Goal: Task Accomplishment & Management: Manage account settings

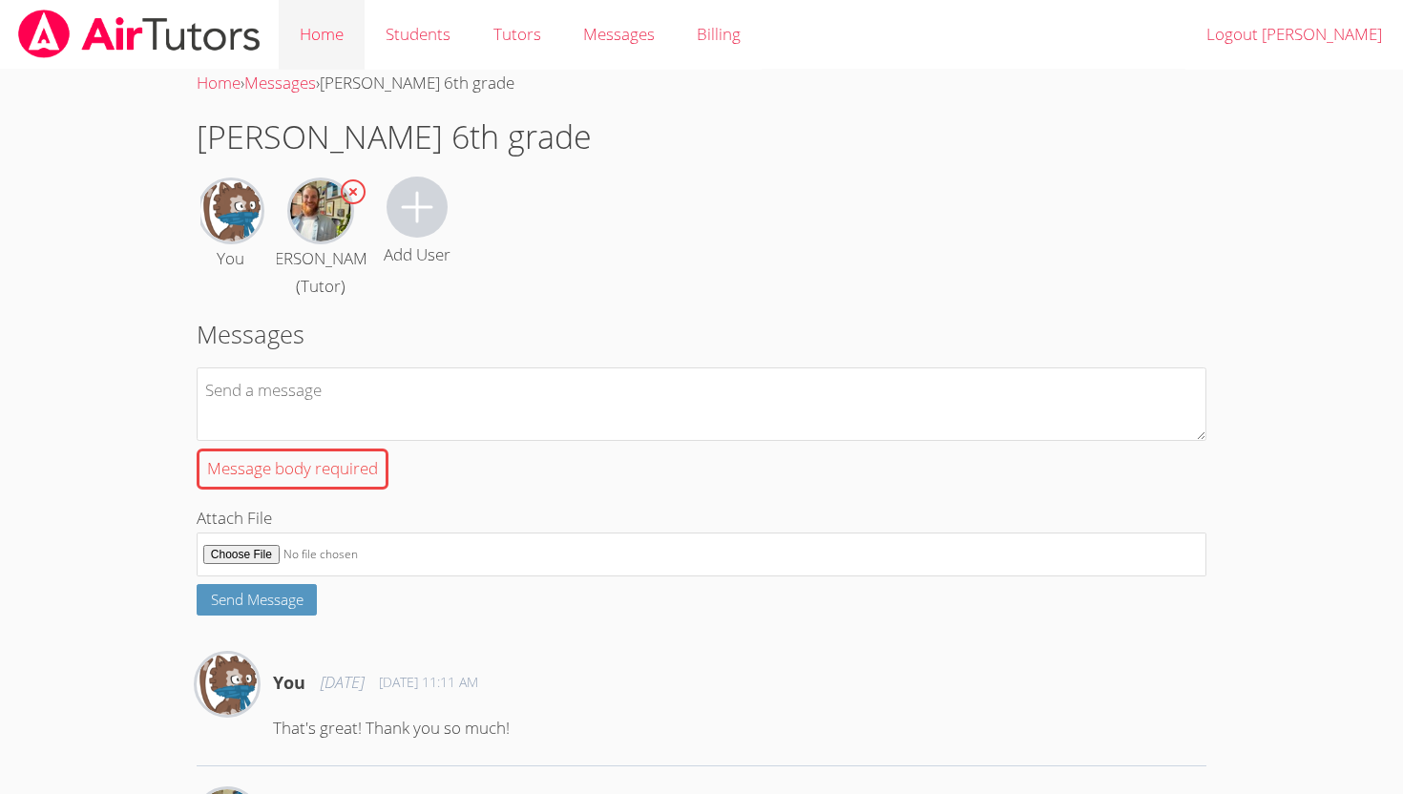
click at [315, 32] on link "Home" at bounding box center [322, 35] width 86 height 70
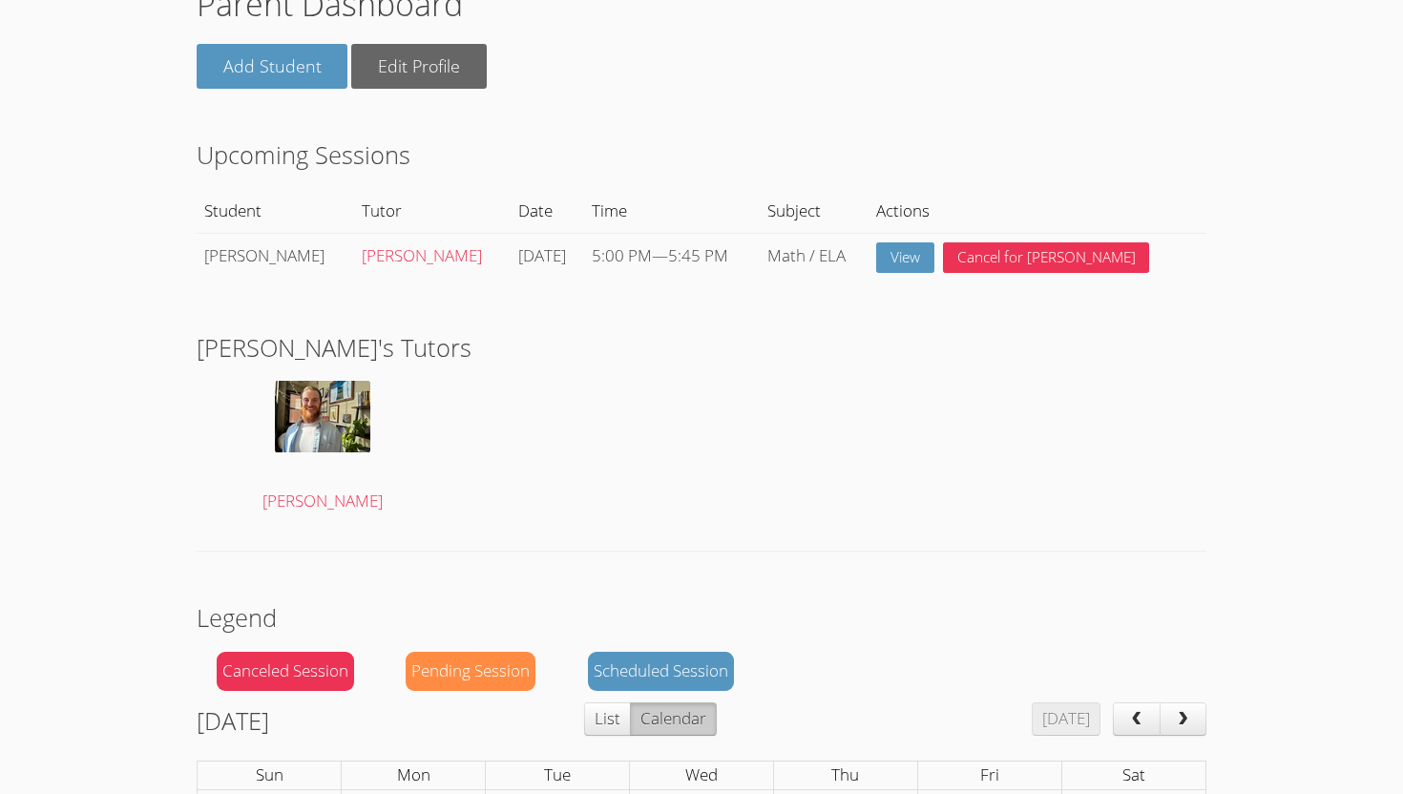
scroll to position [107, 0]
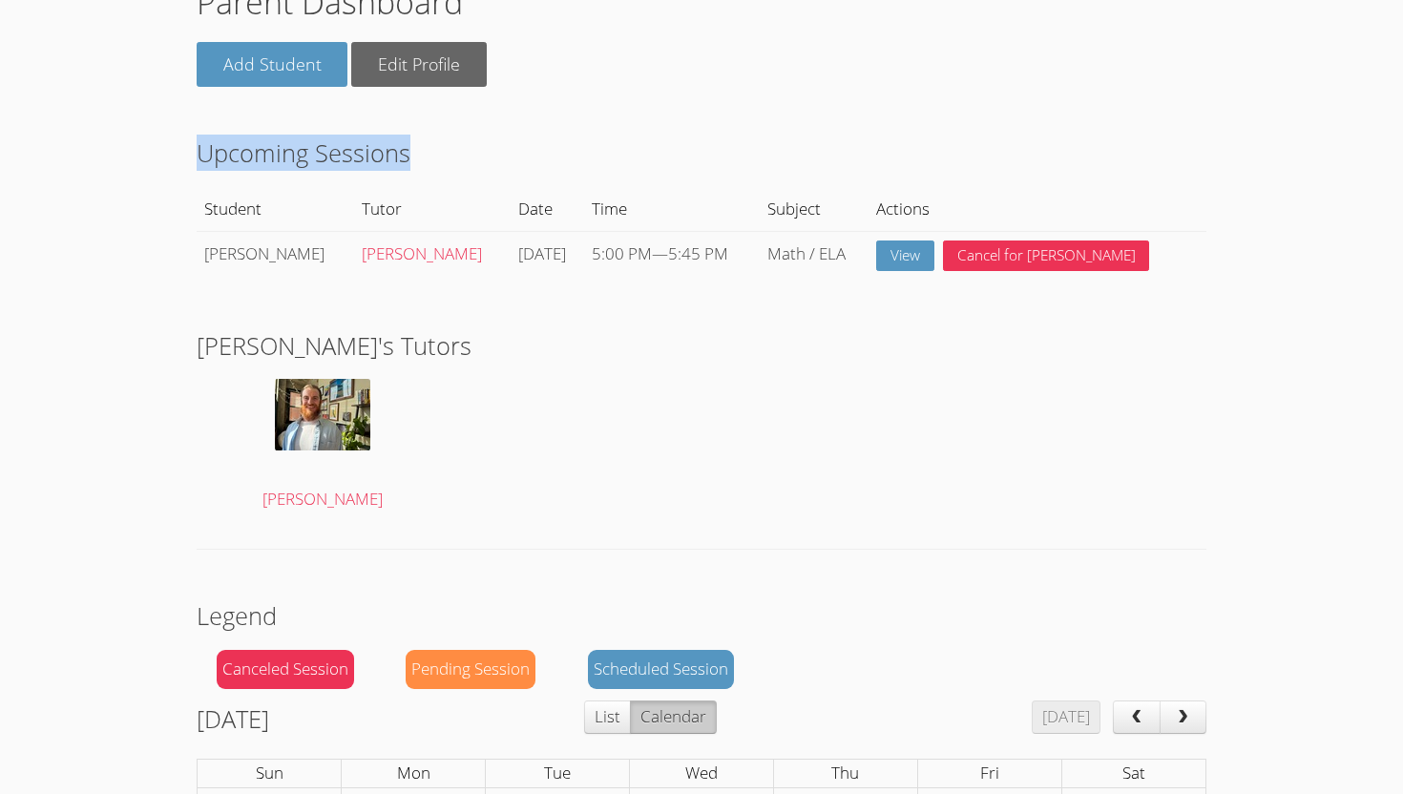
drag, startPoint x: 1222, startPoint y: 134, endPoint x: 1170, endPoint y: 146, distance: 53.9
click at [1170, 146] on div "Parent Dashboard Add Student Edit Profile Upcoming Sessions Student Tutor Date …" at bounding box center [702, 735] width 1053 height 1544
click at [1169, 143] on h2 "Upcoming Sessions" at bounding box center [702, 153] width 1010 height 36
click at [1166, 147] on h2 "Upcoming Sessions" at bounding box center [702, 153] width 1010 height 36
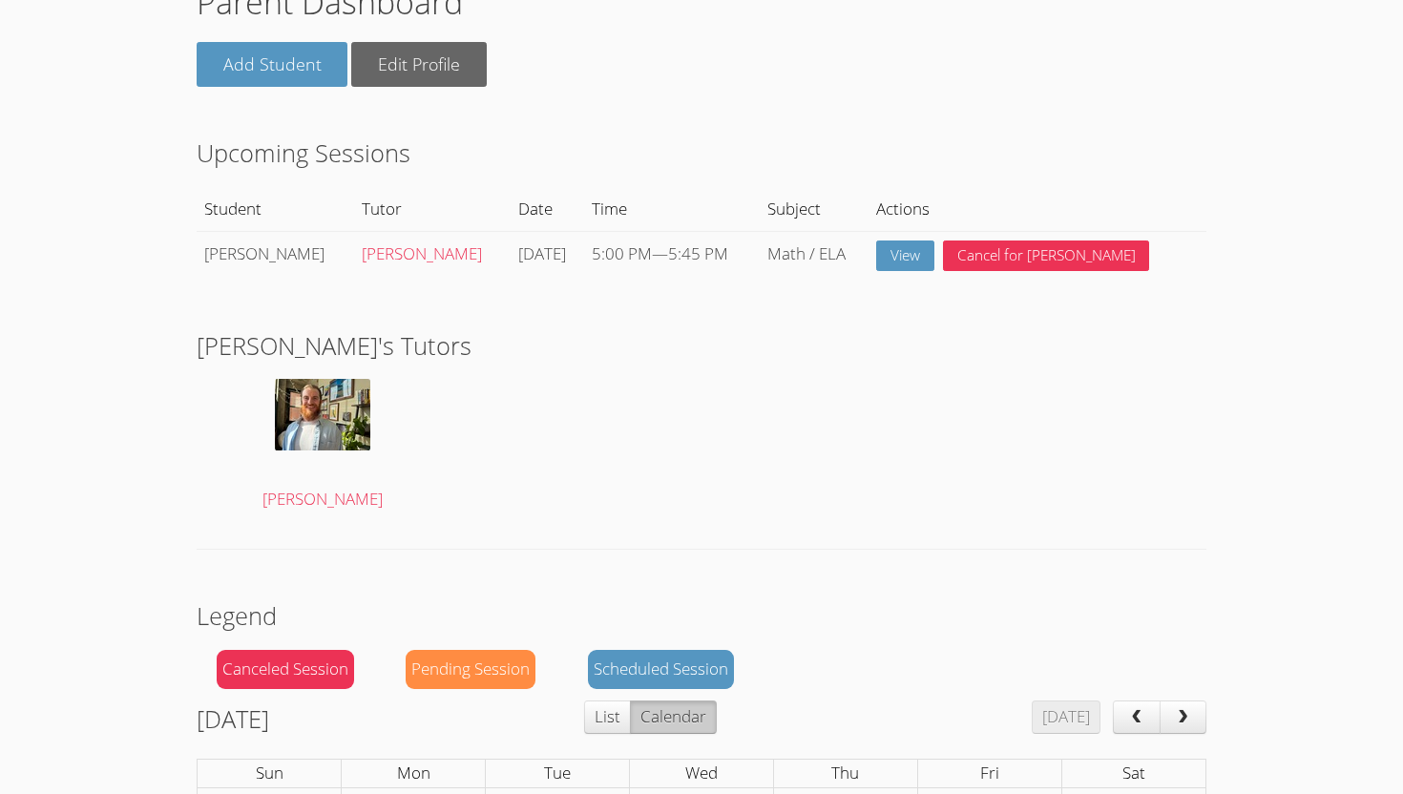
click at [1166, 147] on h2 "Upcoming Sessions" at bounding box center [702, 153] width 1010 height 36
click at [1163, 141] on h2 "Upcoming Sessions" at bounding box center [702, 153] width 1010 height 36
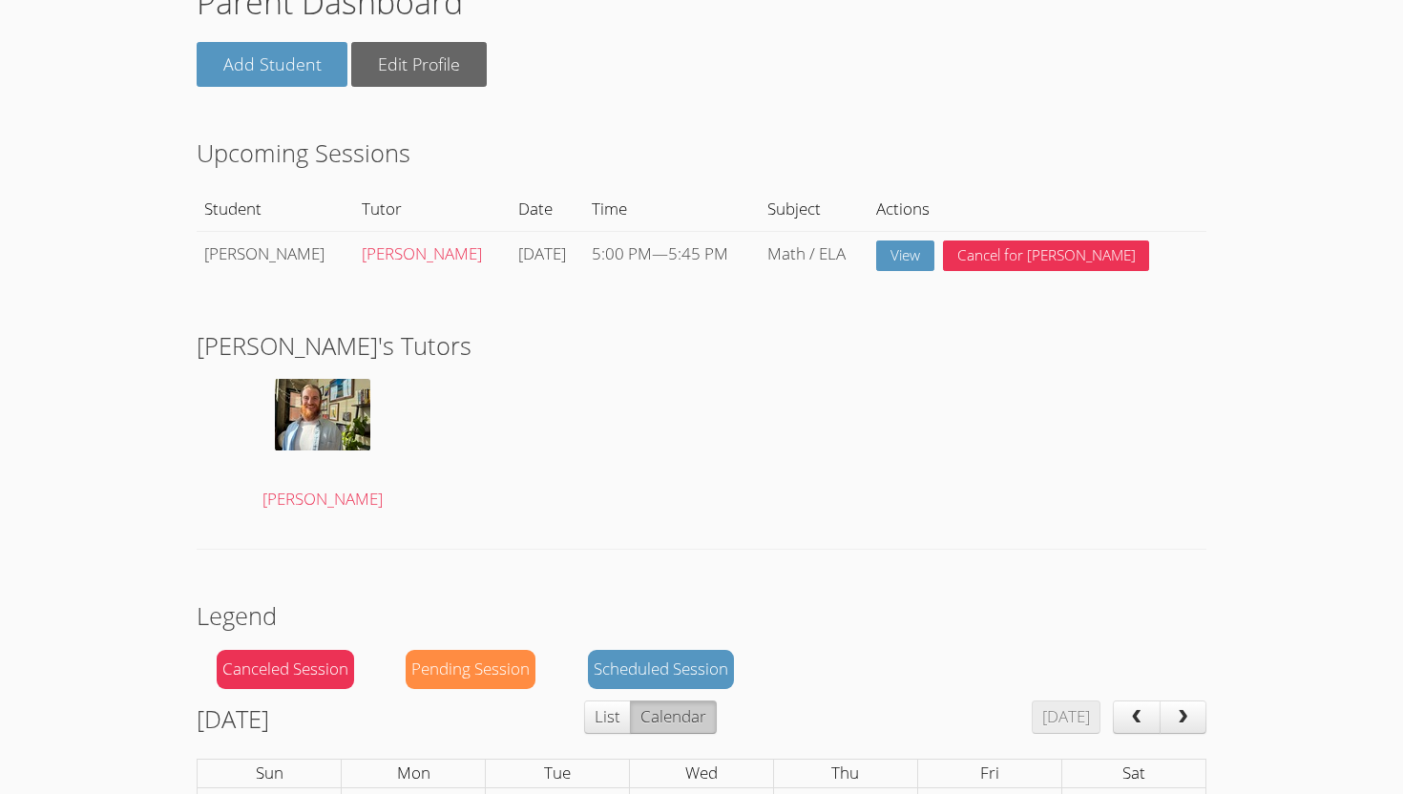
click at [1163, 141] on h2 "Upcoming Sessions" at bounding box center [702, 153] width 1010 height 36
click at [1163, 146] on h2 "Upcoming Sessions" at bounding box center [702, 153] width 1010 height 36
click at [927, 260] on link "View" at bounding box center [905, 255] width 58 height 31
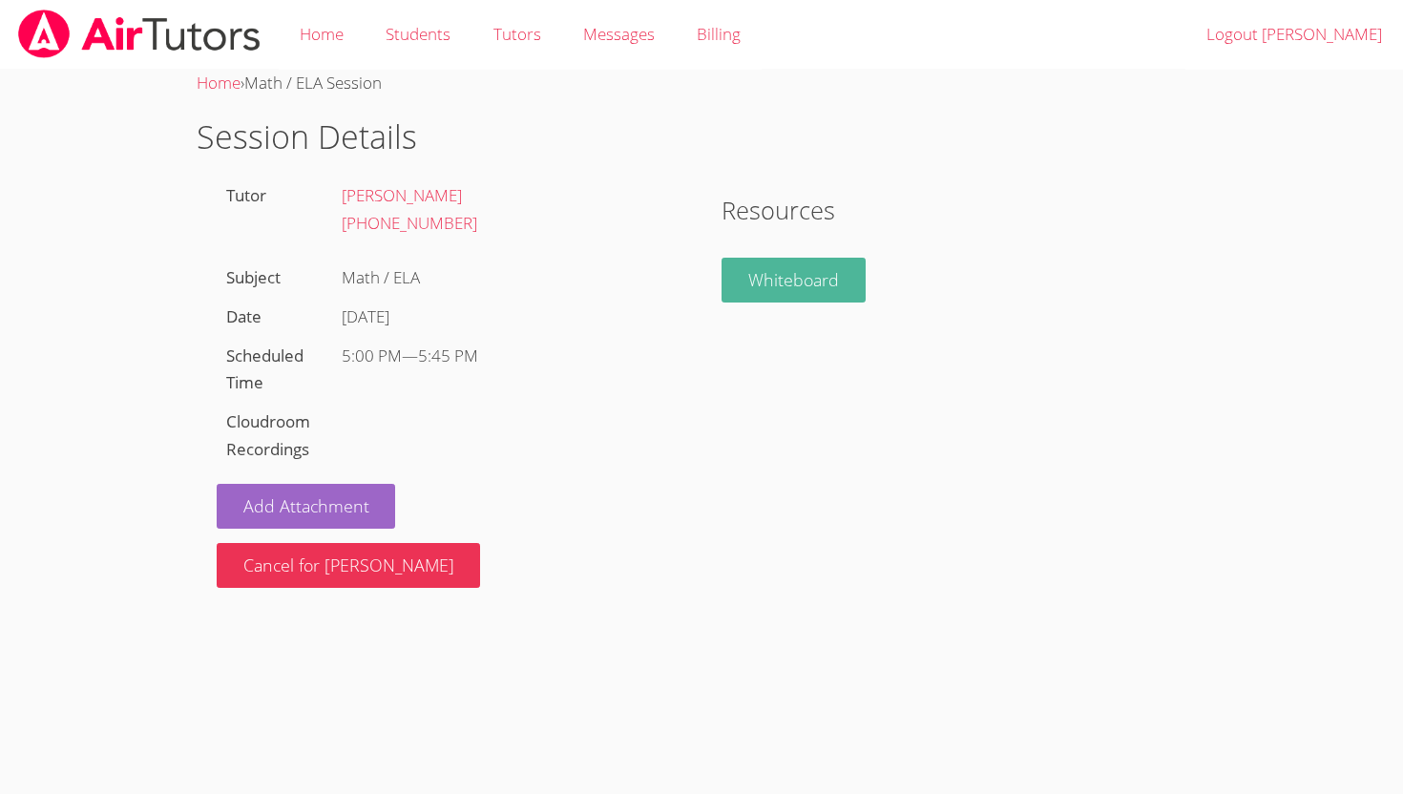
click at [752, 294] on link "Whiteboard" at bounding box center [793, 280] width 144 height 45
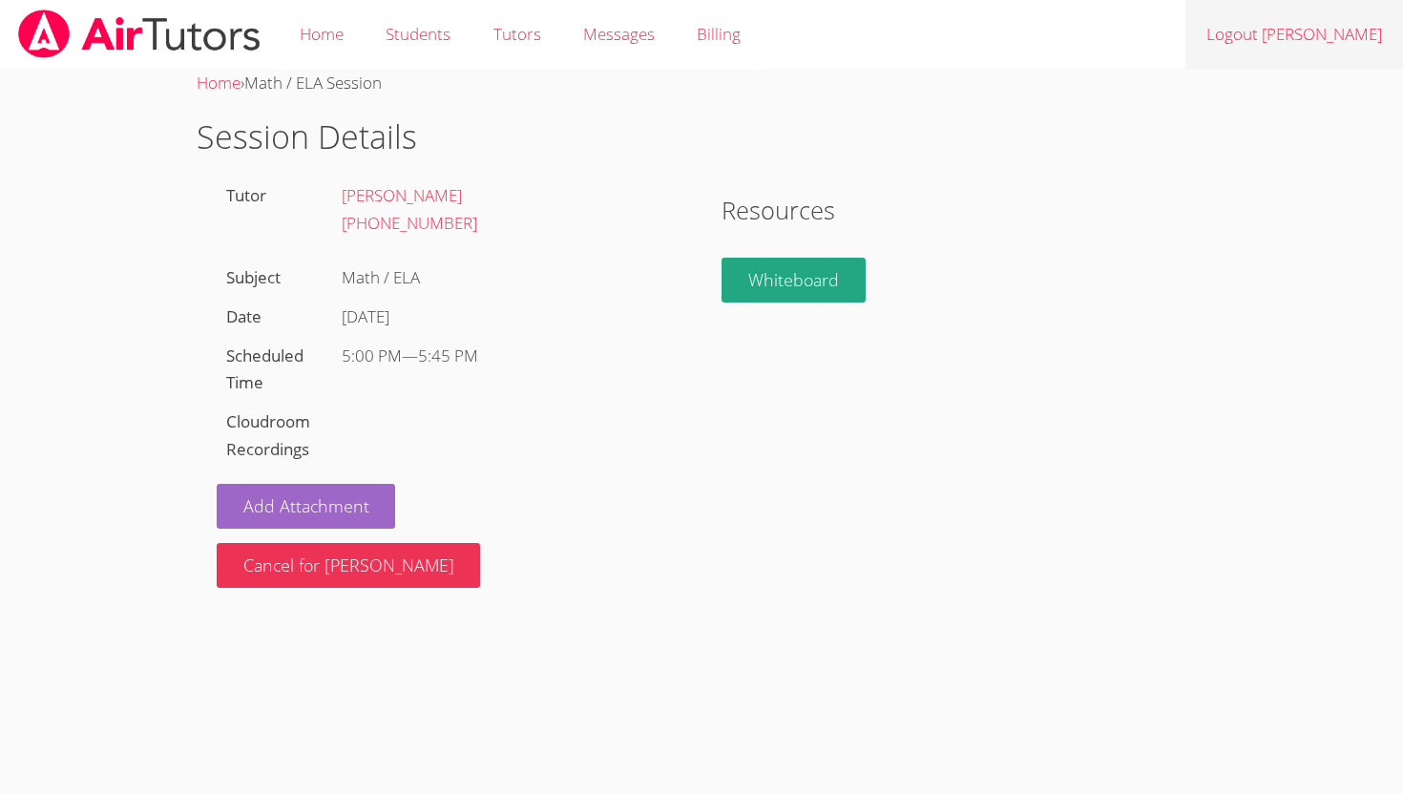
click at [1331, 30] on link "Logout Irene" at bounding box center [1294, 35] width 218 height 70
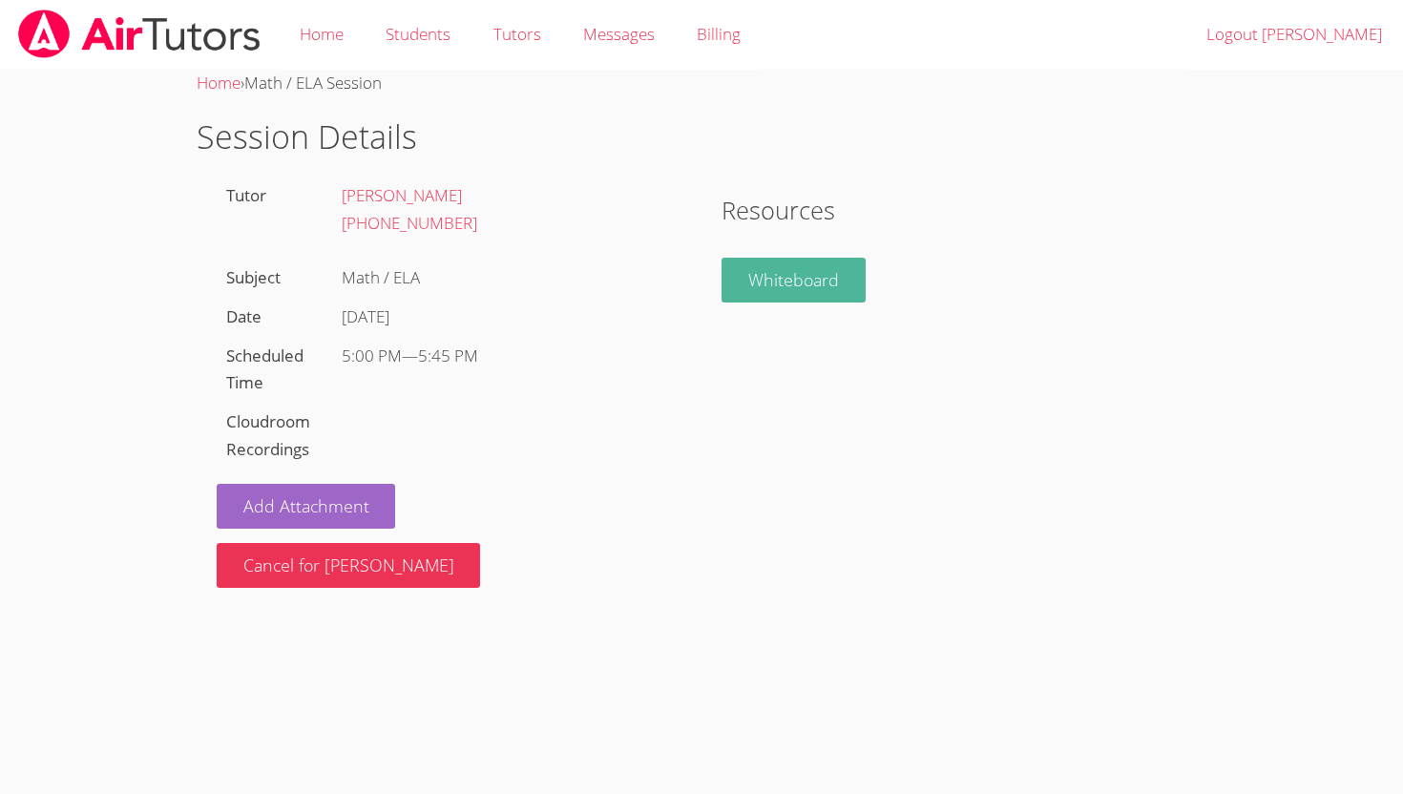
click at [782, 271] on link "Whiteboard" at bounding box center [793, 280] width 144 height 45
click at [610, 31] on span "Messages" at bounding box center [619, 34] width 72 height 22
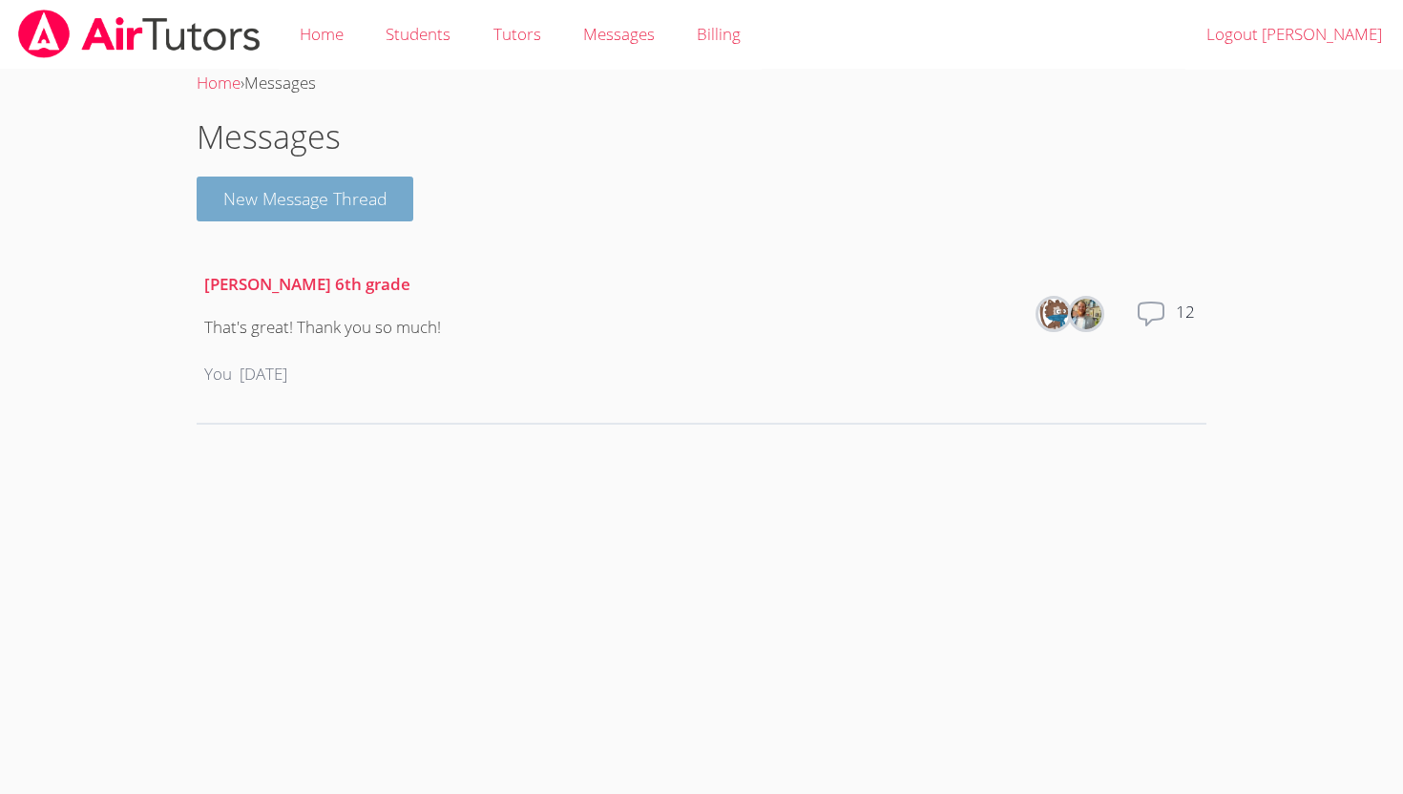
click at [331, 198] on button "New Message Thread" at bounding box center [306, 199] width 218 height 45
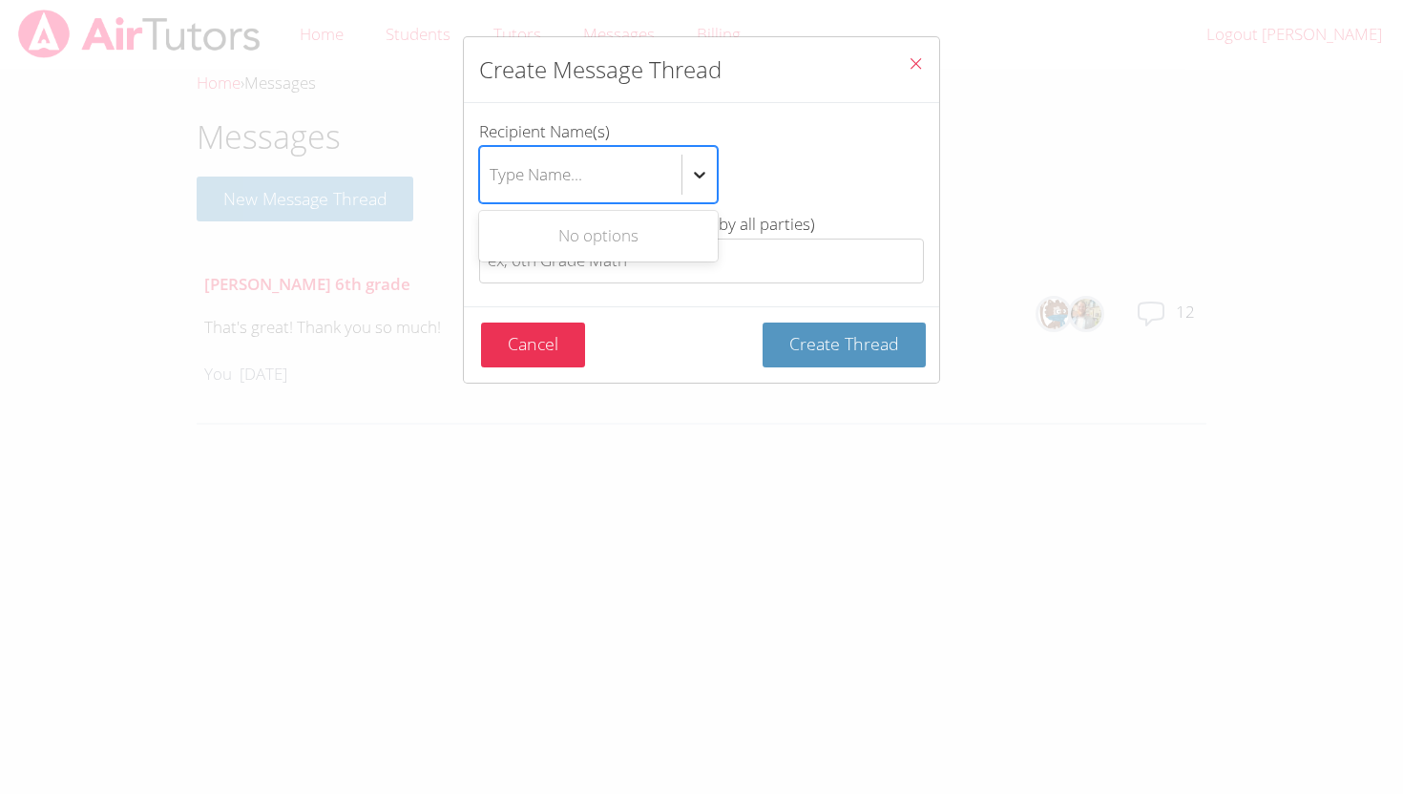
click at [698, 177] on icon "btn solid blue btn-info" at bounding box center [699, 174] width 19 height 19
click at [491, 177] on input "Recipient Name(s) Use Up and Down to choose options, press Enter to select the …" at bounding box center [491, 175] width 2 height 44
click at [629, 351] on div "Cancel Create Thread" at bounding box center [703, 345] width 445 height 45
click at [231, 429] on div "Create Message Thread Recipient Name(s) Type Name... Thread Title (this will be…" at bounding box center [701, 397] width 1403 height 794
click at [286, 365] on div "Create Message Thread Recipient Name(s) Type Name... Thread Title (this will be…" at bounding box center [701, 397] width 1403 height 794
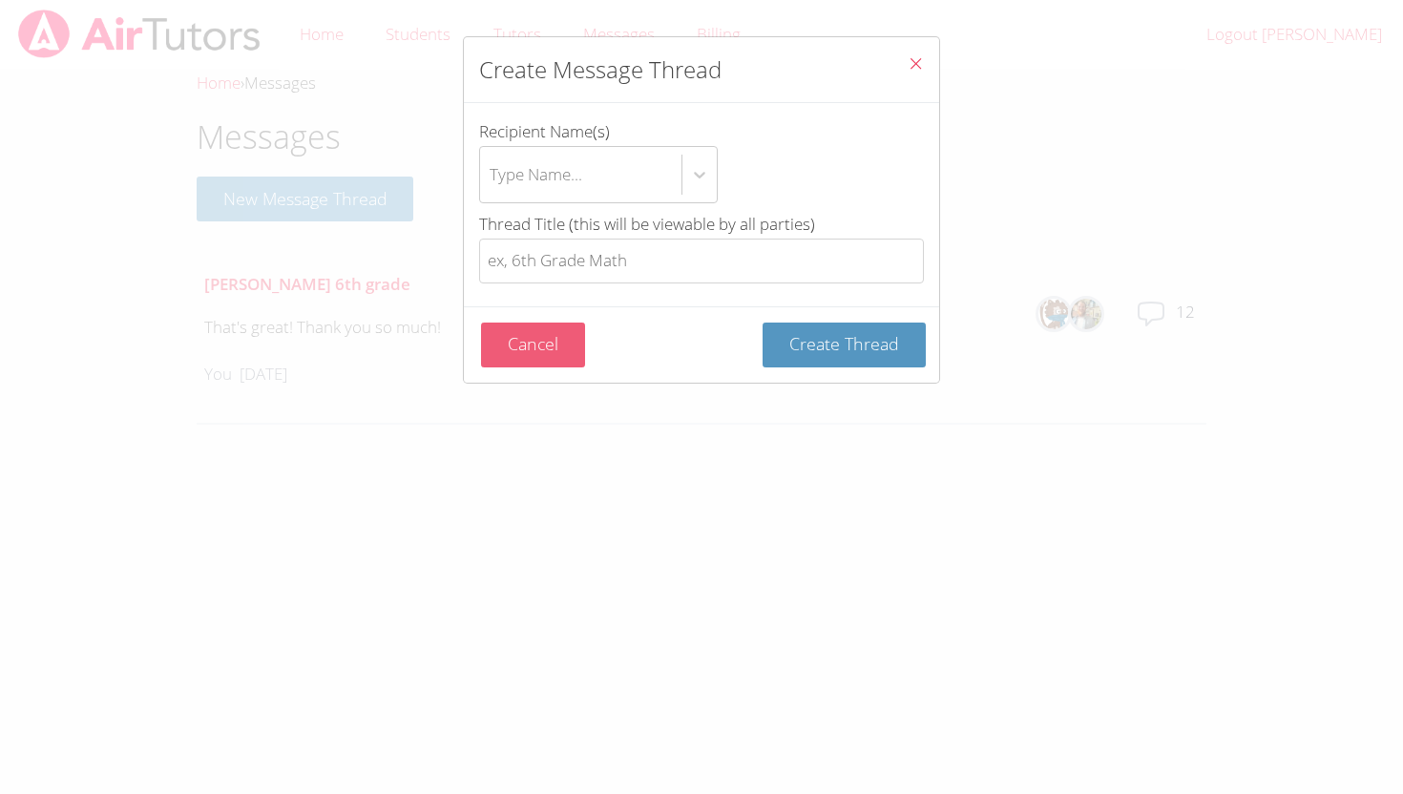
click at [503, 351] on button "Cancel" at bounding box center [533, 345] width 104 height 45
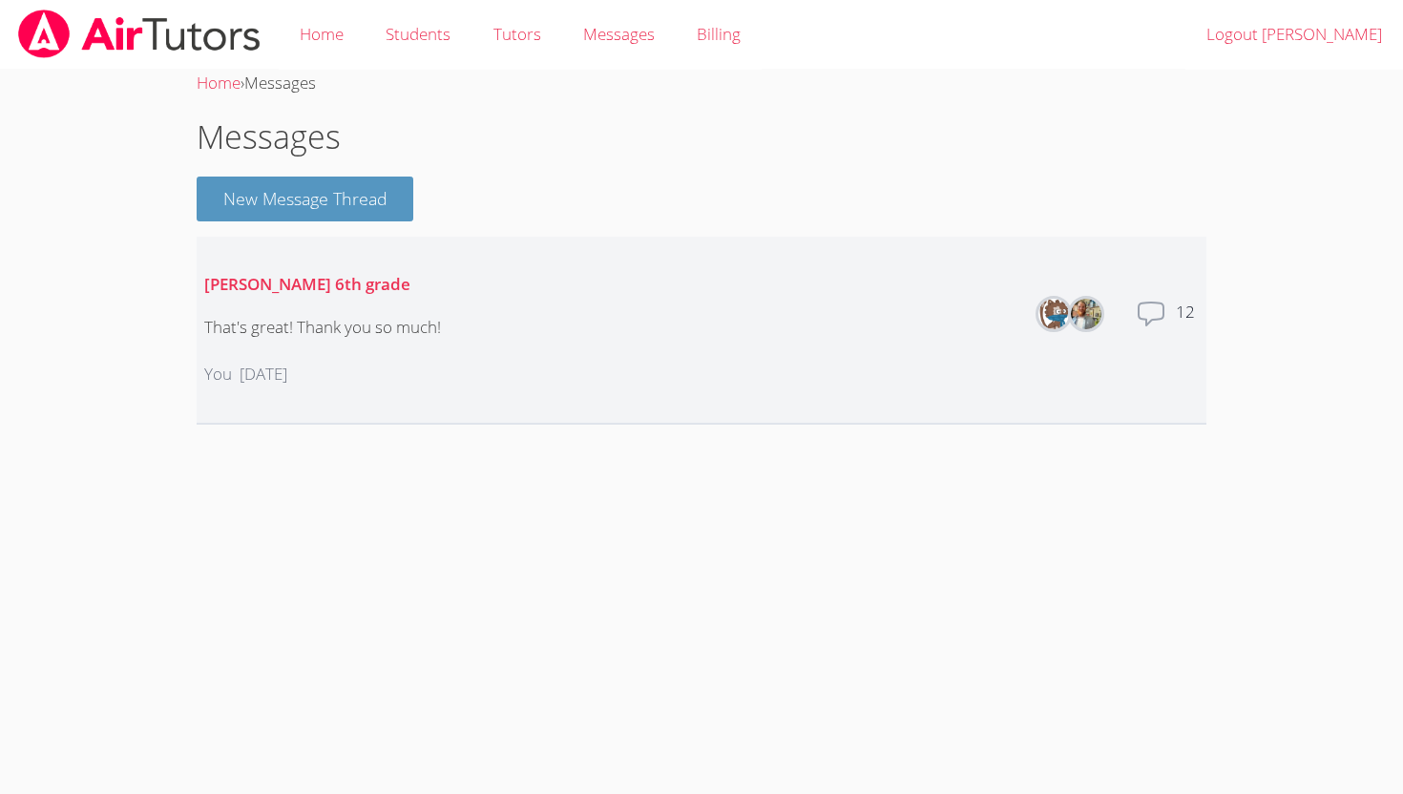
click at [386, 336] on div "That's great! Thank you so much!" at bounding box center [322, 328] width 237 height 28
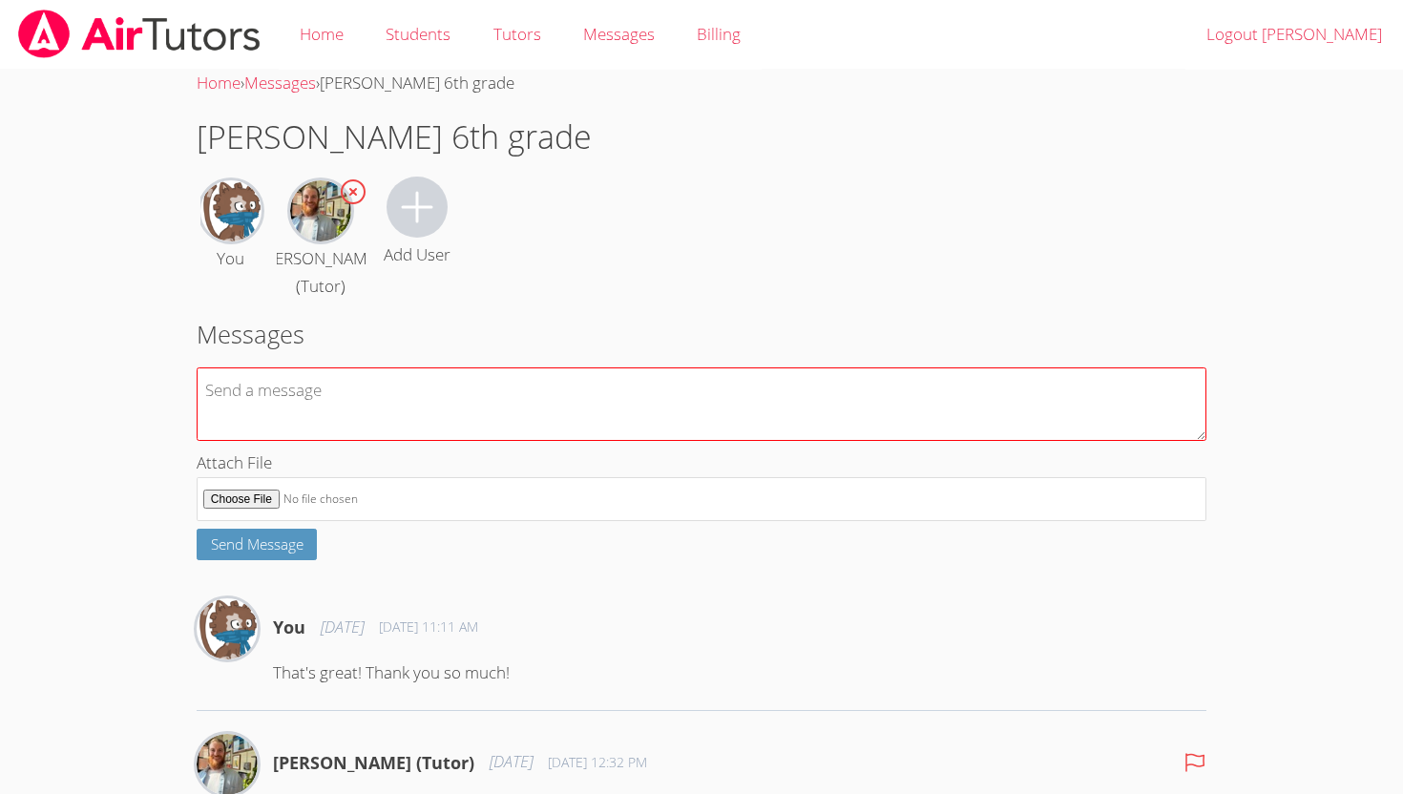
click at [354, 400] on textarea at bounding box center [702, 403] width 1010 height 73
type textarea "W"
click at [300, 390] on textarea "Hi! We are on the whiteboard" at bounding box center [702, 403] width 1010 height 73
click at [526, 399] on textarea "Hi! We are connected to the whiteboard" at bounding box center [702, 403] width 1010 height 73
click at [833, 387] on textarea "Hi! We are connected to the whiteboard with a video call. Should we do anything…" at bounding box center [702, 403] width 1010 height 73
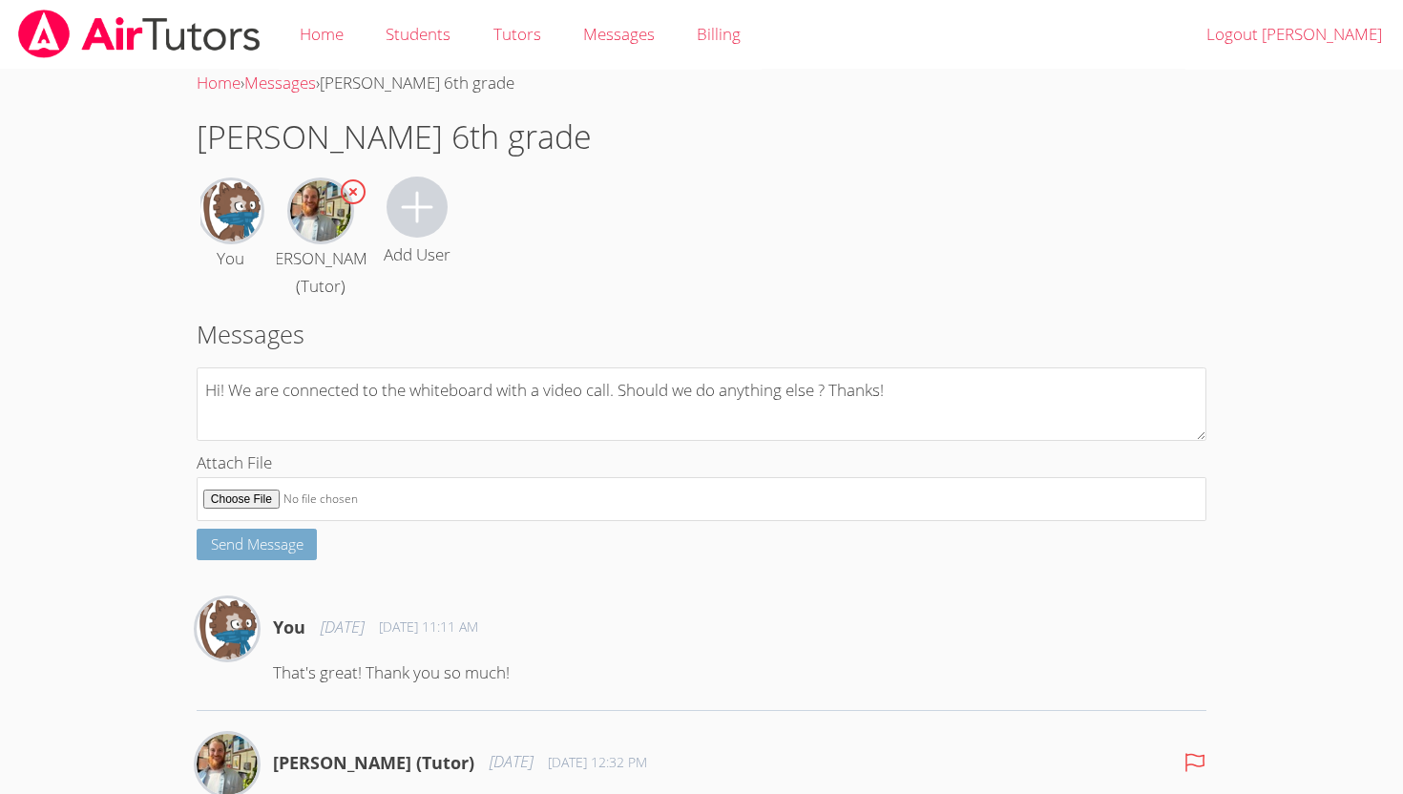
type textarea "Hi! We are connected to the whiteboard with a video call. Should we do anything…"
click at [245, 549] on span "Send Message" at bounding box center [257, 543] width 93 height 19
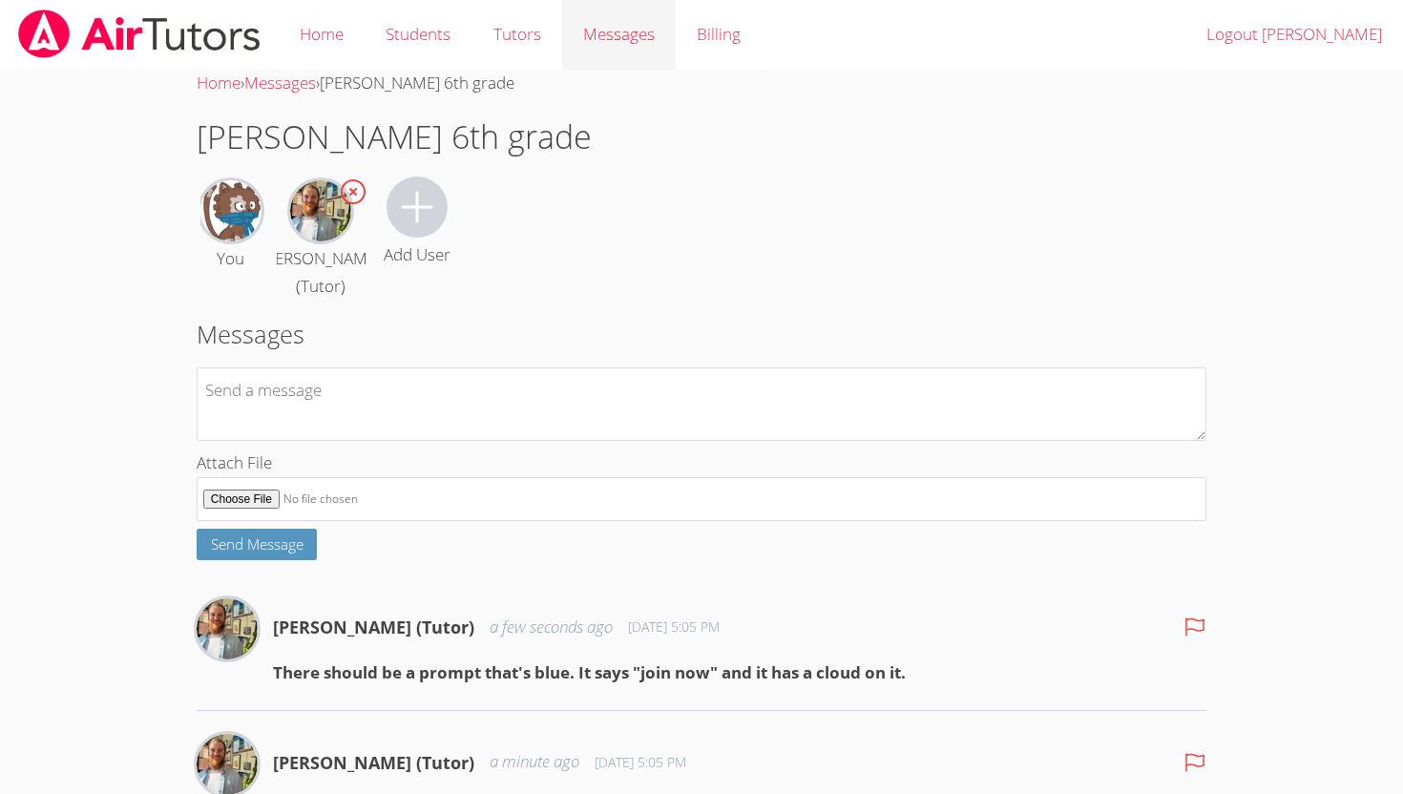
click at [650, 32] on span "Messages" at bounding box center [619, 34] width 72 height 22
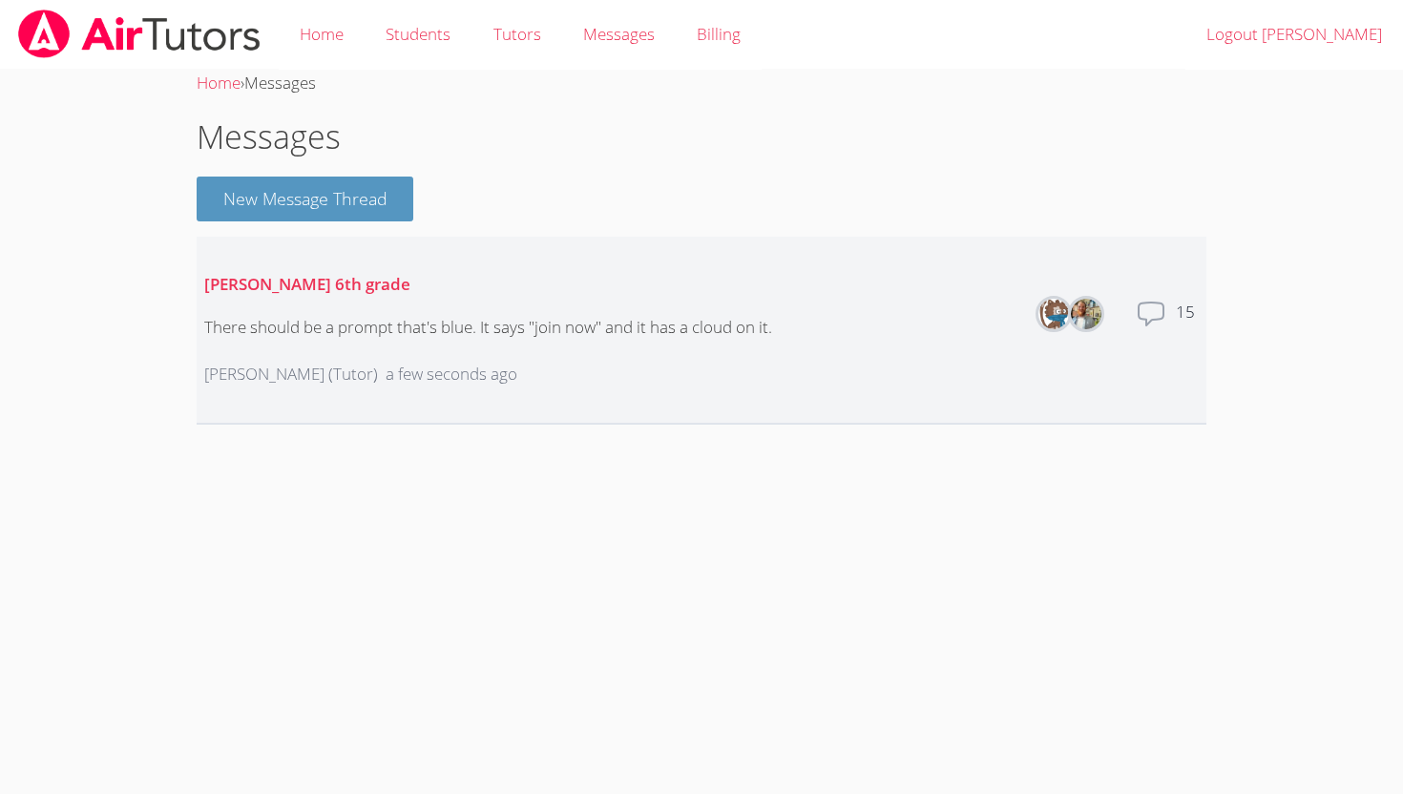
click at [495, 247] on li "Matteo 6th grade There should be a prompt that's blue. It says "join now" and i…" at bounding box center [702, 331] width 1010 height 188
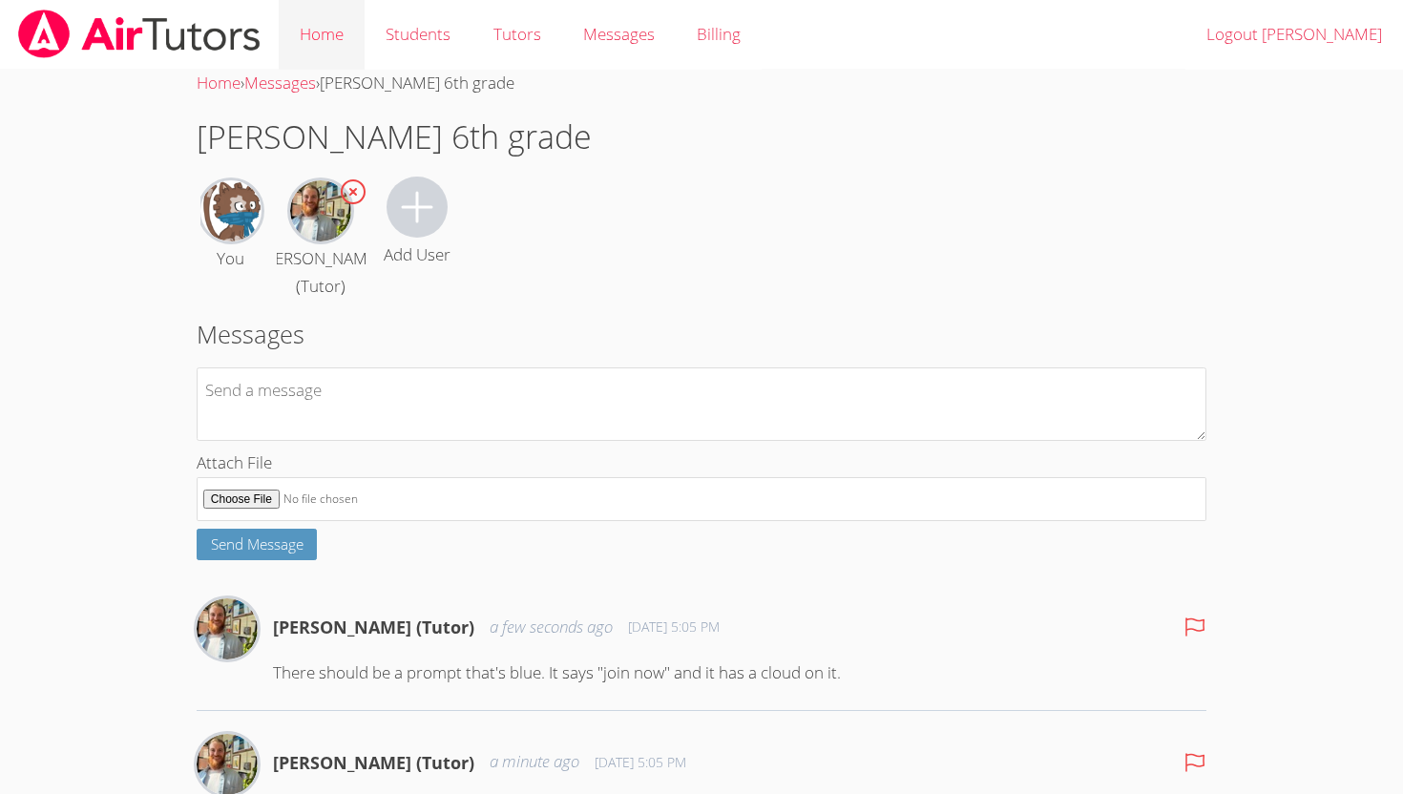
click at [339, 42] on link "Home" at bounding box center [322, 35] width 86 height 70
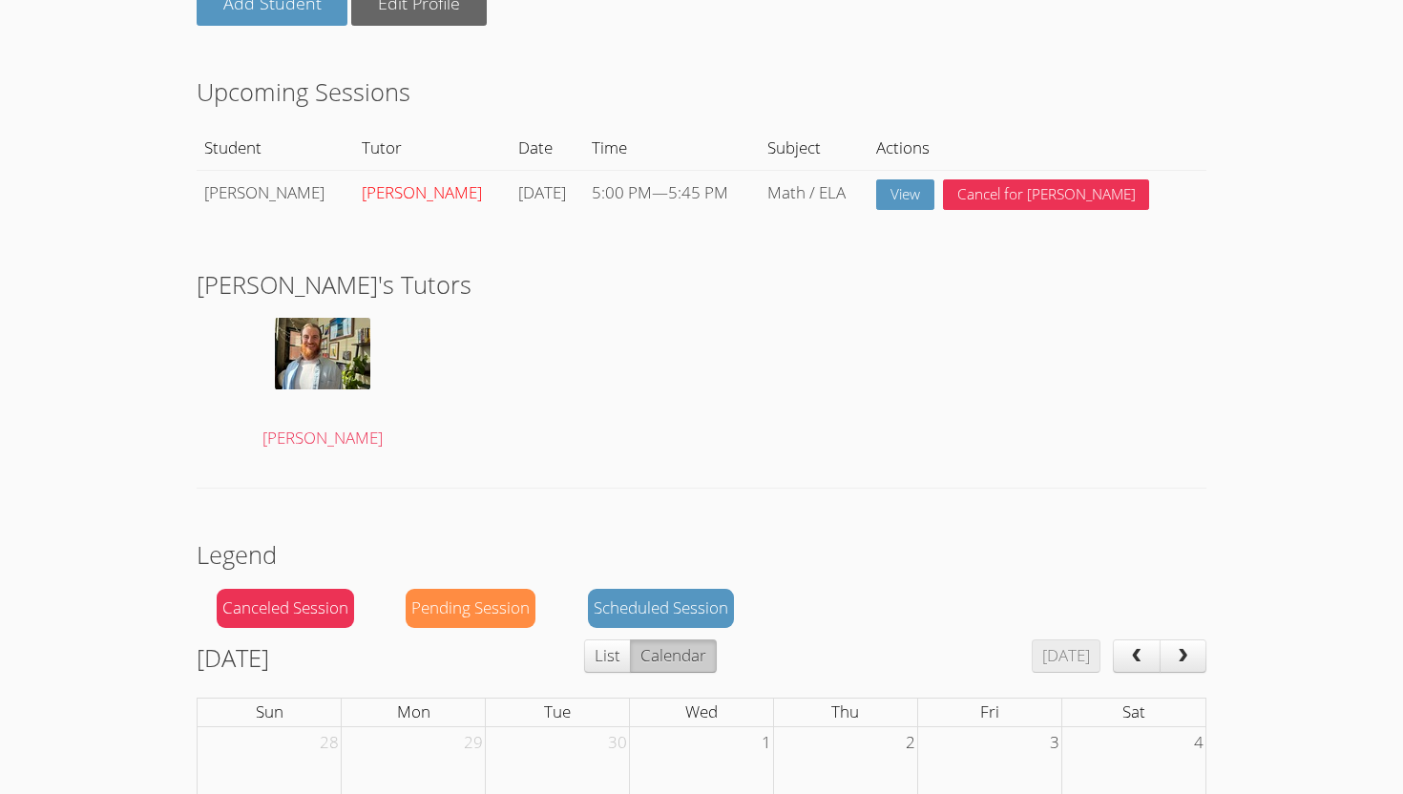
scroll to position [196, 0]
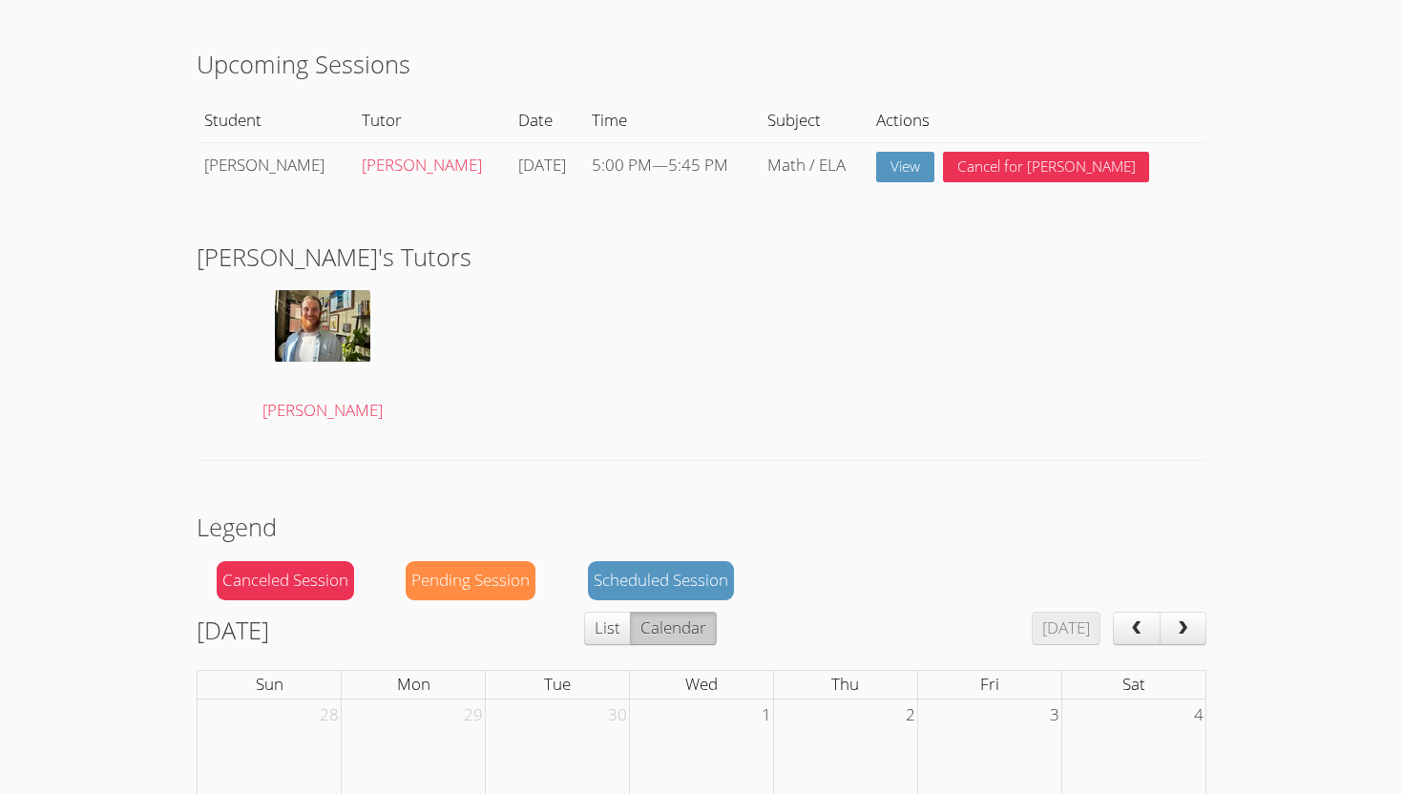
click at [496, 585] on div "Pending Session" at bounding box center [471, 580] width 130 height 39
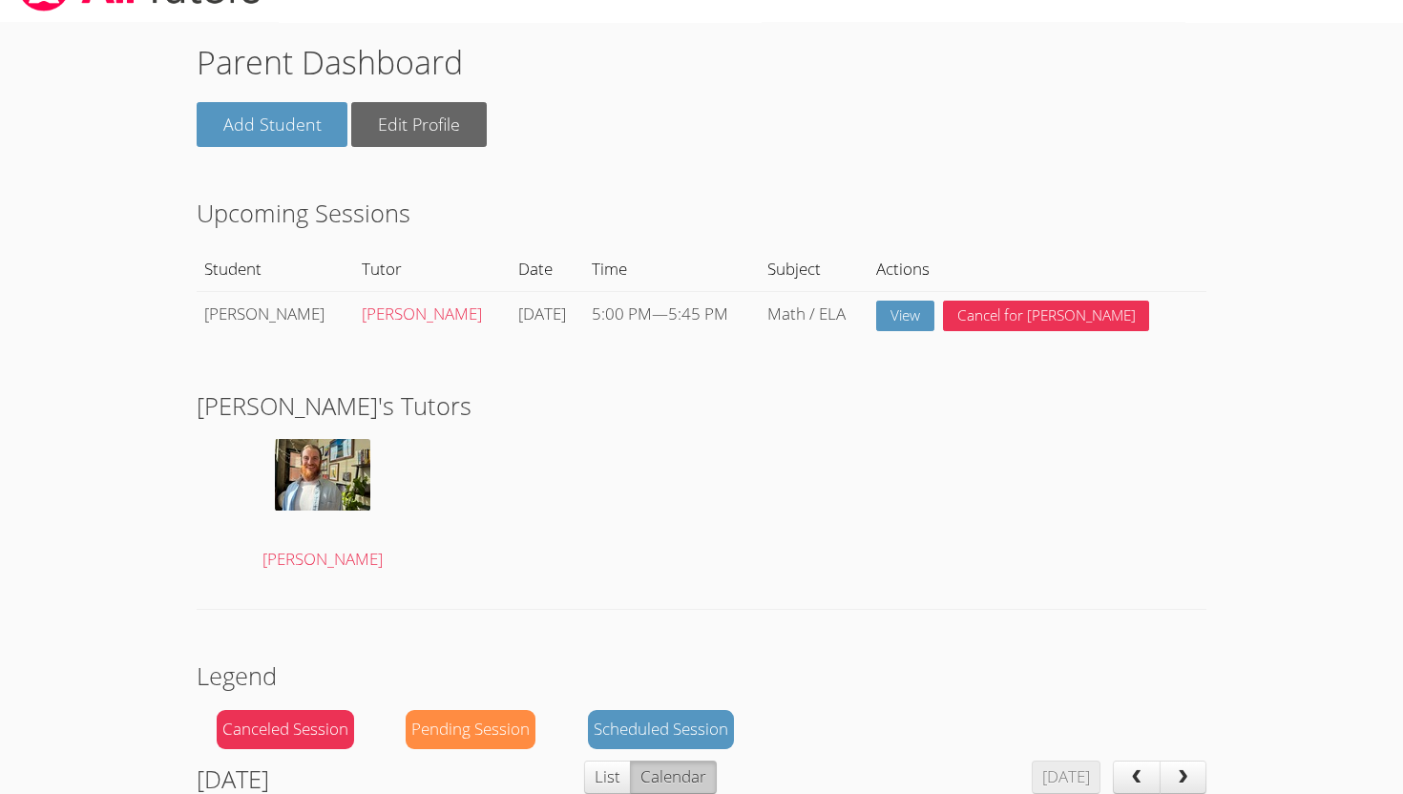
scroll to position [0, 0]
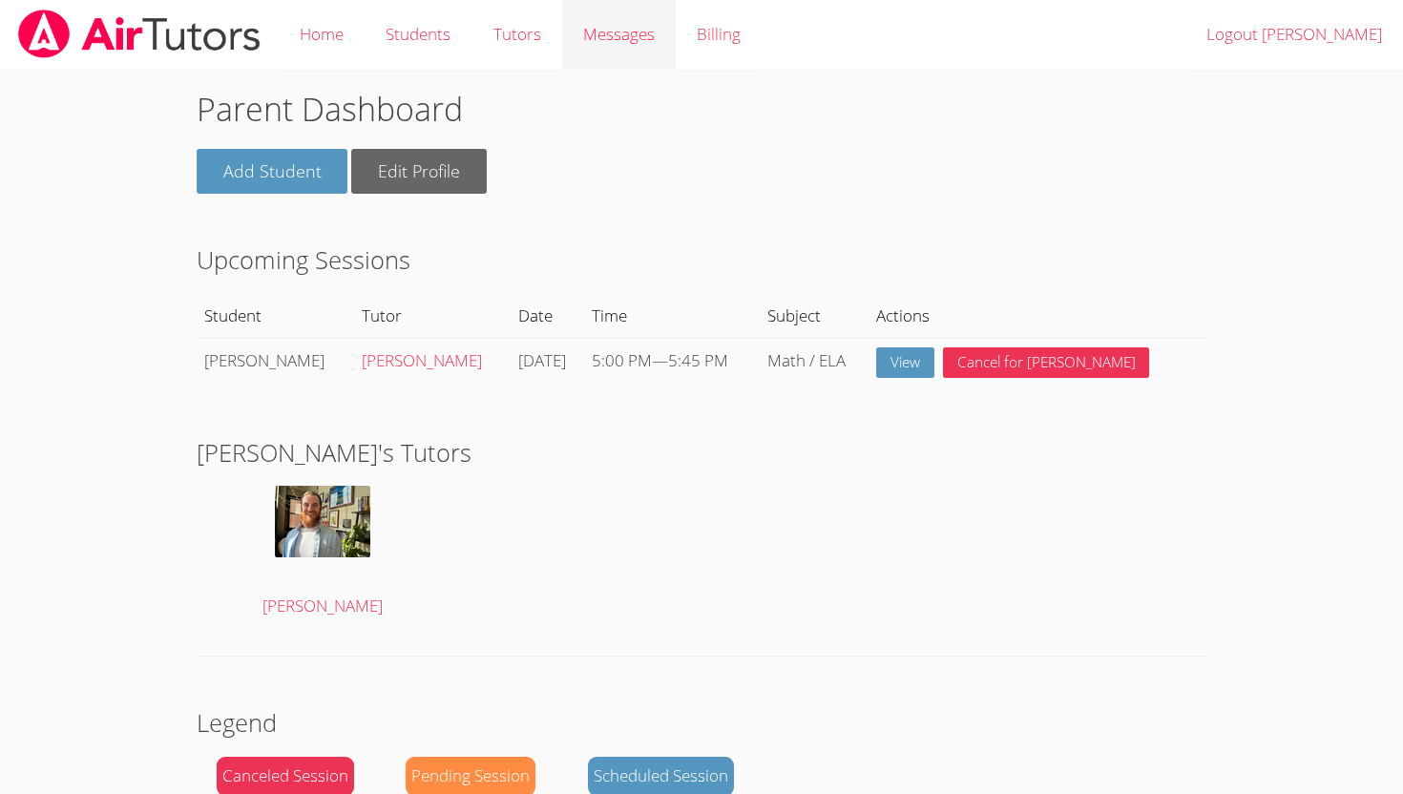
click at [621, 29] on span "Messages" at bounding box center [619, 34] width 72 height 22
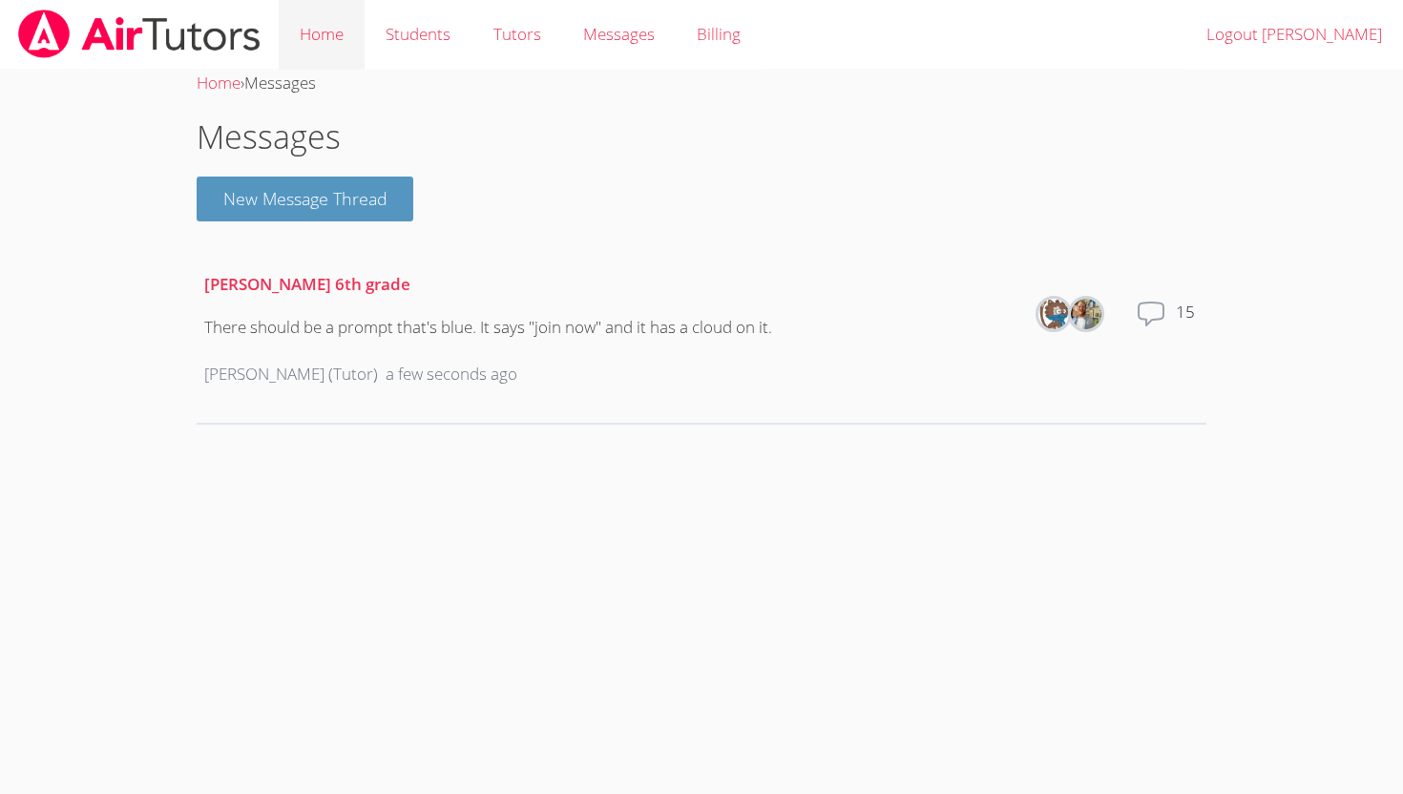
click at [333, 27] on link "Home" at bounding box center [322, 35] width 86 height 70
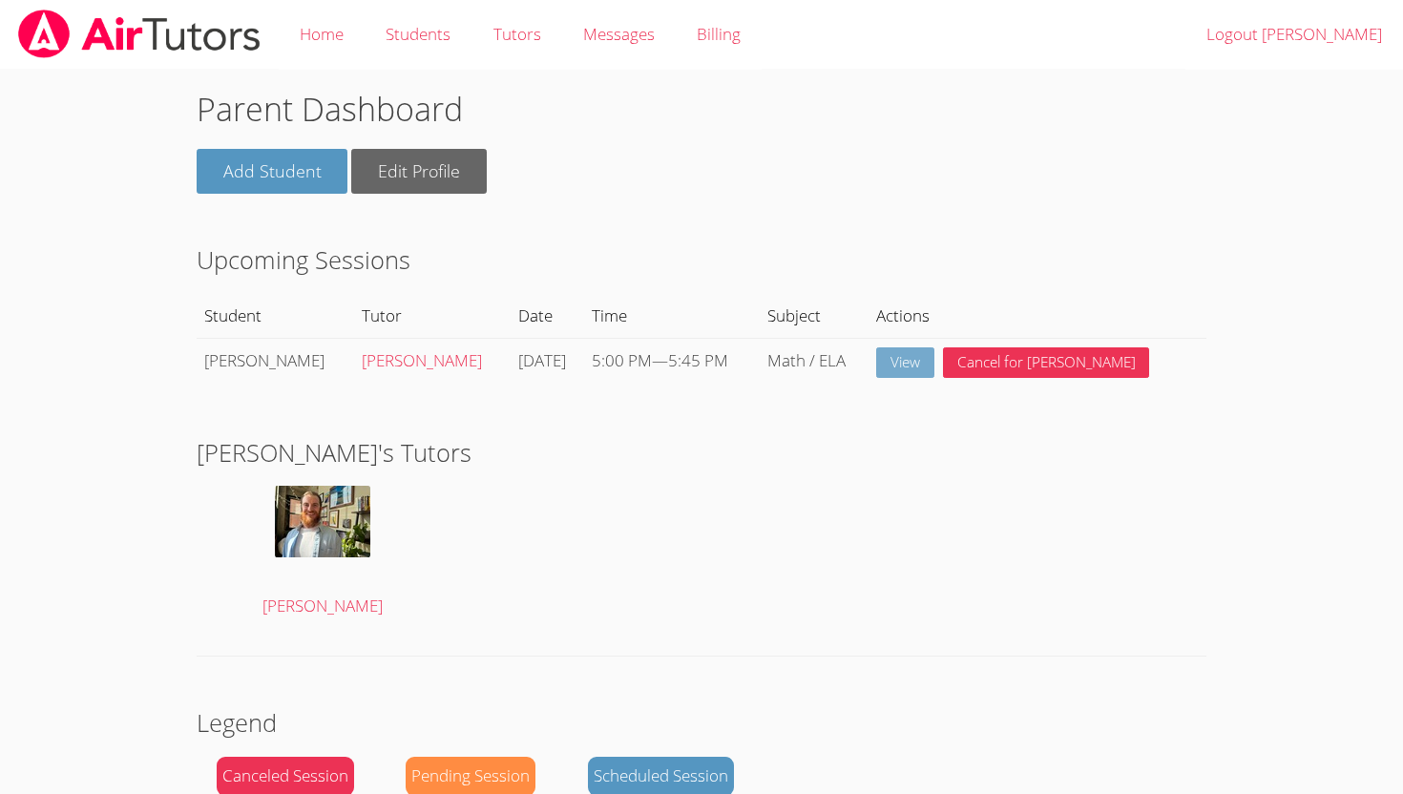
click at [928, 366] on link "View" at bounding box center [905, 362] width 58 height 31
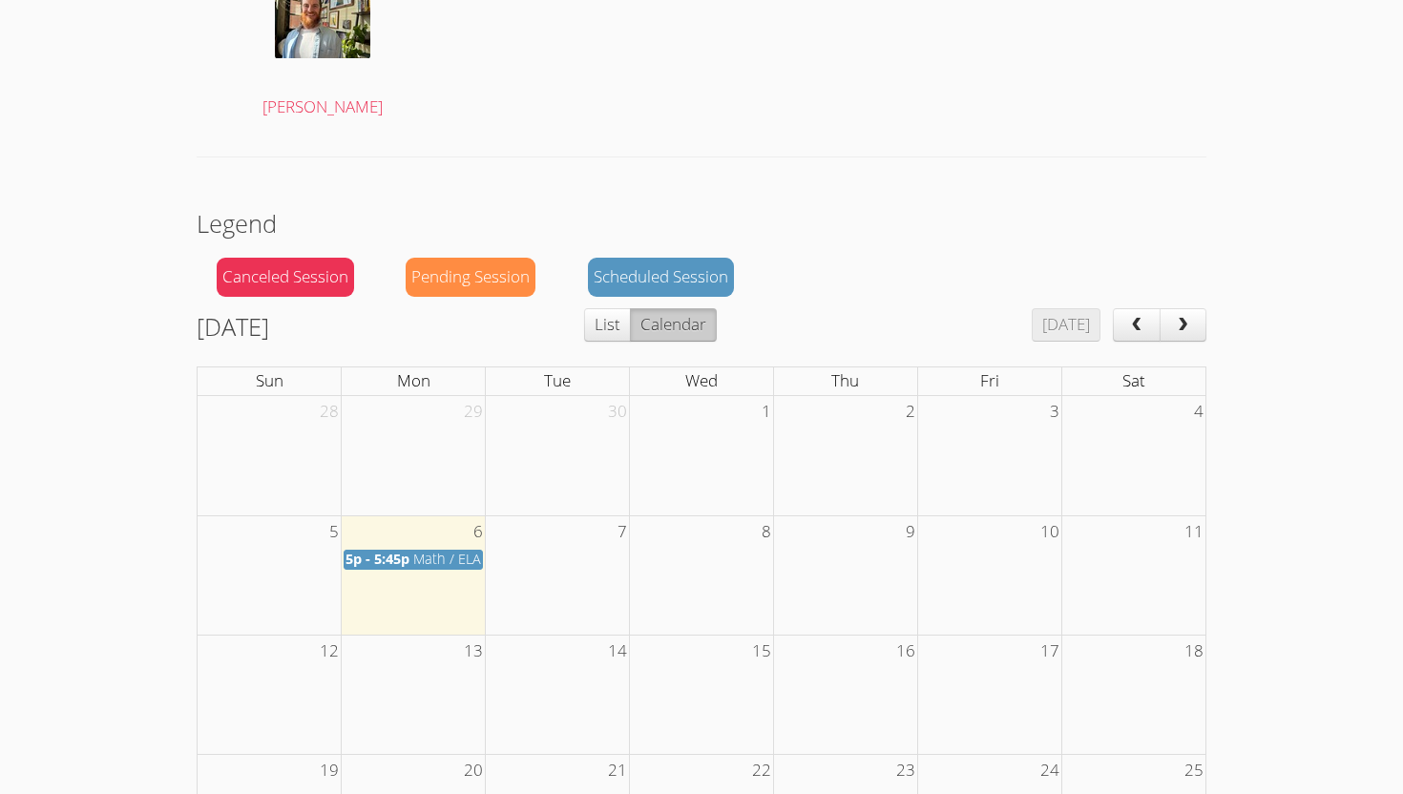
scroll to position [502, 0]
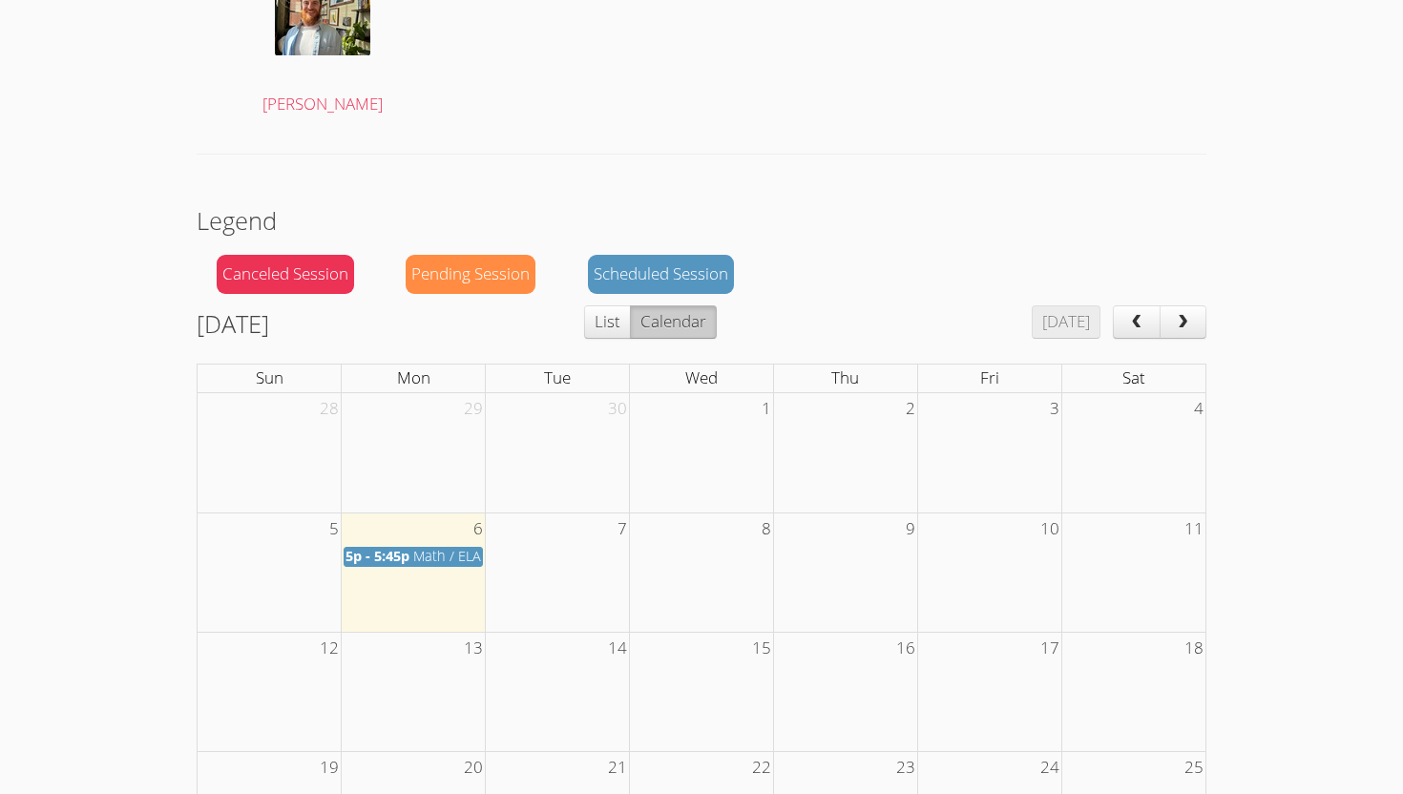
click at [444, 554] on span "Math / ELA" at bounding box center [447, 556] width 68 height 18
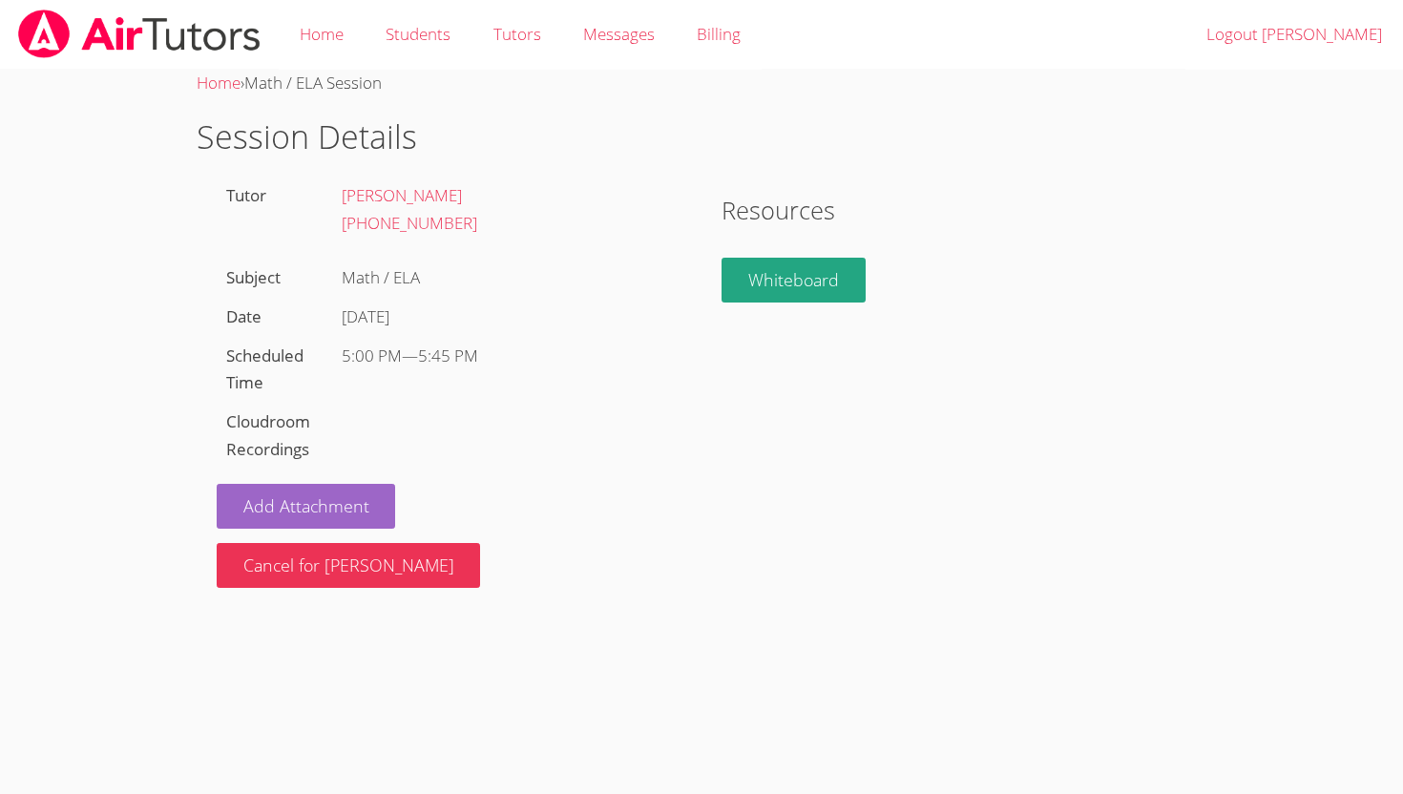
click at [321, 432] on div "Cloudroom Recordings" at bounding box center [275, 436] width 116 height 67
click at [366, 430] on div "Tutor Tyler Baker (909) 323-0247 Subject Math / ELA Date Mon Oct 6 Scheduled Ti…" at bounding box center [449, 382] width 505 height 411
drag, startPoint x: 270, startPoint y: 412, endPoint x: 322, endPoint y: 414, distance: 51.6
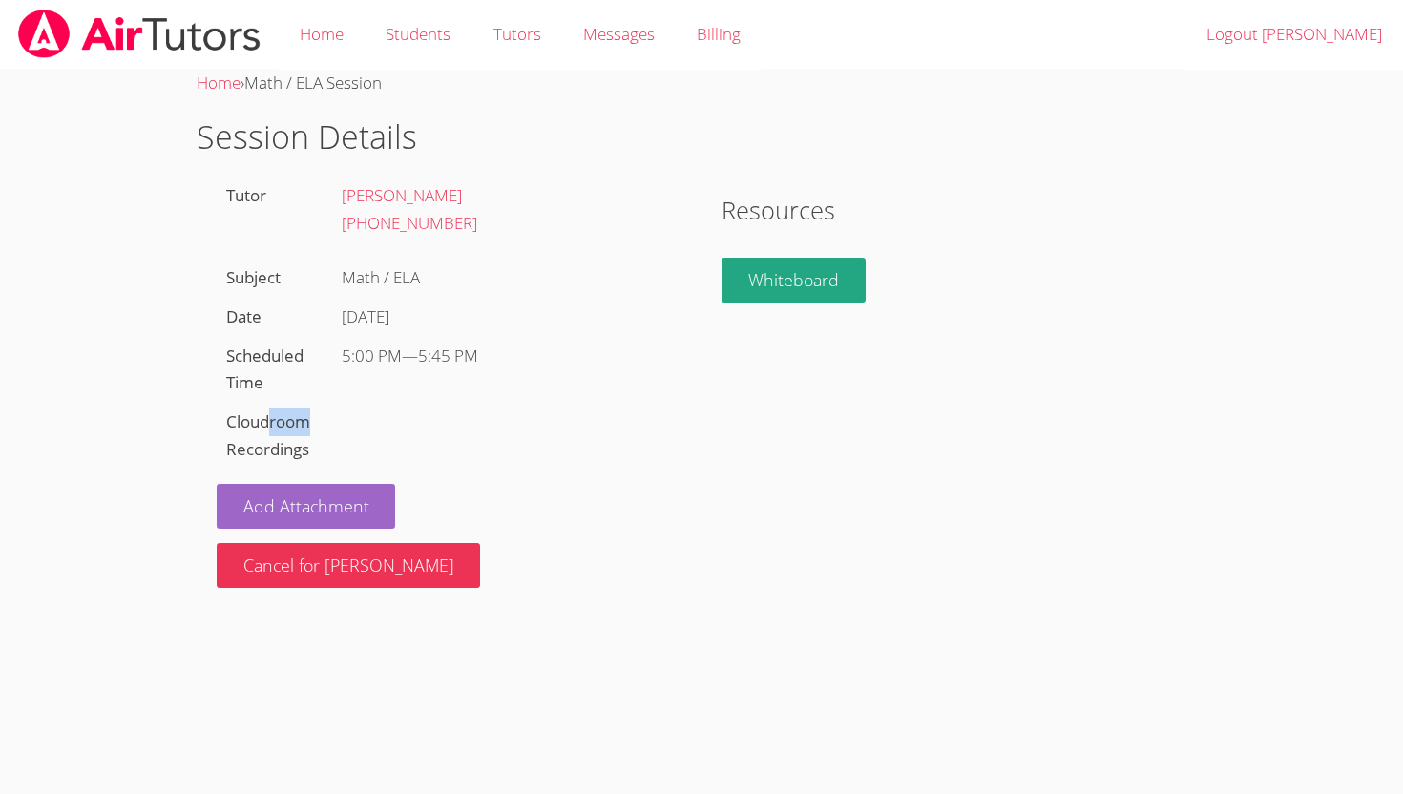
click at [322, 414] on div "Cloudroom Recordings" at bounding box center [275, 436] width 116 height 67
drag, startPoint x: 308, startPoint y: 420, endPoint x: 201, endPoint y: 412, distance: 107.1
click at [201, 412] on div "Tutor Tyler Baker (909) 323-0247 Subject Math / ELA Date Mon Oct 6 Scheduled Ti…" at bounding box center [449, 382] width 505 height 411
click at [197, 450] on div "Tutor Tyler Baker (909) 323-0247 Subject Math / ELA Date Mon Oct 6 Scheduled Ti…" at bounding box center [449, 382] width 505 height 411
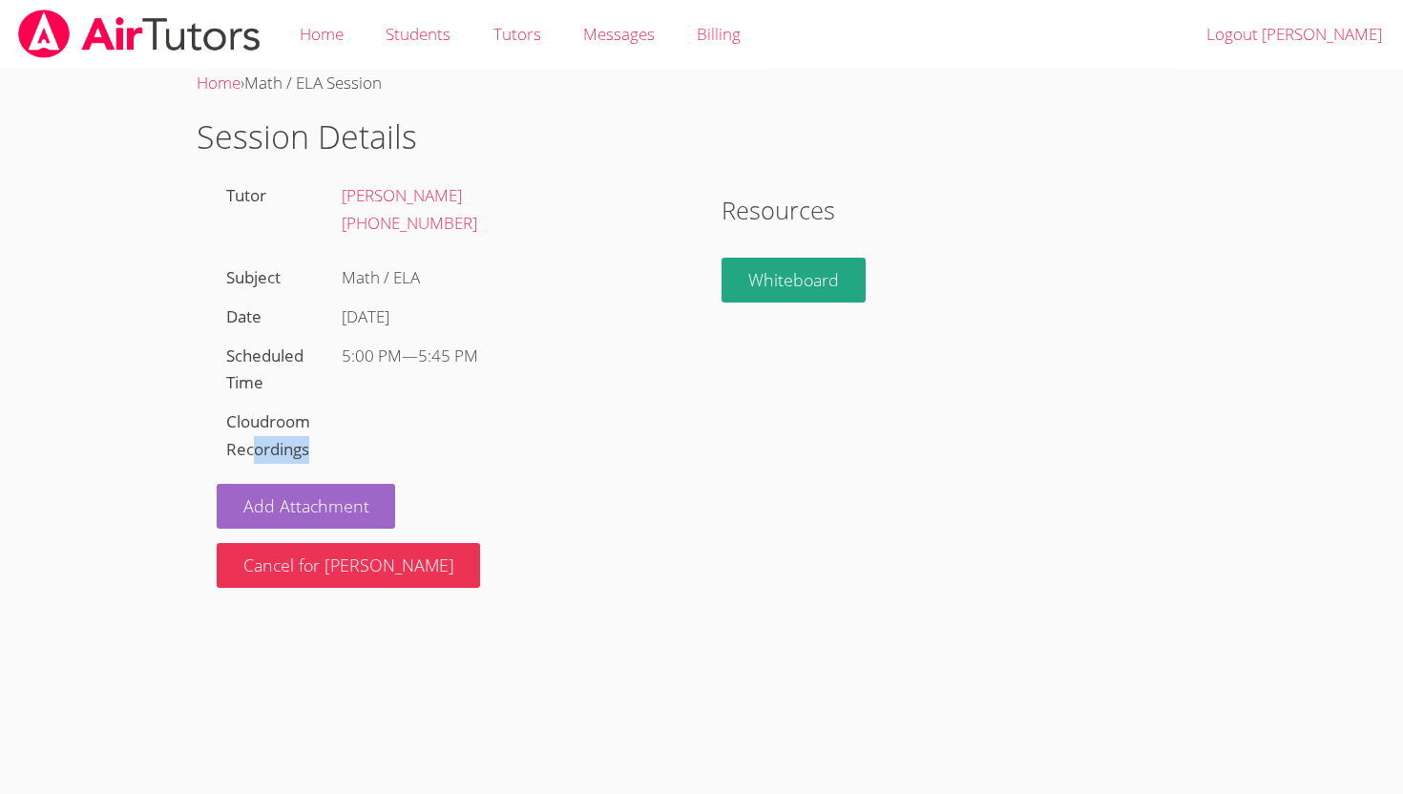
drag, startPoint x: 322, startPoint y: 458, endPoint x: 248, endPoint y: 452, distance: 73.7
click at [253, 451] on div "Cloudroom Recordings" at bounding box center [275, 436] width 116 height 67
click at [219, 456] on div "Cloudroom Recordings" at bounding box center [275, 436] width 116 height 67
drag, startPoint x: 219, startPoint y: 456, endPoint x: 306, endPoint y: 475, distance: 89.8
click at [306, 475] on div "Tutor Tyler Baker (909) 323-0247 Subject Math / ELA Date Mon Oct 6 Scheduled Ti…" at bounding box center [449, 382] width 505 height 411
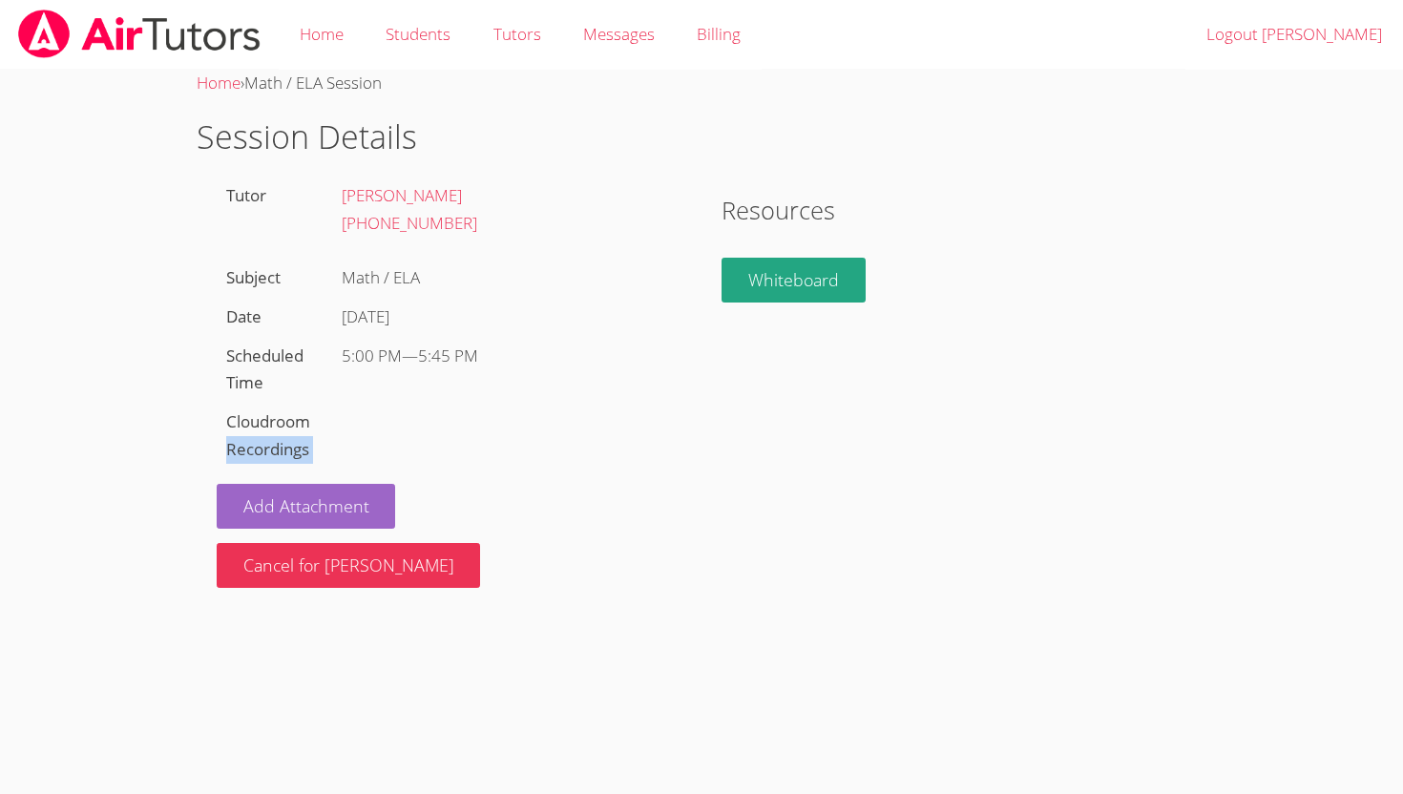
click at [306, 475] on div "Add Attachment Cancel for Matteo" at bounding box center [449, 528] width 465 height 118
drag, startPoint x: 331, startPoint y: 468, endPoint x: 165, endPoint y: 417, distance: 173.6
click at [165, 417] on body "Home Students Tutors Messages Billing Logout Irene Home › Math / ELA Session Se…" at bounding box center [701, 397] width 1403 height 794
click at [425, 46] on link "Students" at bounding box center [418, 35] width 107 height 70
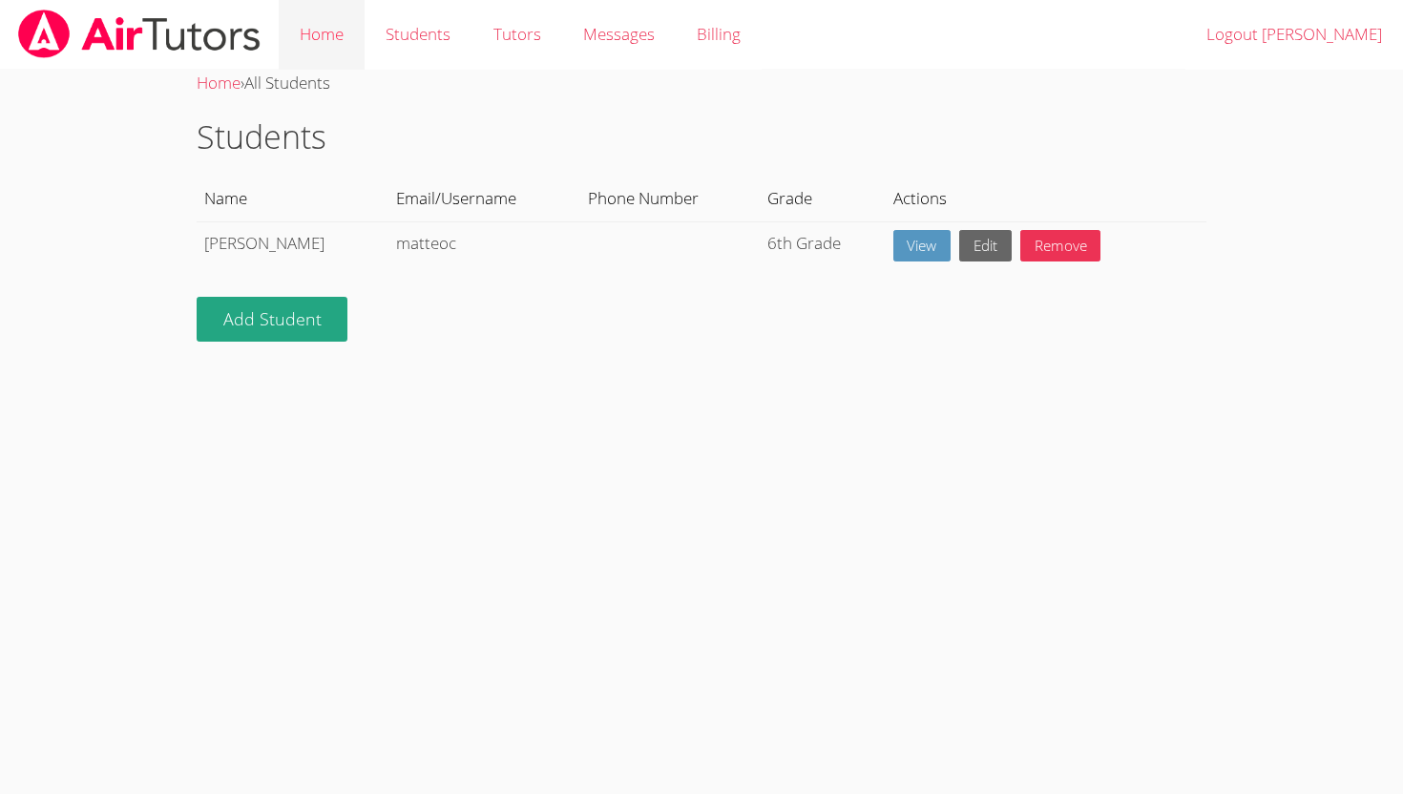
click at [316, 20] on link "Home" at bounding box center [322, 35] width 86 height 70
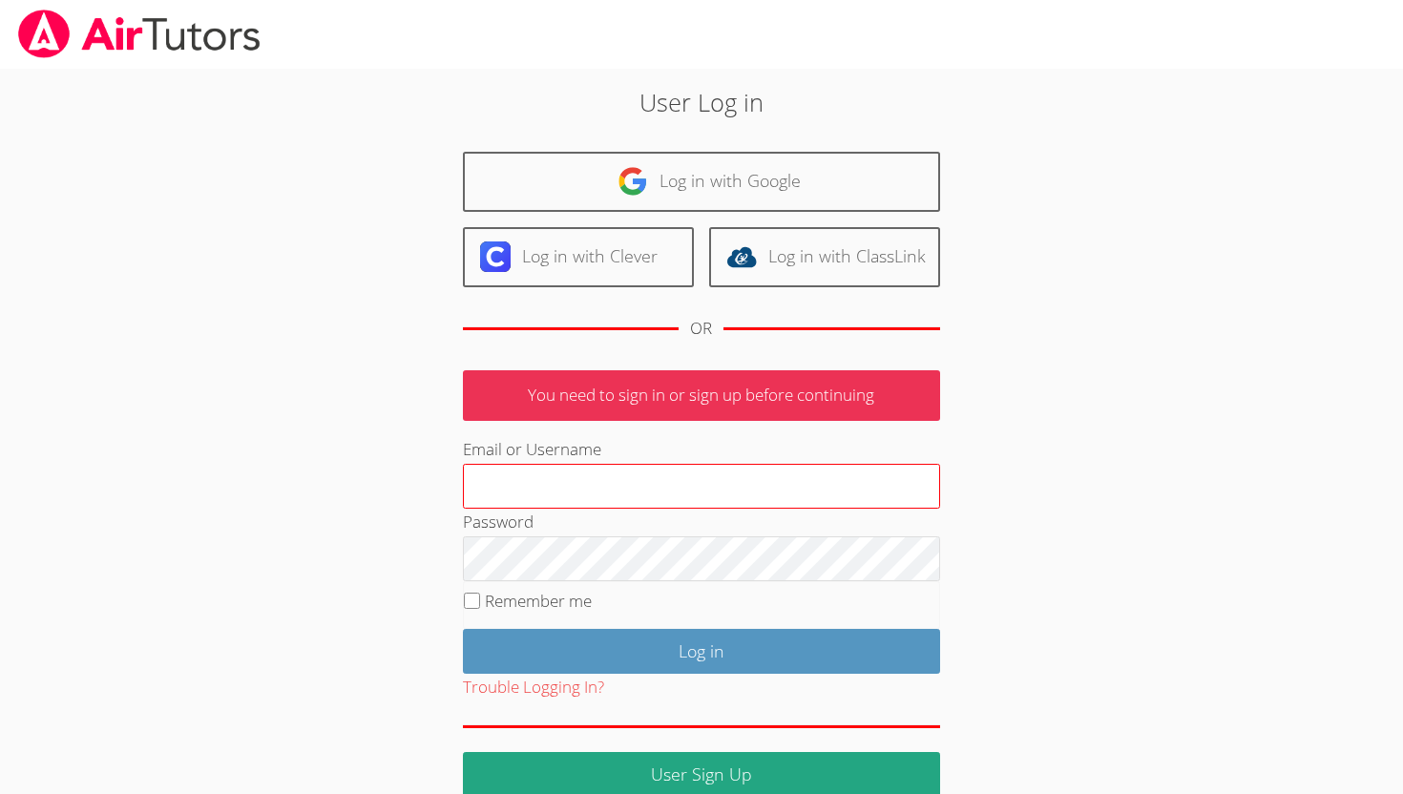
click at [543, 484] on input "Email or Username" at bounding box center [701, 487] width 477 height 46
click at [646, 491] on input "m" at bounding box center [701, 487] width 477 height 46
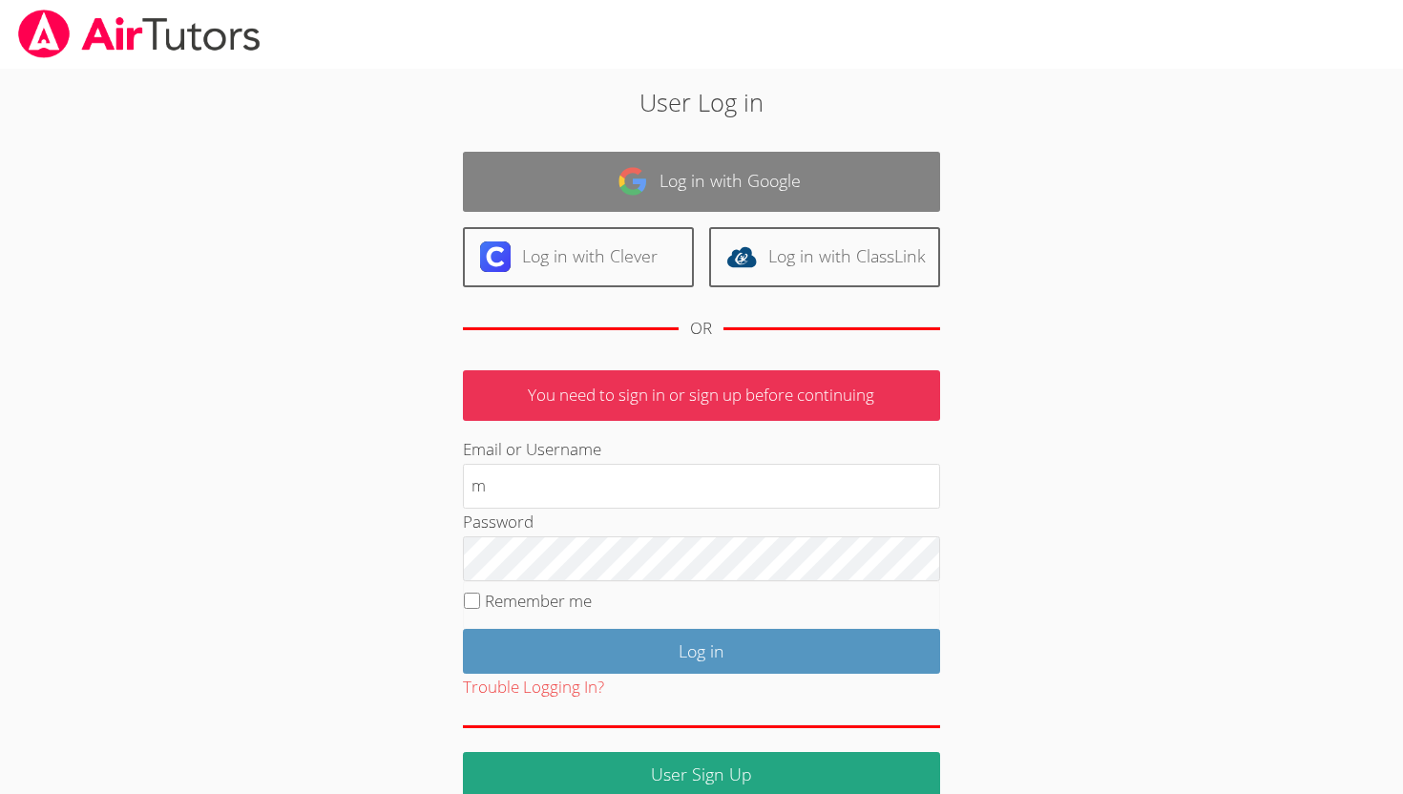
type input "m"
click at [791, 175] on link "Log in with Google" at bounding box center [701, 182] width 477 height 60
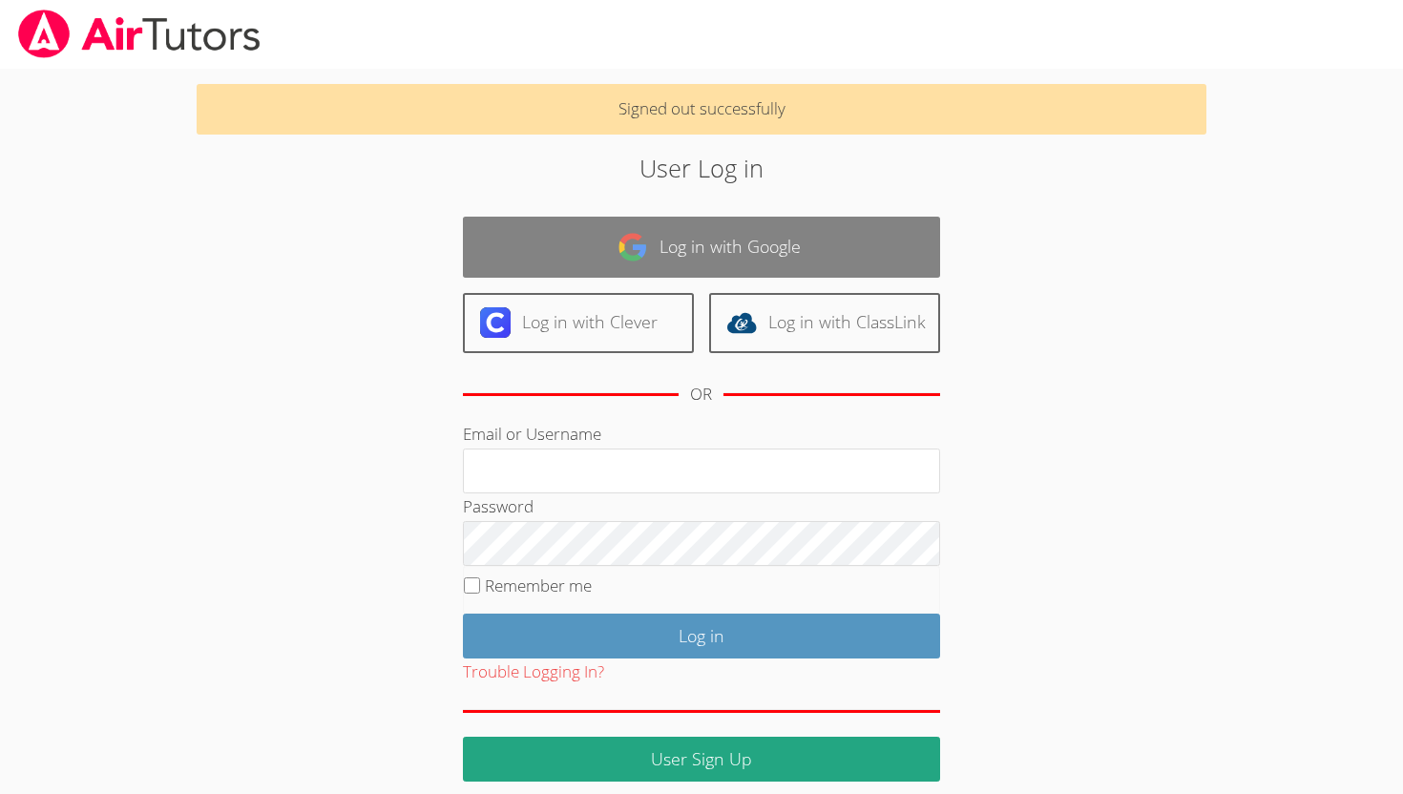
click at [699, 255] on link "Log in with Google" at bounding box center [701, 247] width 477 height 60
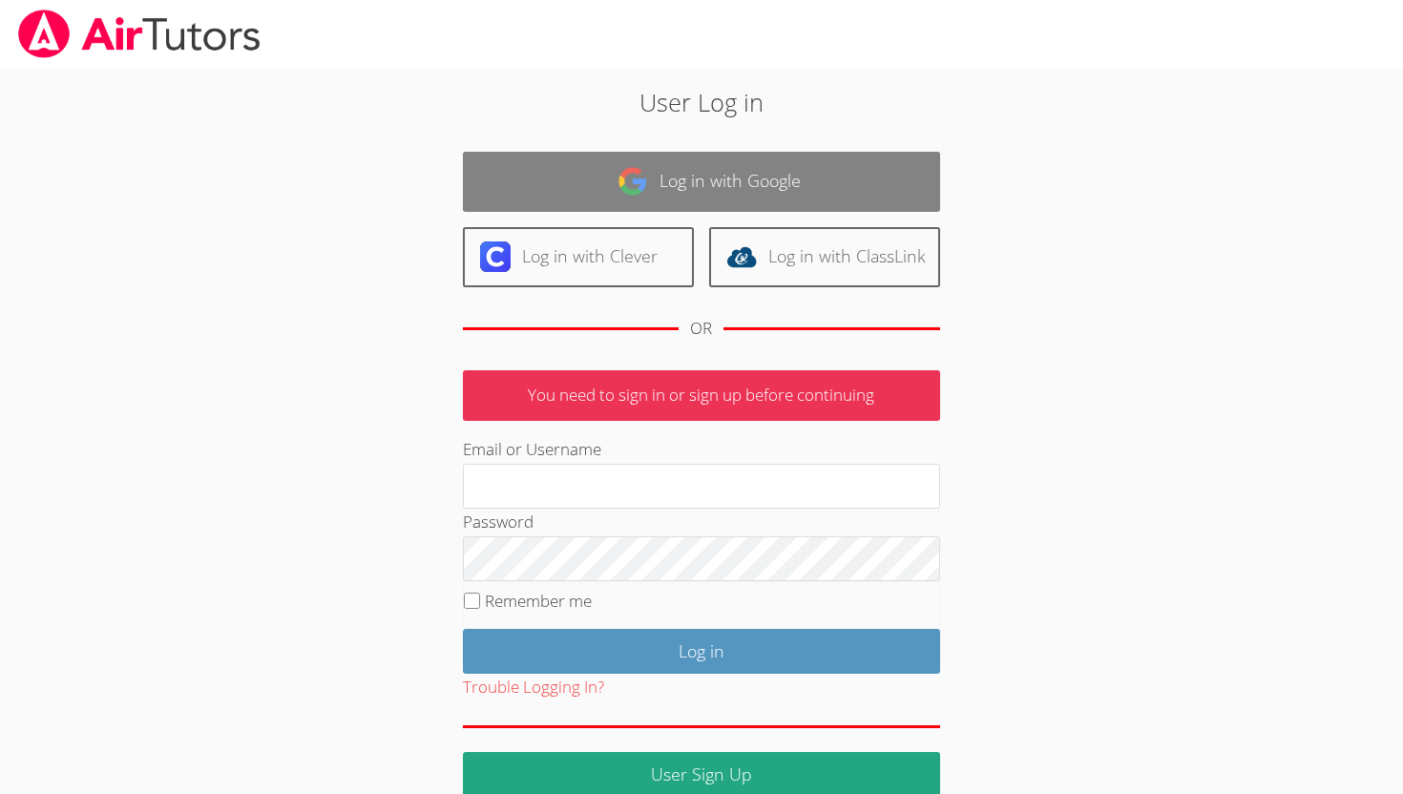
click at [804, 185] on link "Log in with Google" at bounding box center [701, 182] width 477 height 60
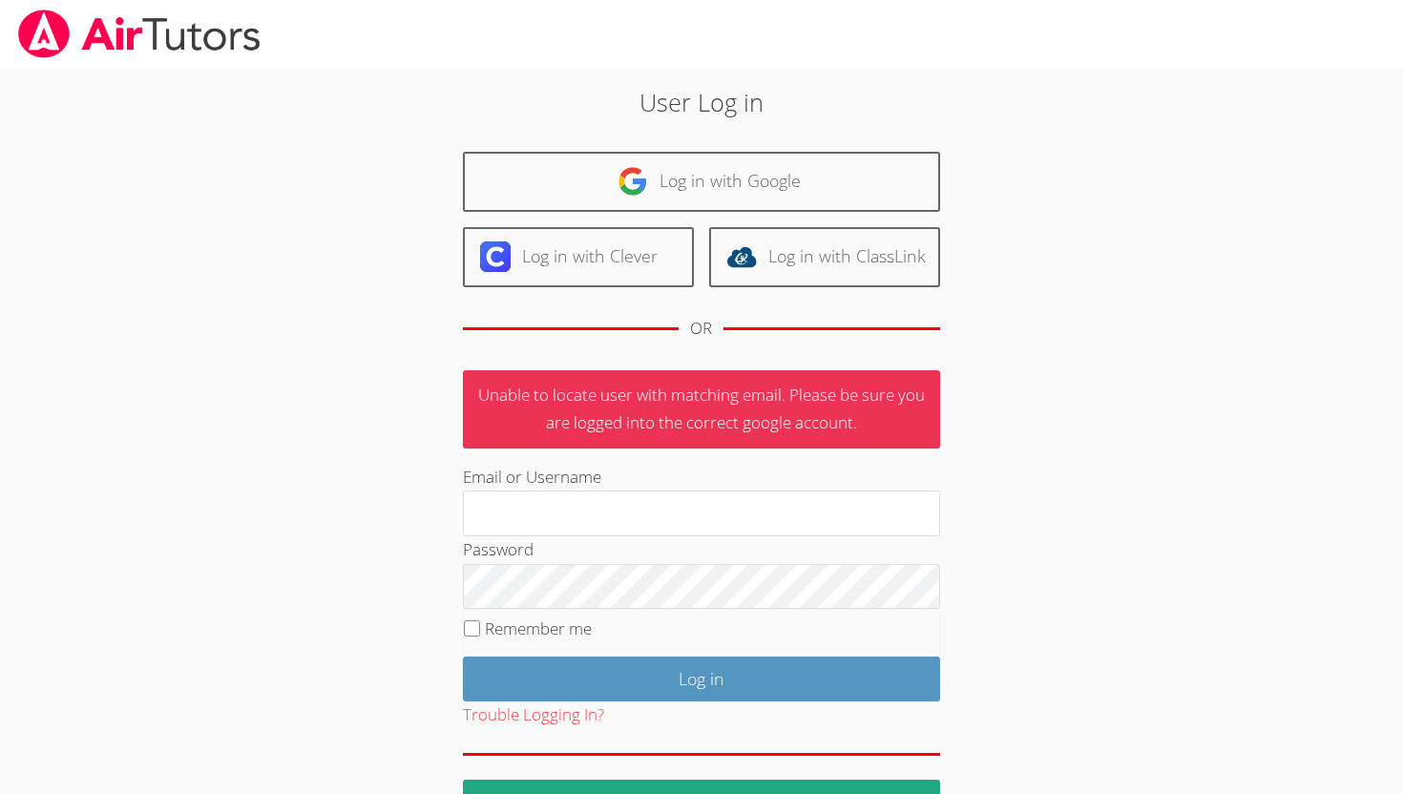
scroll to position [56, 0]
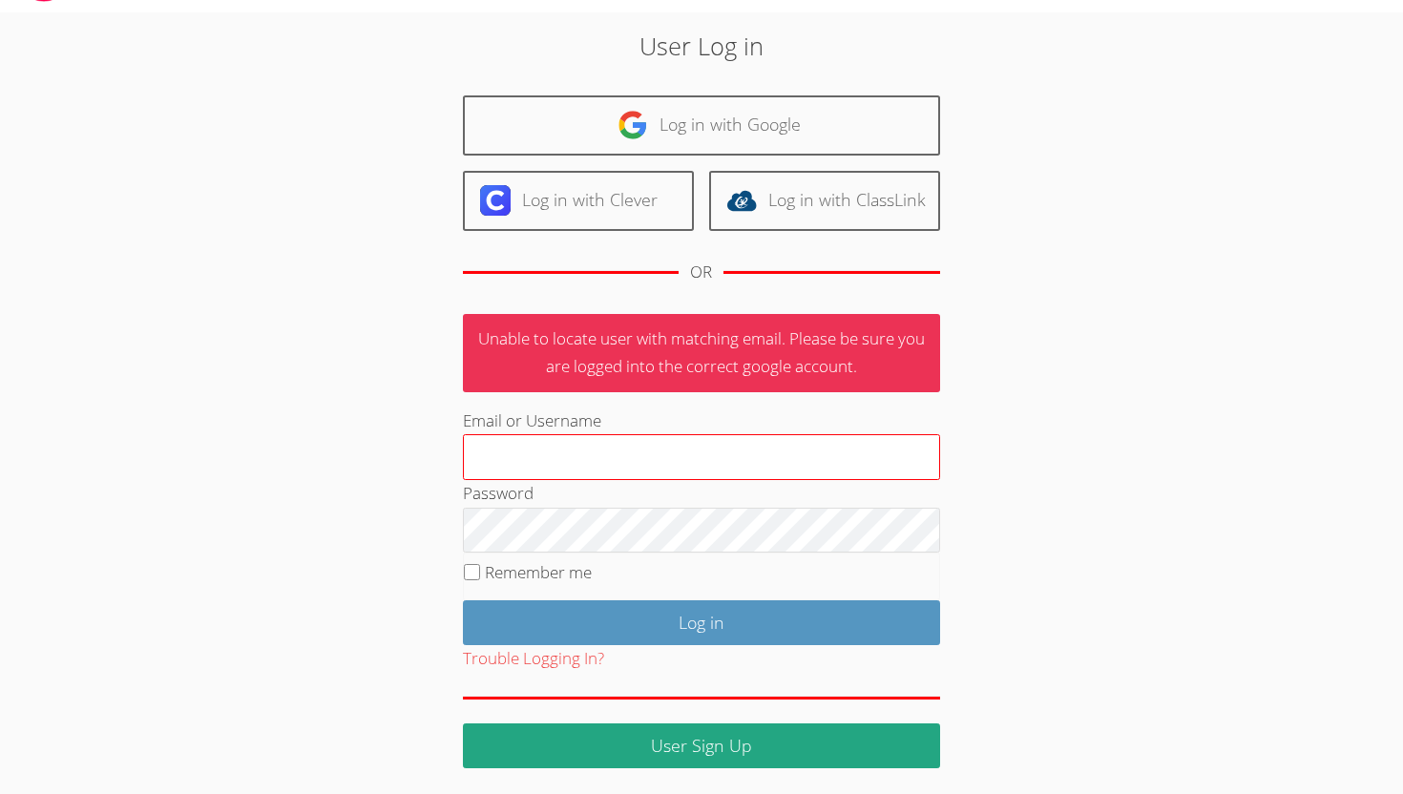
click at [565, 452] on input "Email or Username" at bounding box center [701, 457] width 477 height 46
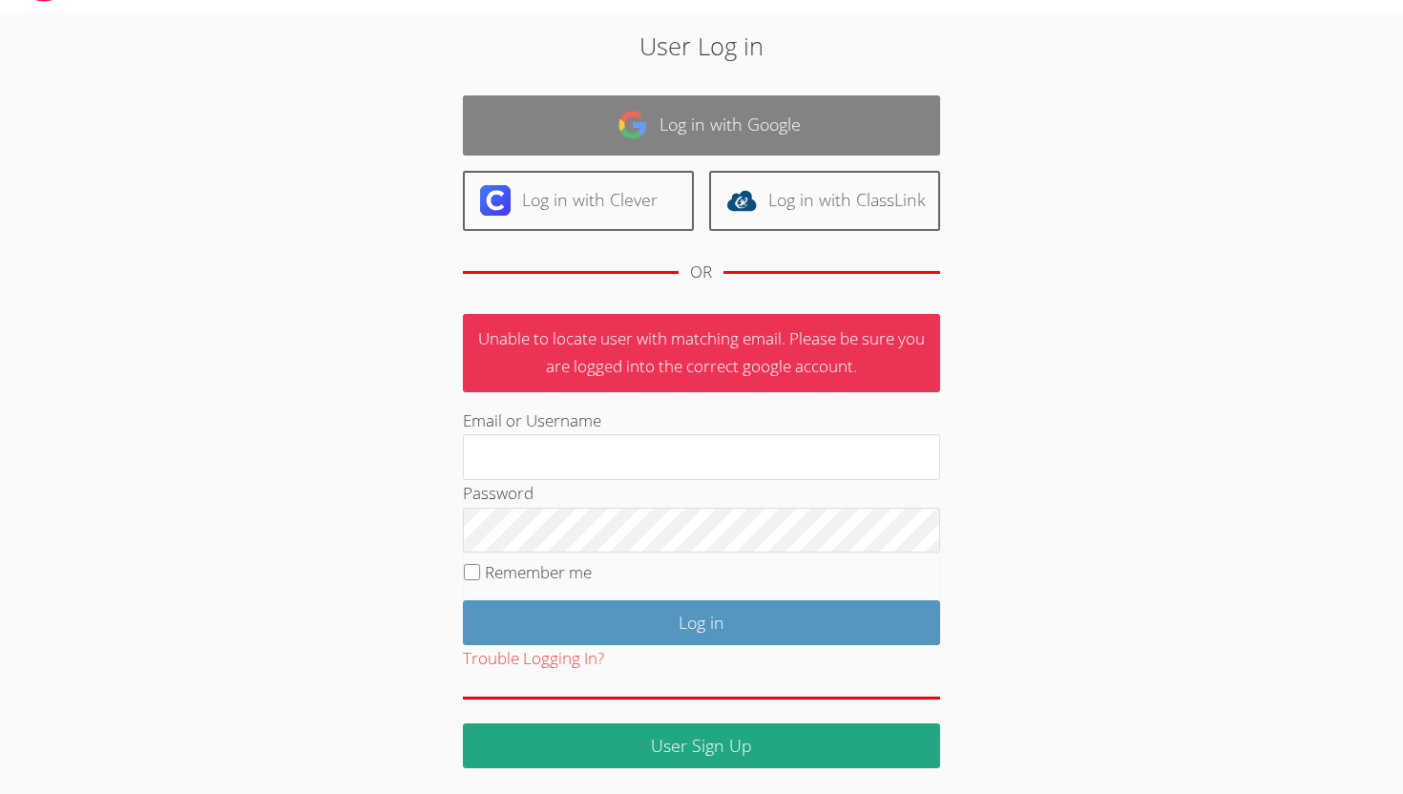
click at [752, 117] on link "Log in with Google" at bounding box center [701, 125] width 477 height 60
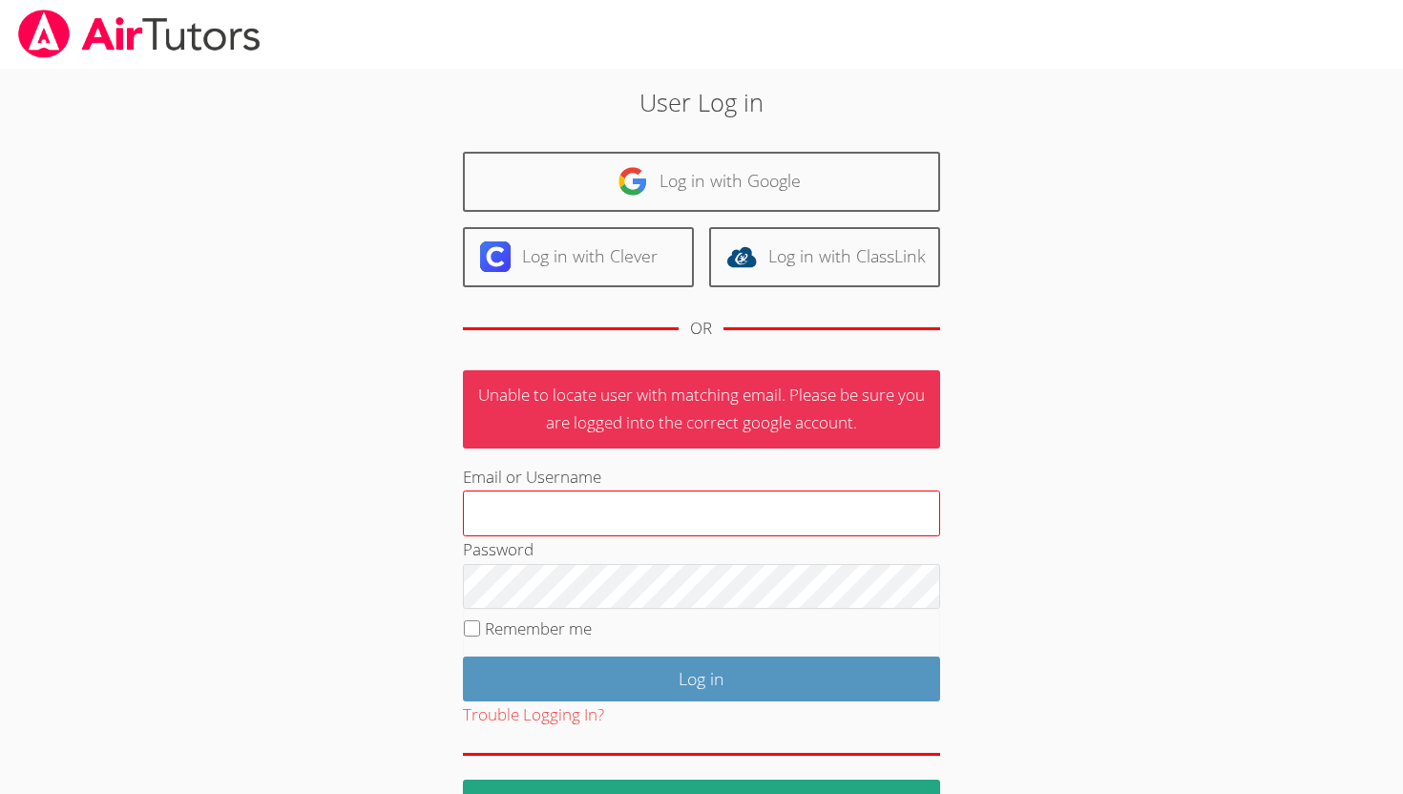
click at [582, 518] on input "Email or Username" at bounding box center [701, 513] width 477 height 46
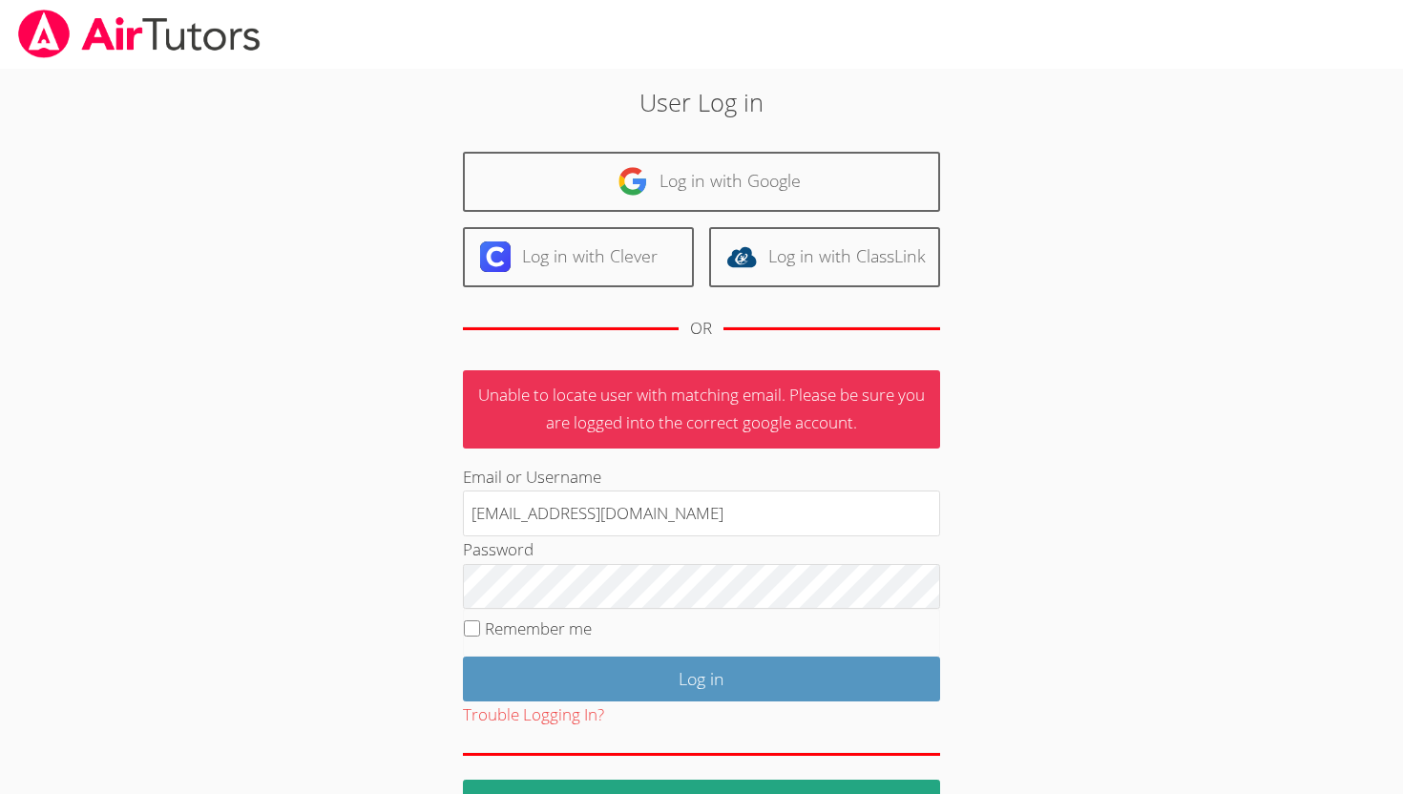
type input "mcaccia@bhusd.com"
click at [469, 628] on input "Remember me" at bounding box center [472, 628] width 16 height 16
checkbox input "true"
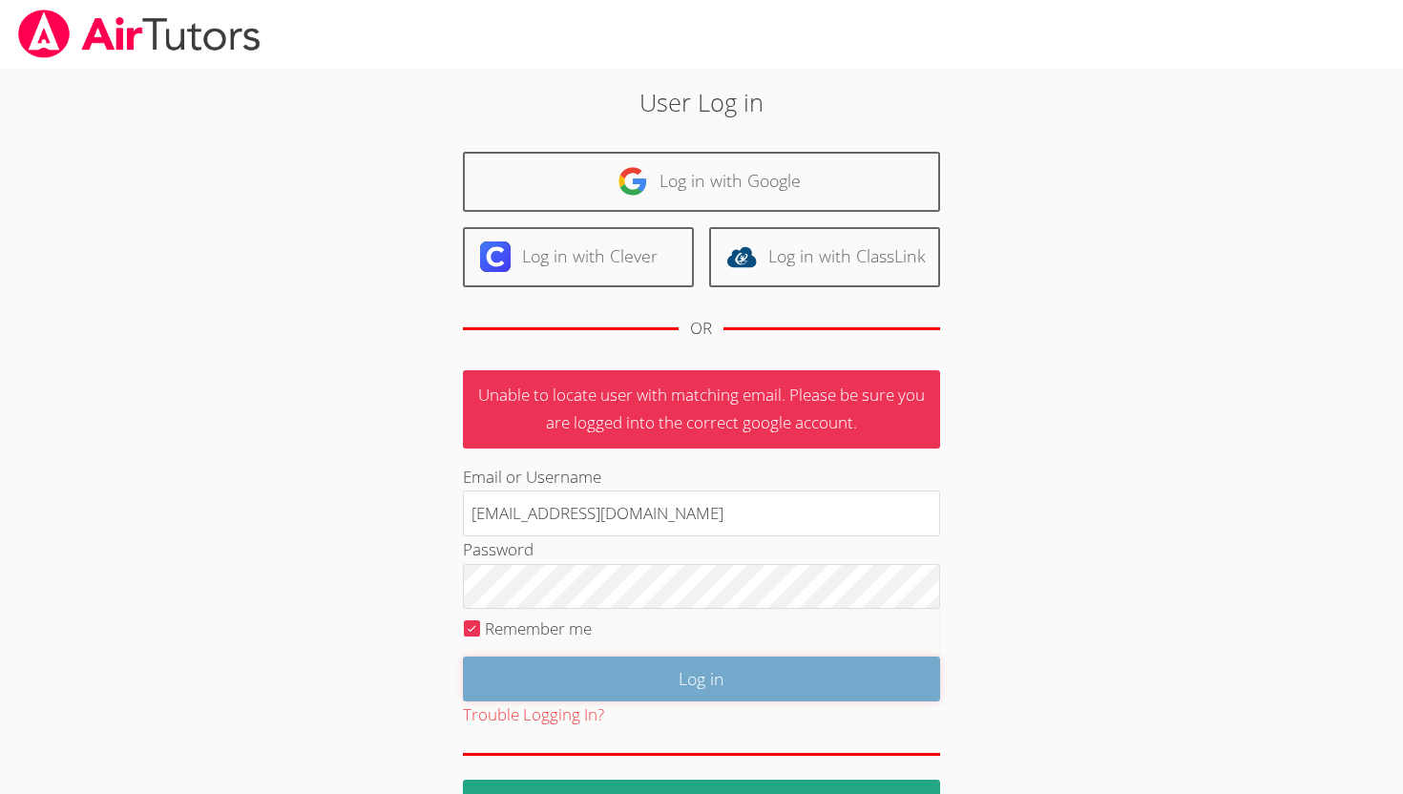
click at [509, 664] on input "Log in" at bounding box center [701, 679] width 477 height 45
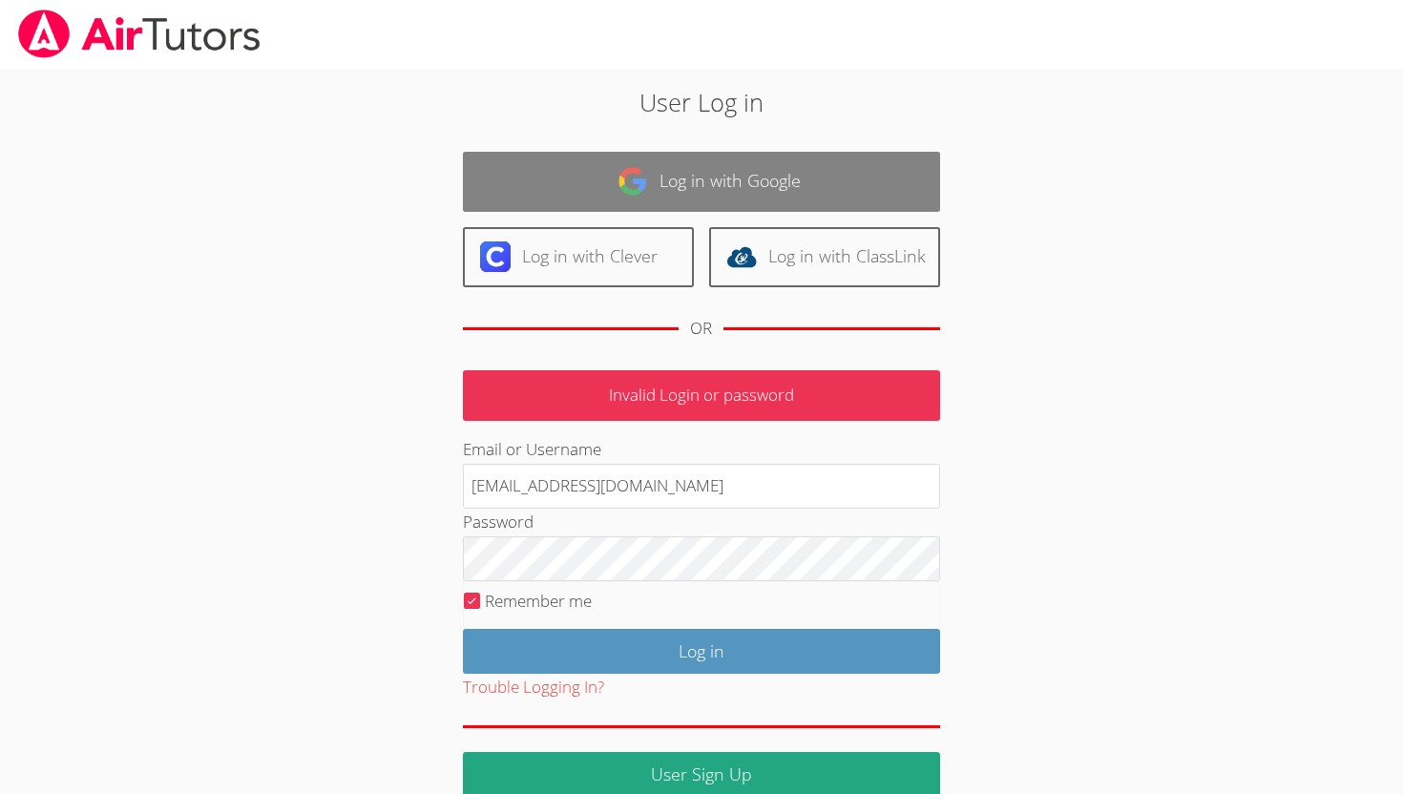
click at [674, 183] on link "Log in with Google" at bounding box center [701, 182] width 477 height 60
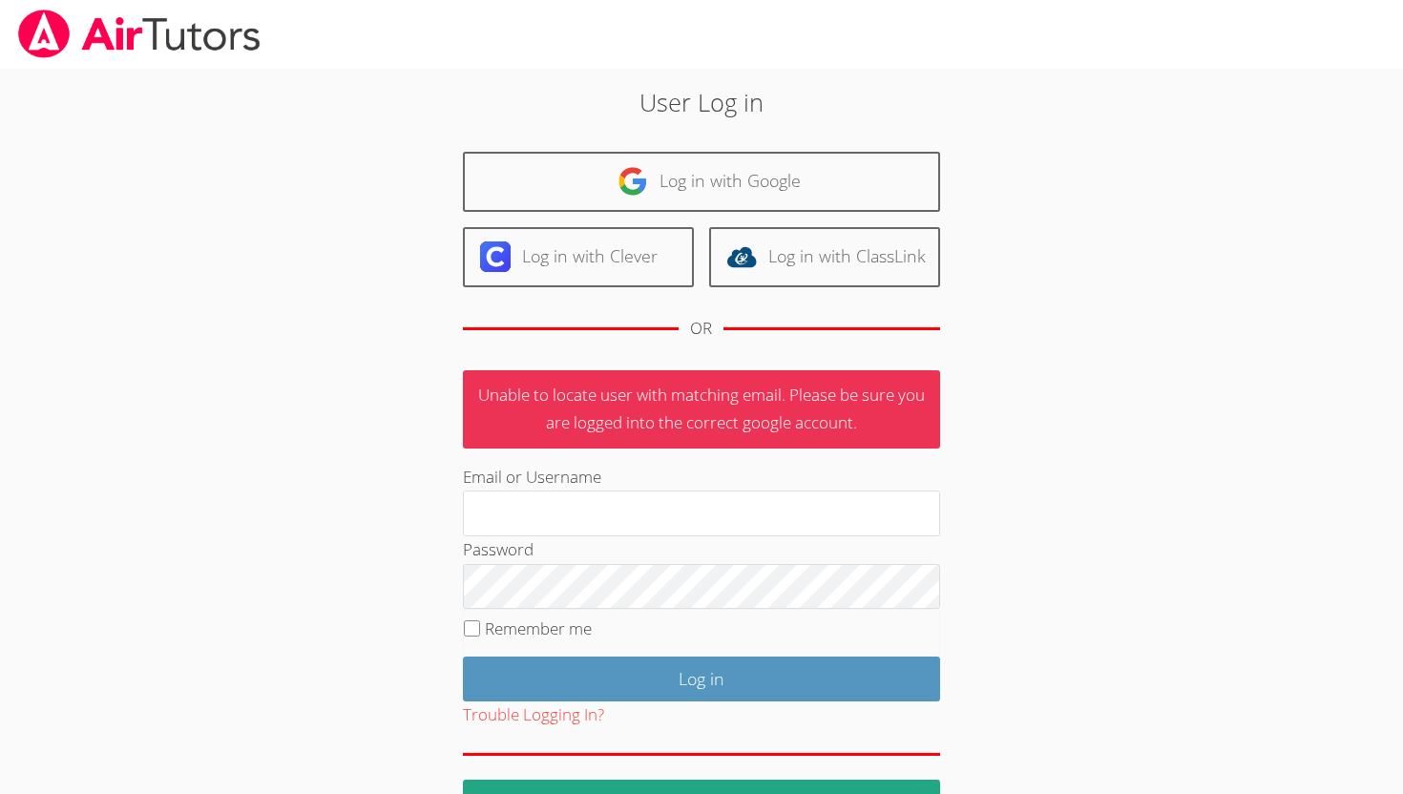
scroll to position [56, 0]
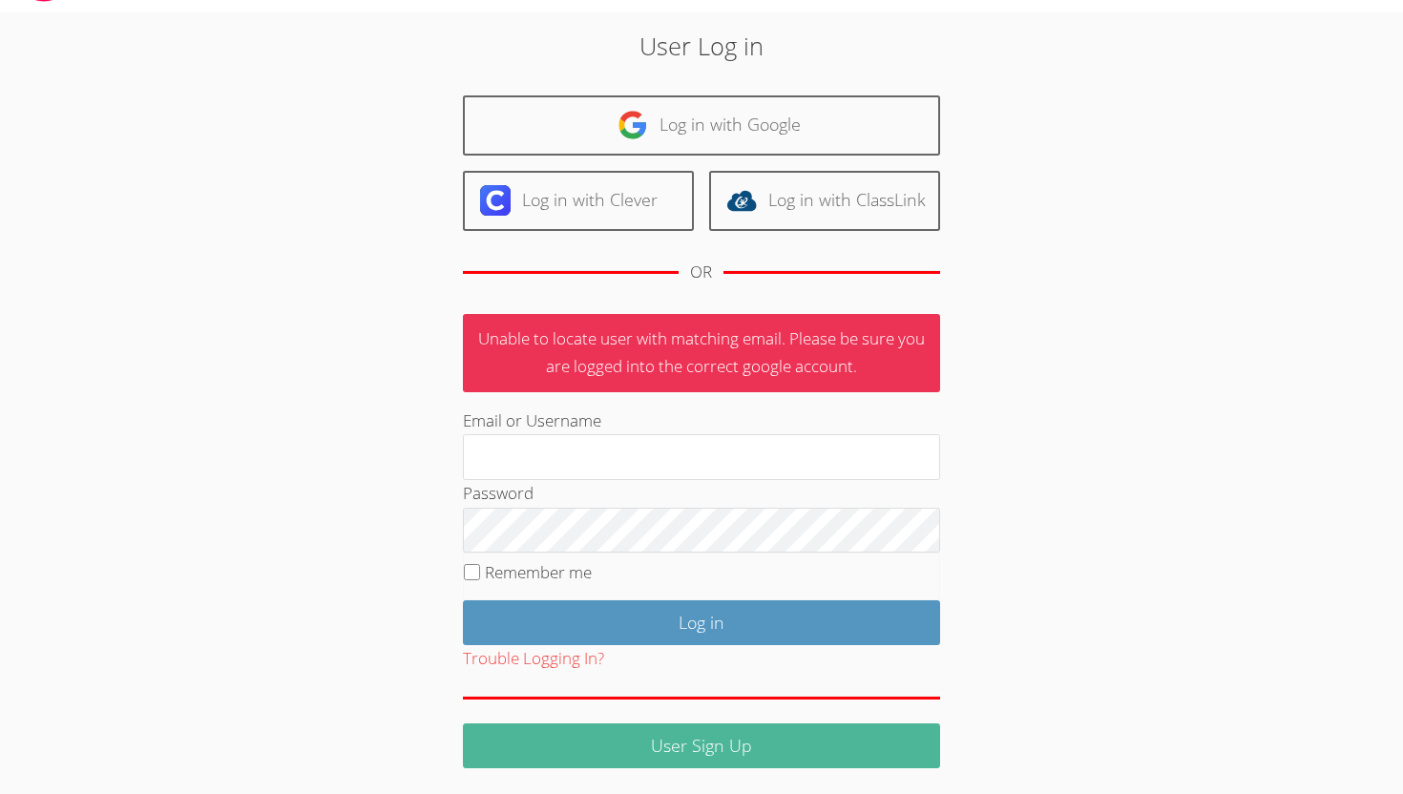
click at [690, 737] on link "User Sign Up" at bounding box center [701, 745] width 477 height 45
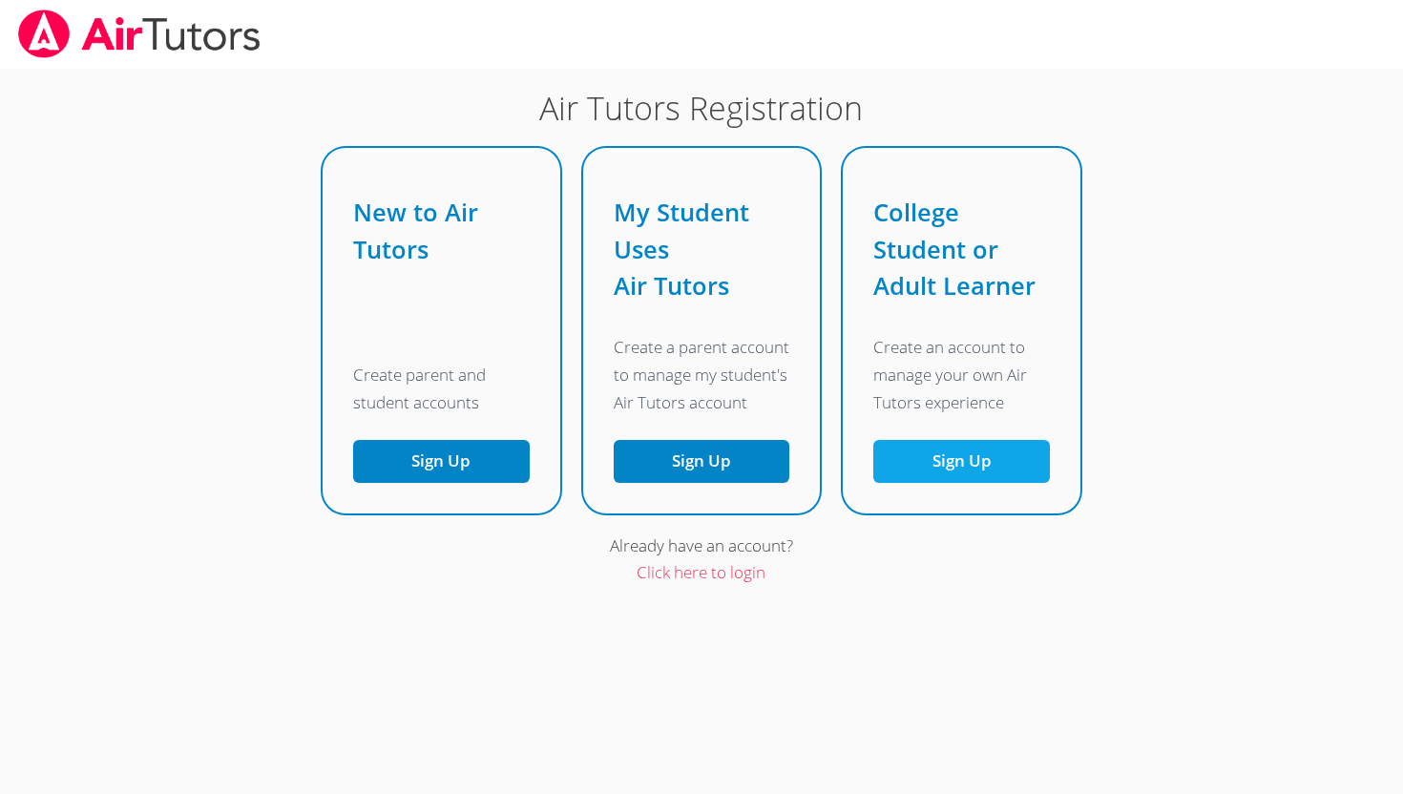
click at [945, 459] on button "Sign Up" at bounding box center [961, 461] width 177 height 43
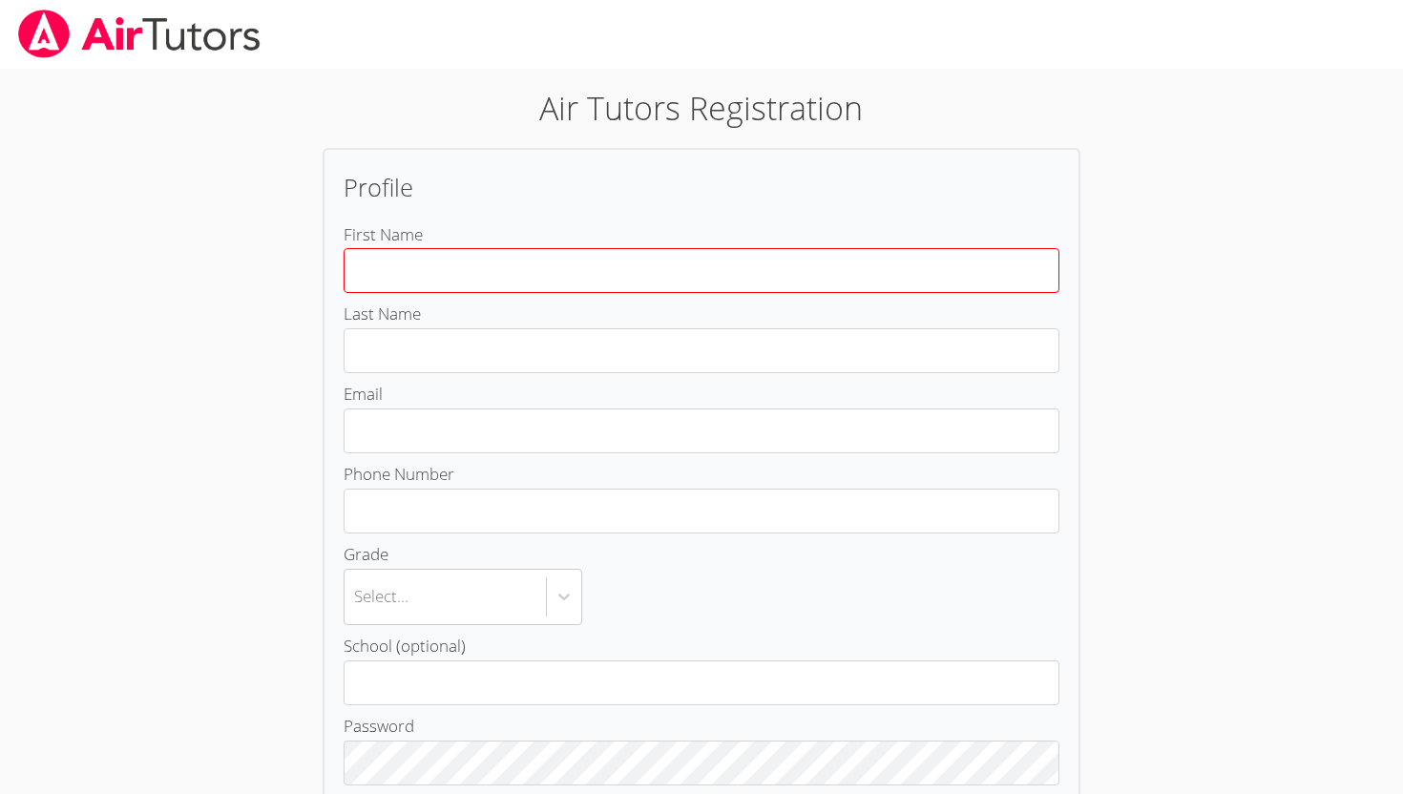
click at [473, 265] on input "First Name" at bounding box center [702, 270] width 716 height 45
type input "Irene"
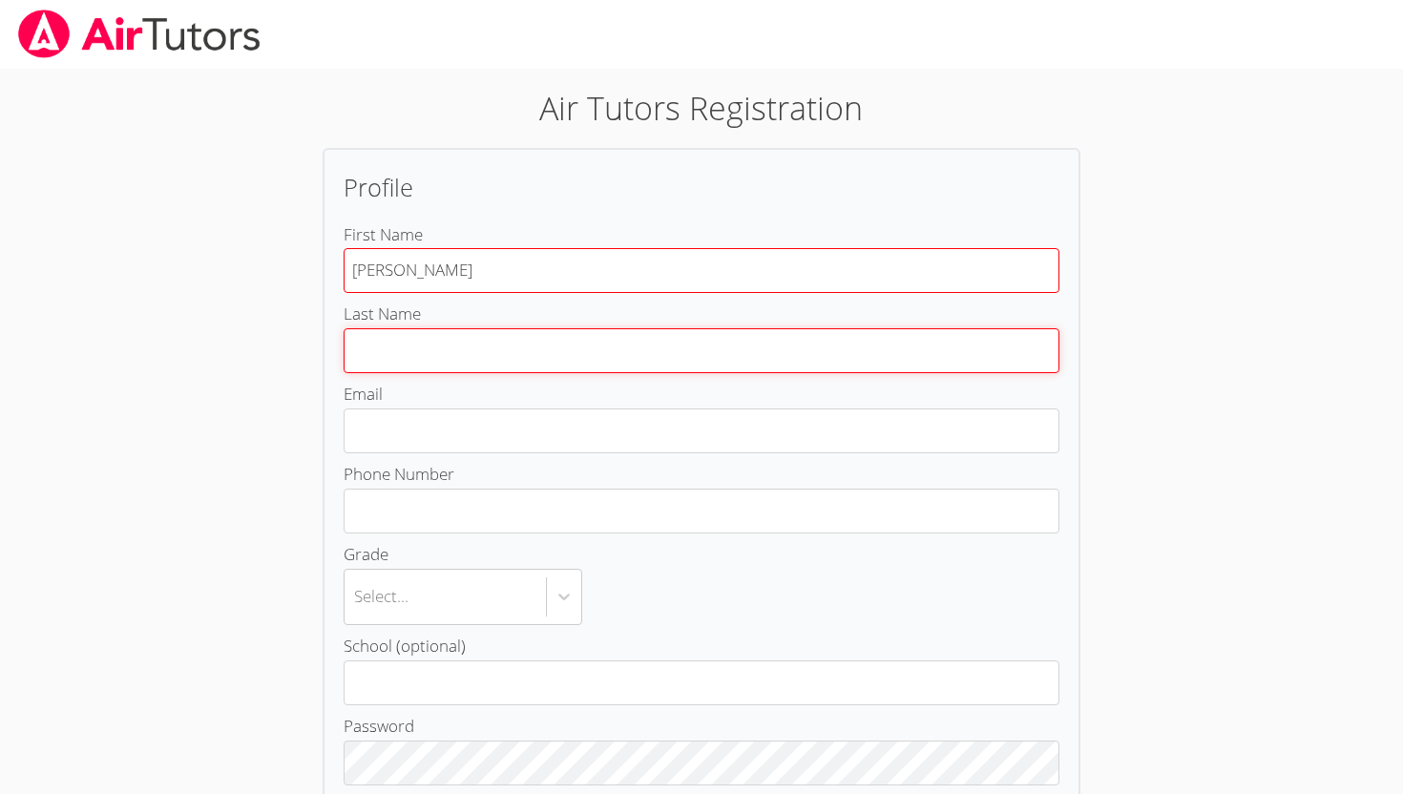
type input "Caccia"
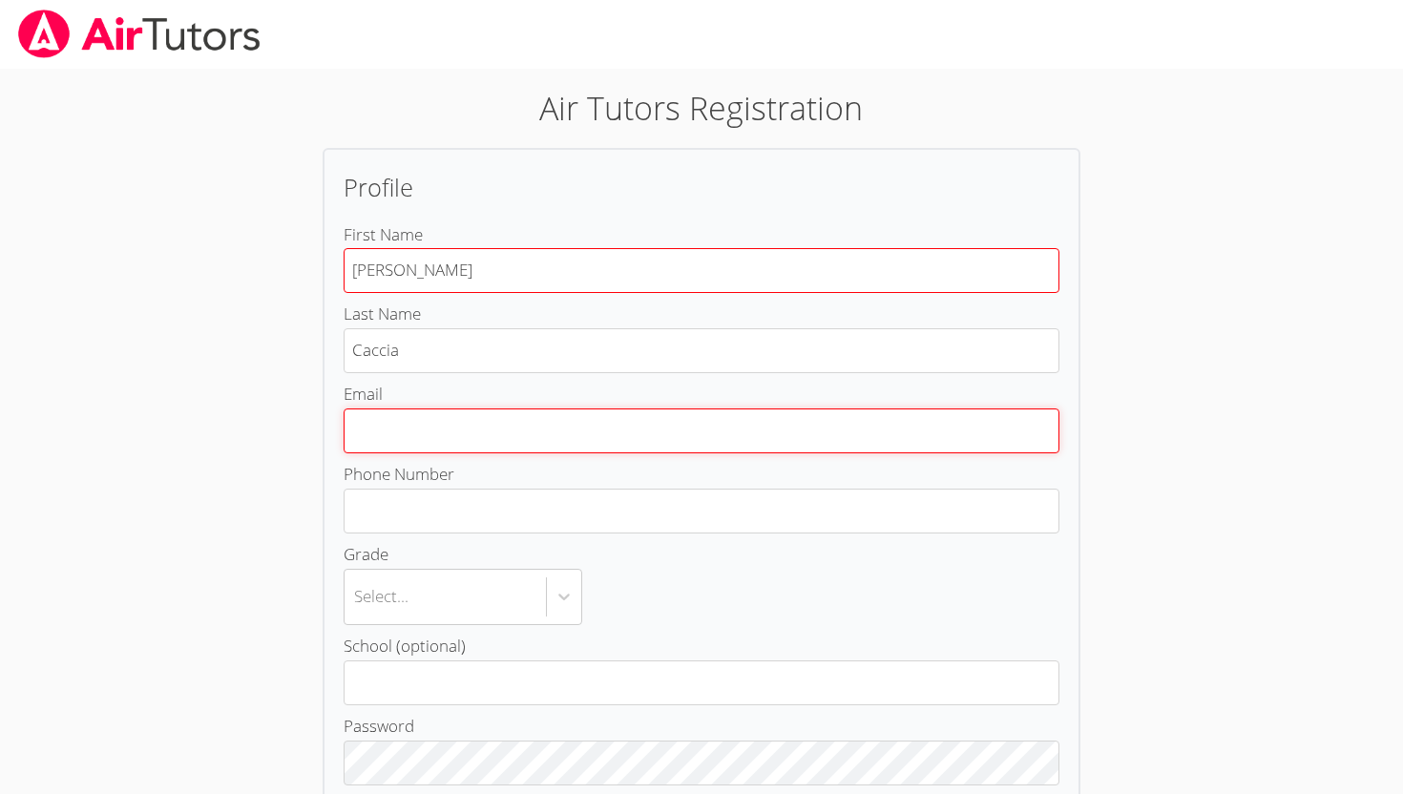
type input "irenemoleas@gmail.com"
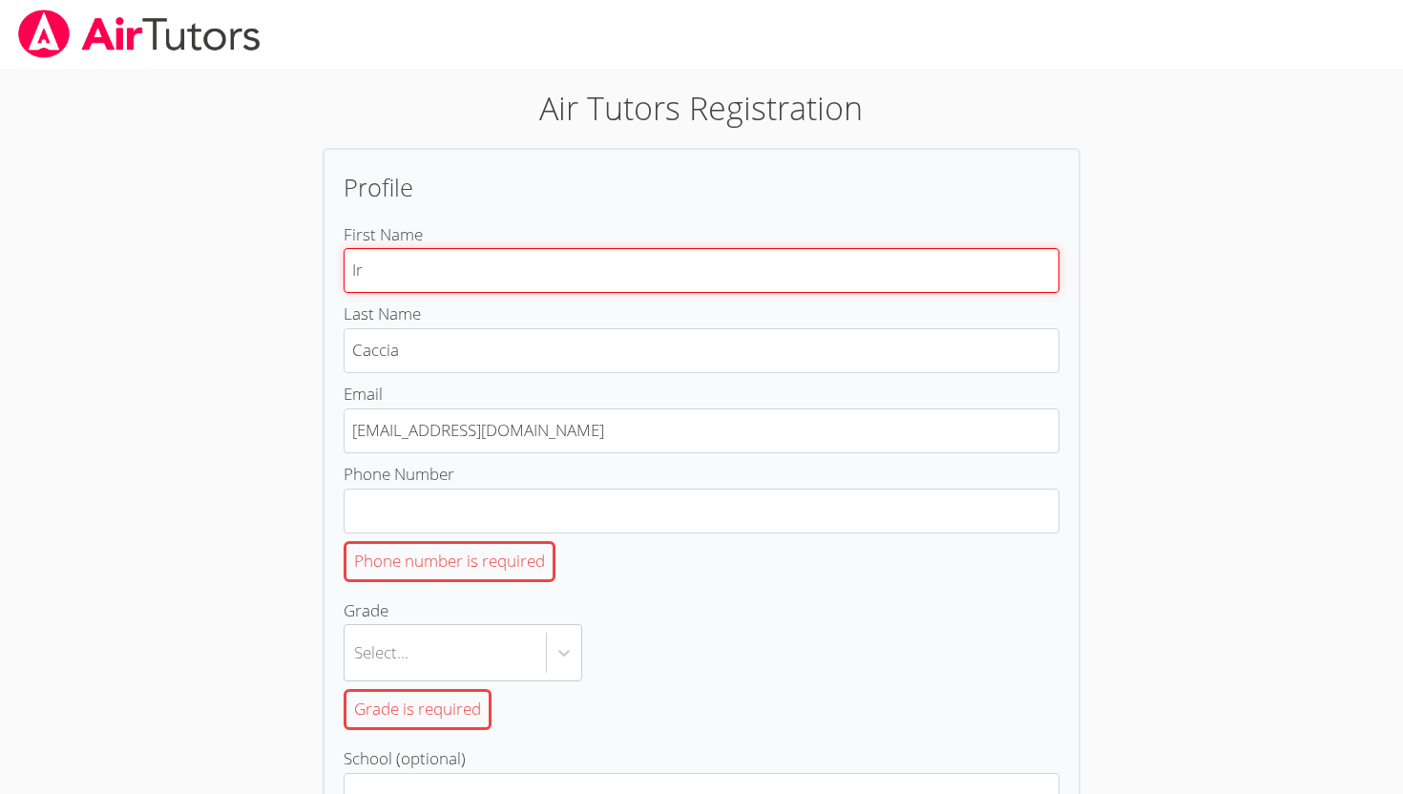
type input "I"
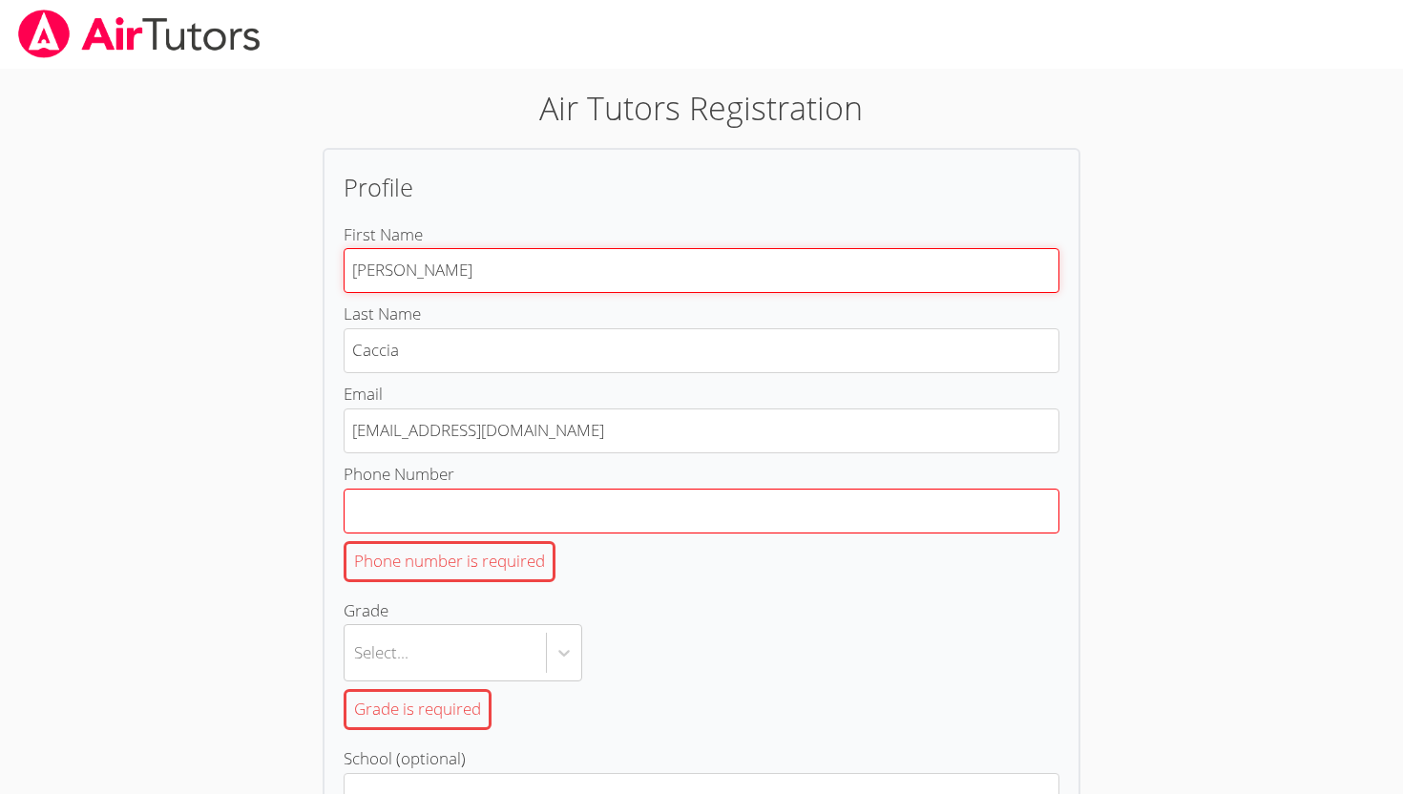
type input "[PERSON_NAME]"
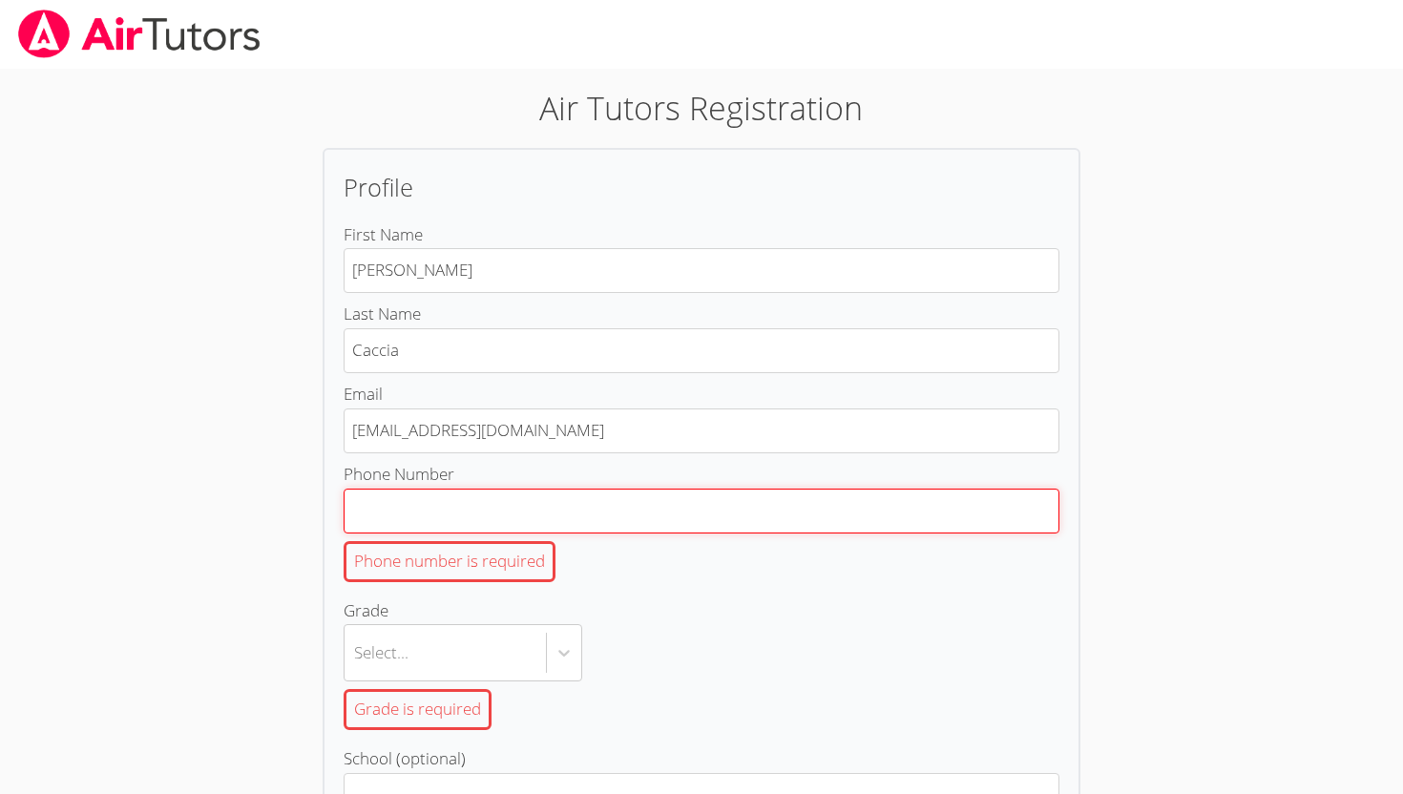
click at [429, 514] on input "Phone Number Phone number is required" at bounding box center [702, 511] width 716 height 45
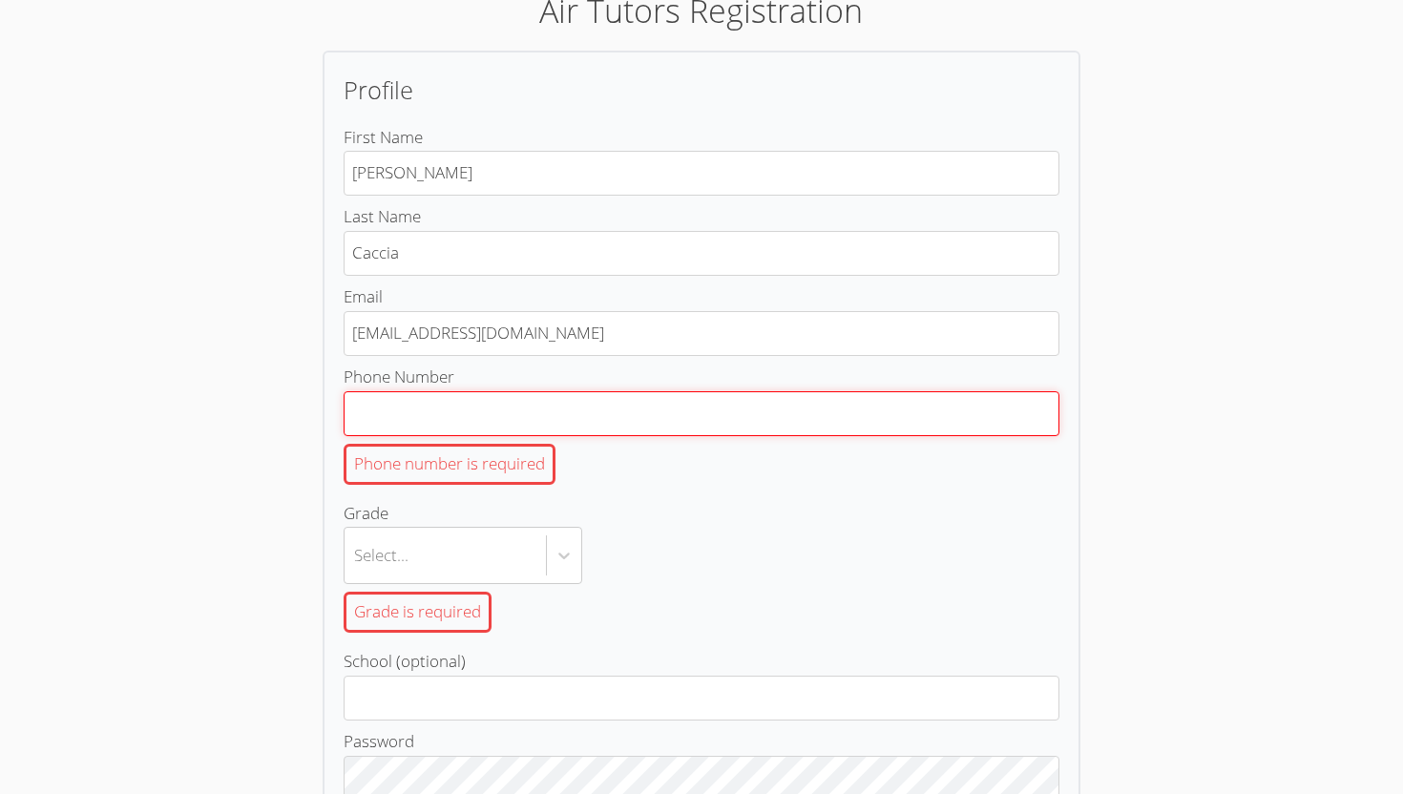
scroll to position [102, 0]
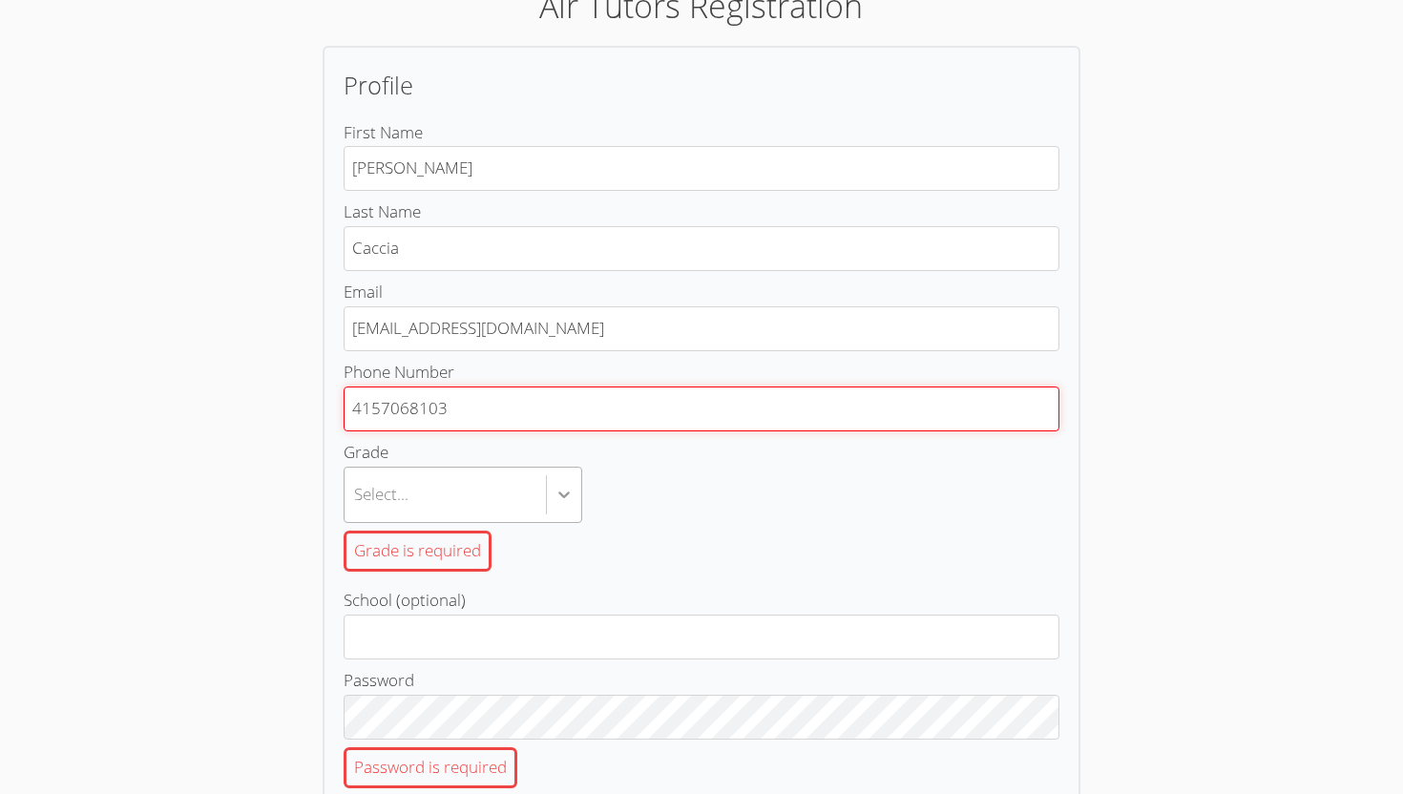
type input "4157068103"
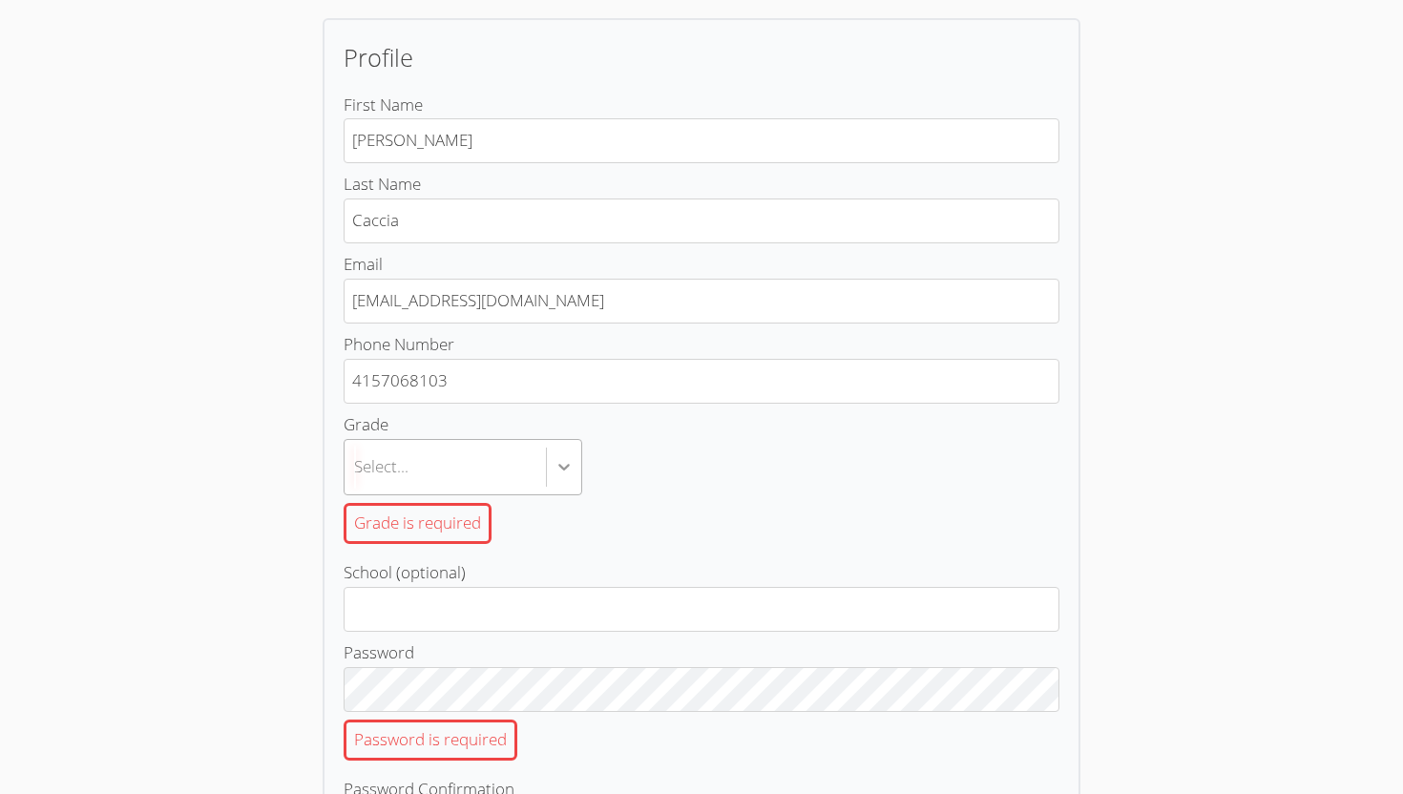
click at [561, 500] on label "Grade Select... Grade is required" at bounding box center [702, 481] width 716 height 141
click at [356, 490] on input "Grade Select... Grade is required" at bounding box center [355, 468] width 2 height 44
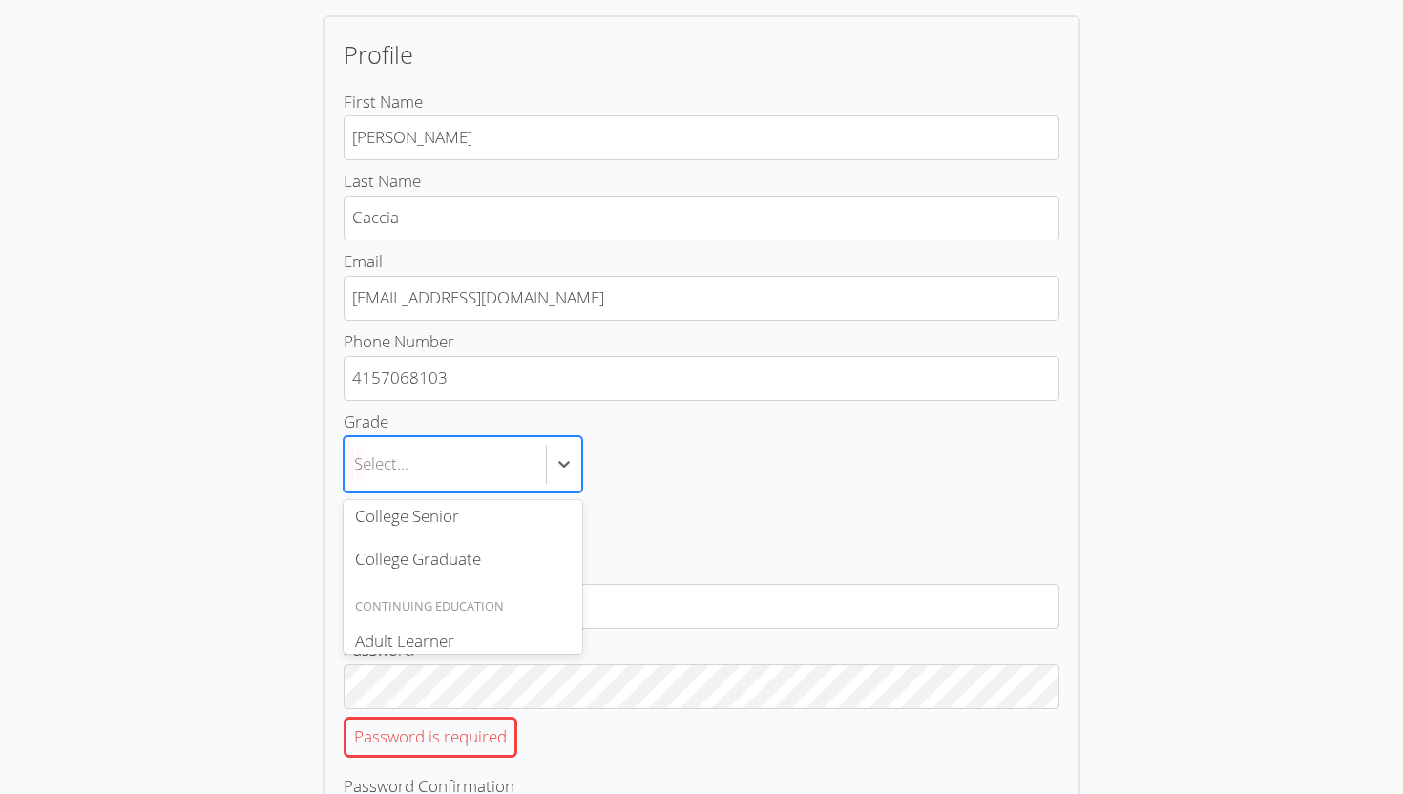
scroll to position [189, 0]
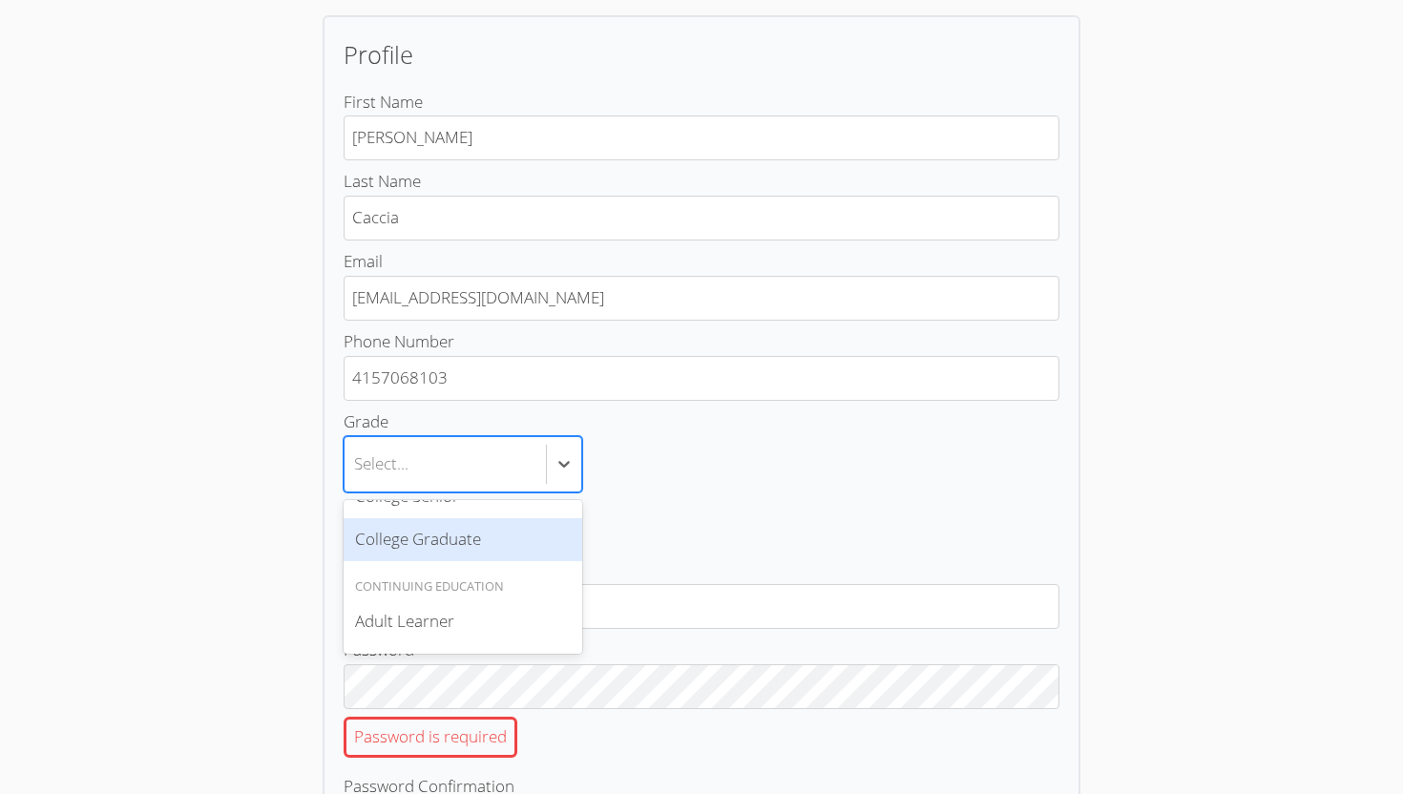
click at [723, 492] on div "Grade is required" at bounding box center [702, 520] width 716 height 56
click at [356, 487] on input "Grade option College Graduate focused, 0 of 2. 6 results available. Use Up and …" at bounding box center [355, 465] width 2 height 44
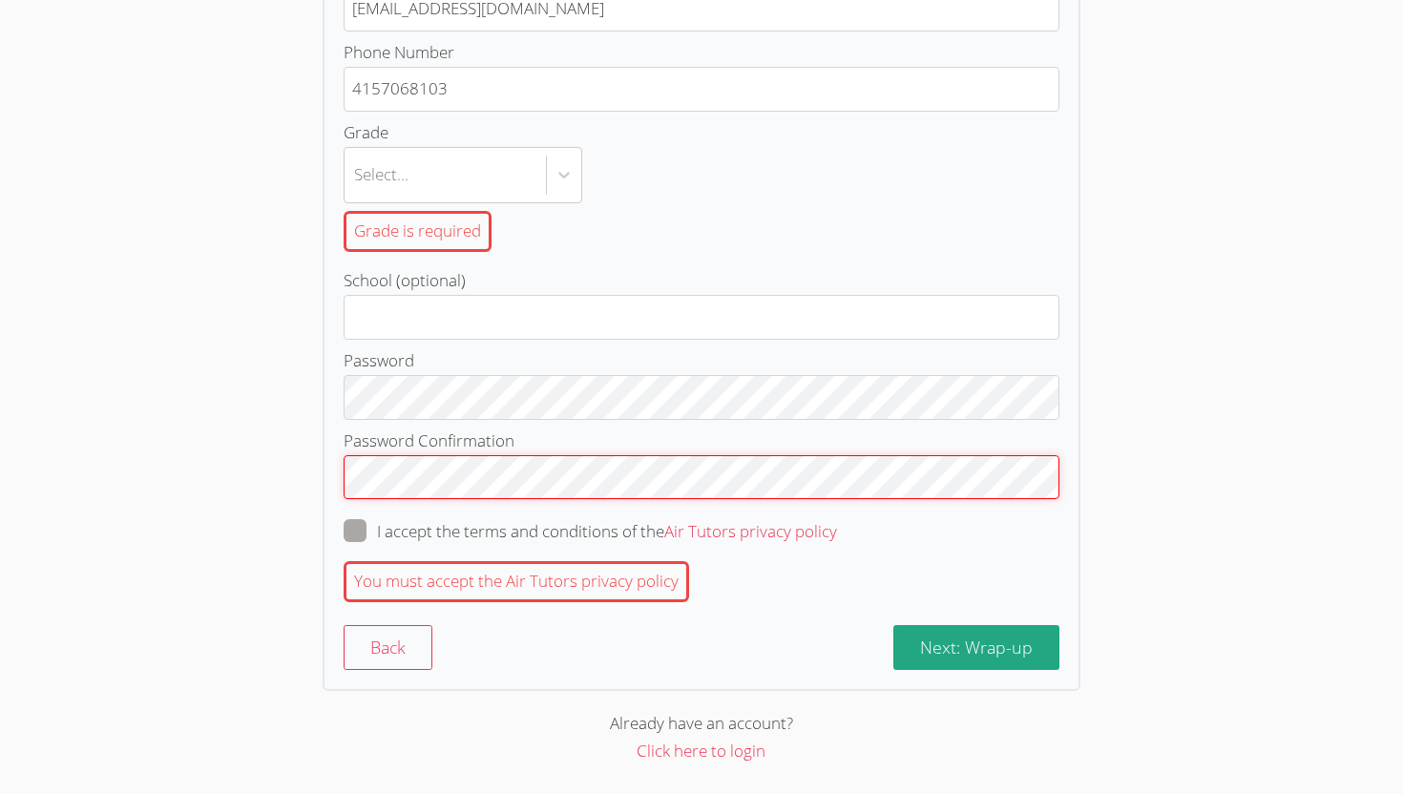
scroll to position [416, 0]
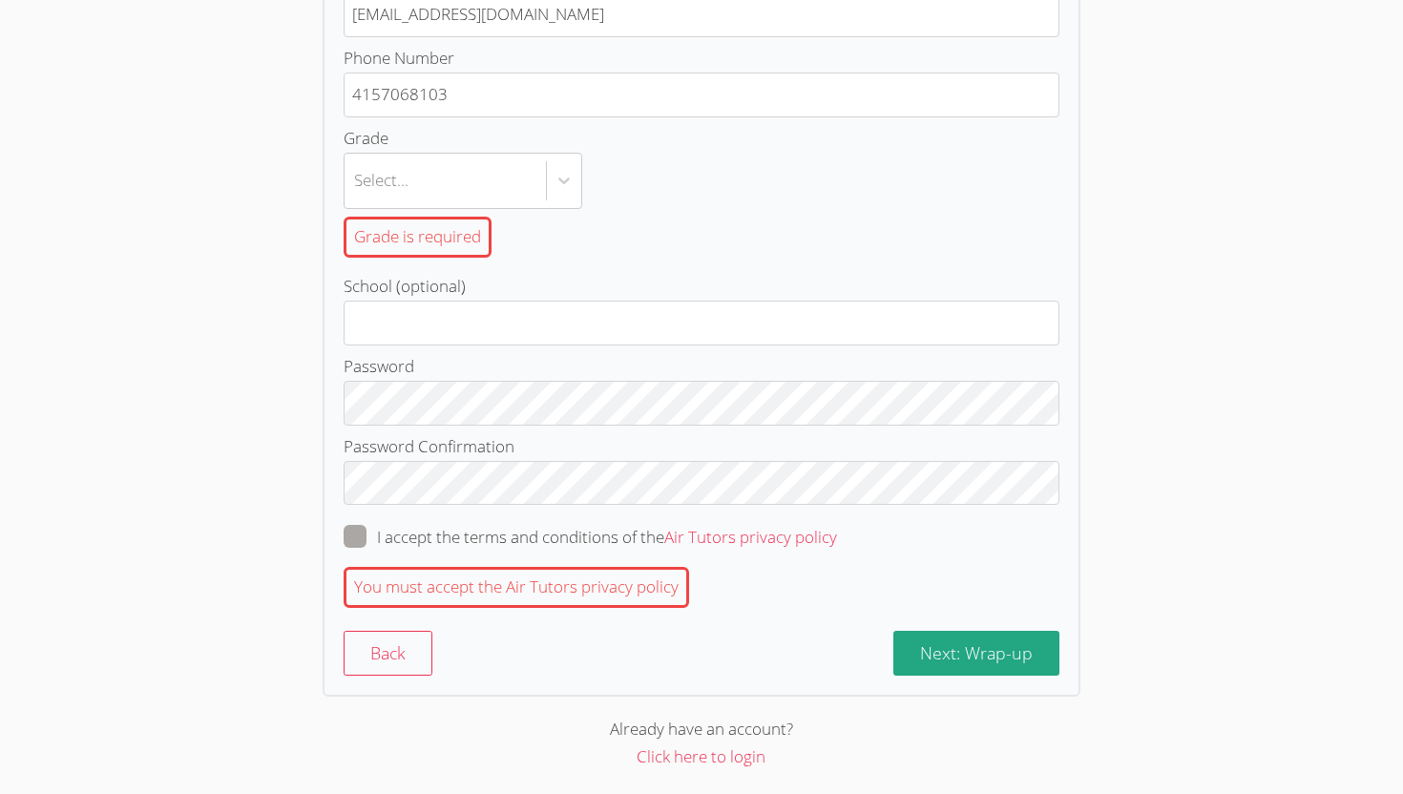
click at [837, 533] on span at bounding box center [837, 537] width 0 height 22
click at [837, 533] on input "I accept the terms and conditions of the Air Tutors privacy policy" at bounding box center [845, 533] width 16 height 16
checkbox input "true"
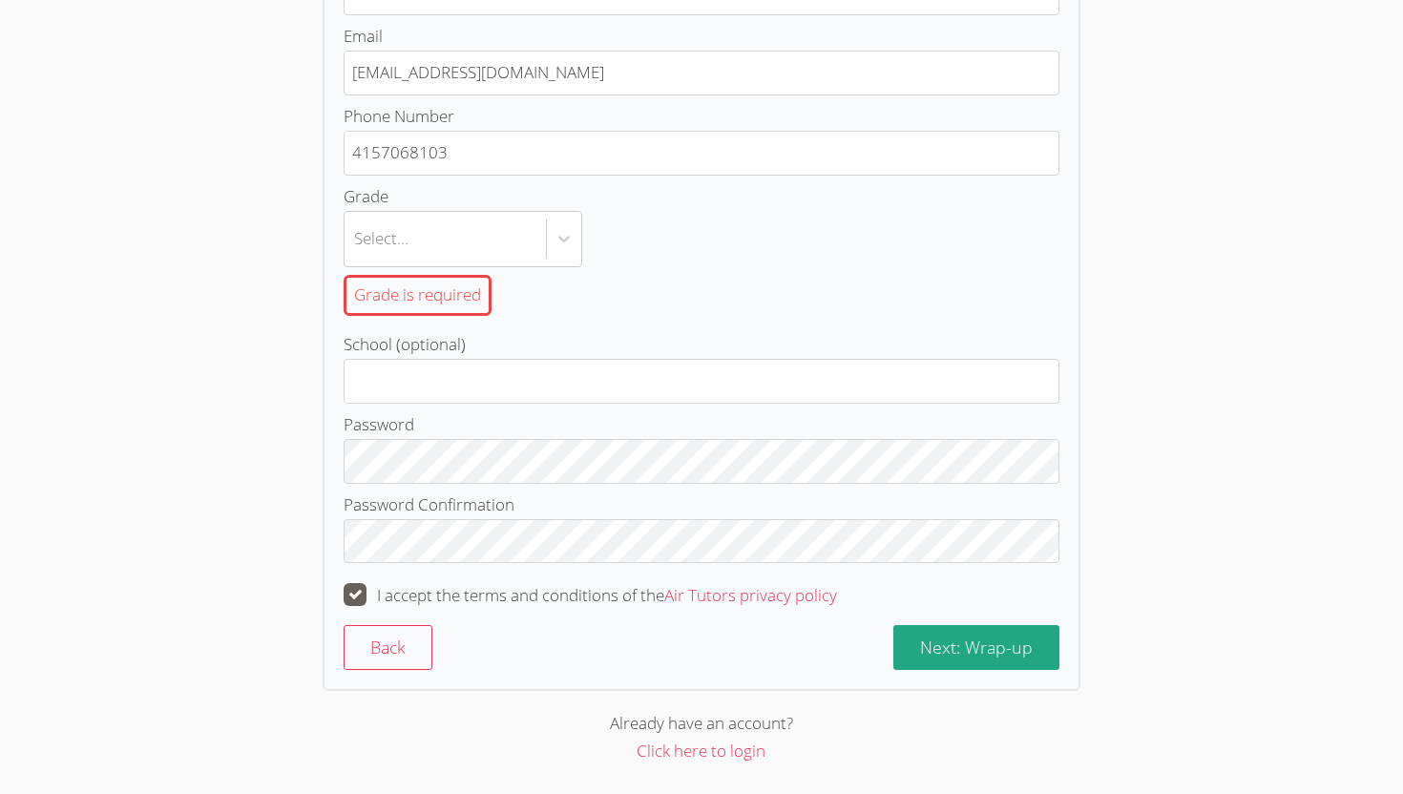
scroll to position [355, 0]
click at [950, 655] on span "Next: Wrap-up" at bounding box center [976, 649] width 113 height 23
click at [970, 643] on span "Next: Wrap-up" at bounding box center [976, 649] width 113 height 23
click at [565, 240] on icon at bounding box center [563, 241] width 19 height 19
click at [356, 240] on input "Grade Select... Grade is required" at bounding box center [355, 242] width 2 height 44
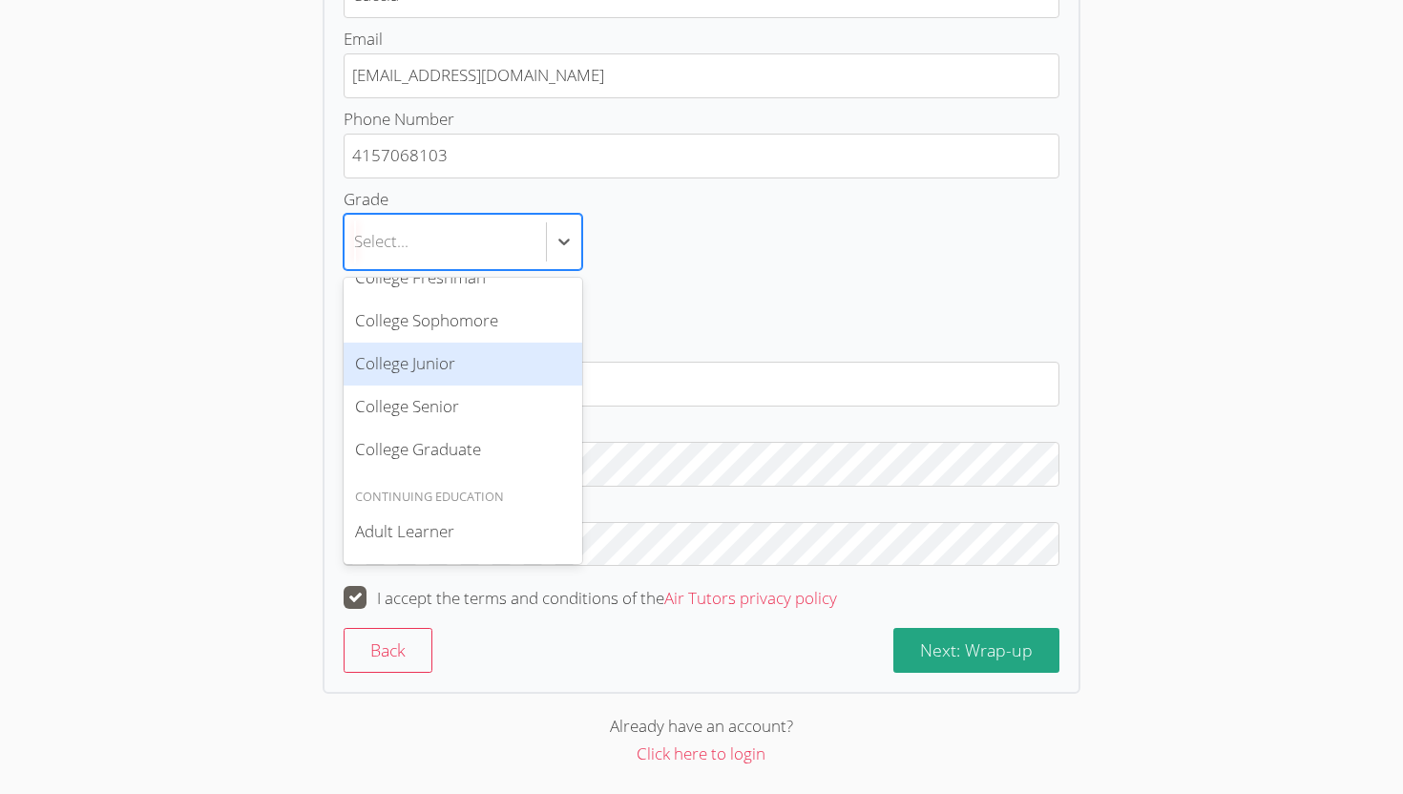
scroll to position [0, 0]
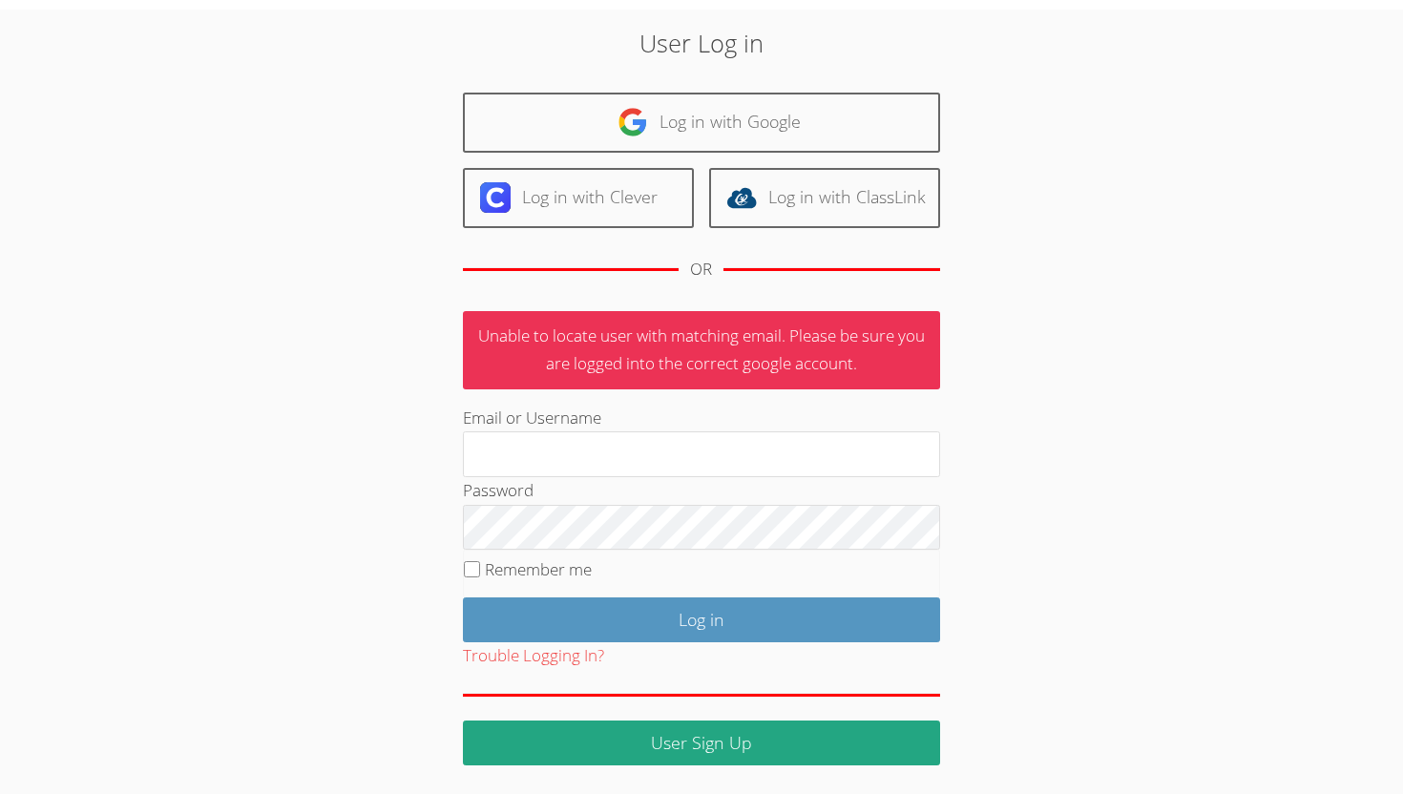
scroll to position [29, 0]
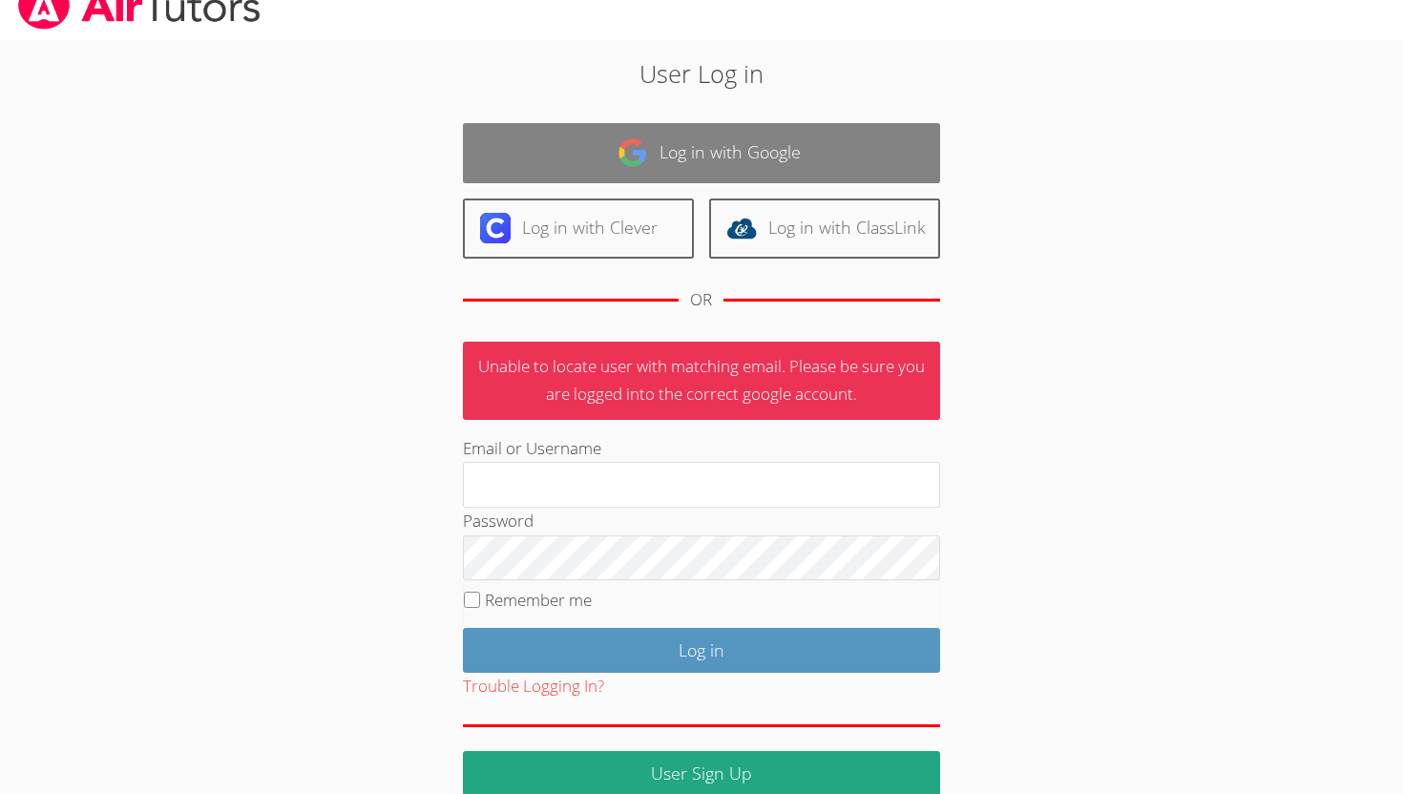
click at [640, 149] on img at bounding box center [632, 152] width 31 height 31
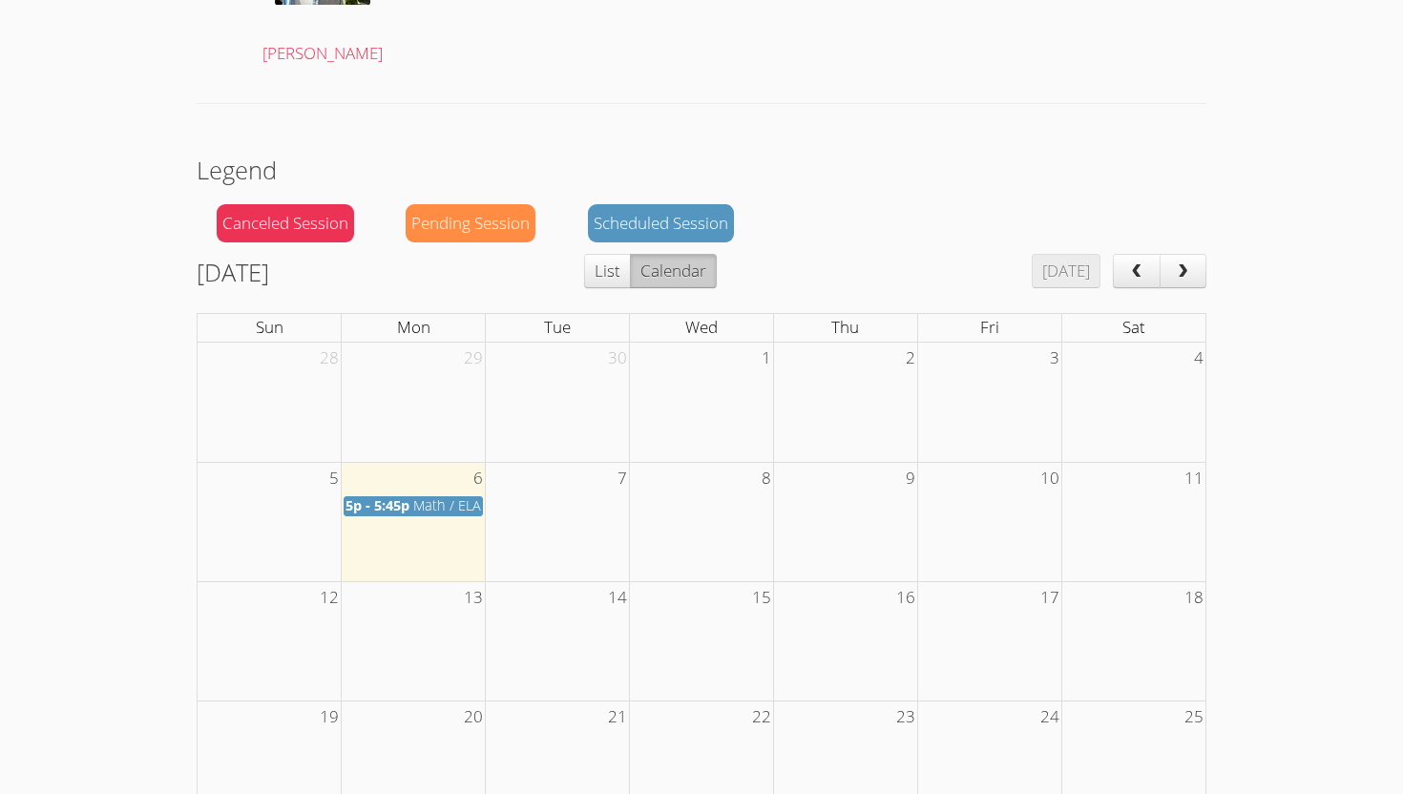
scroll to position [623, 0]
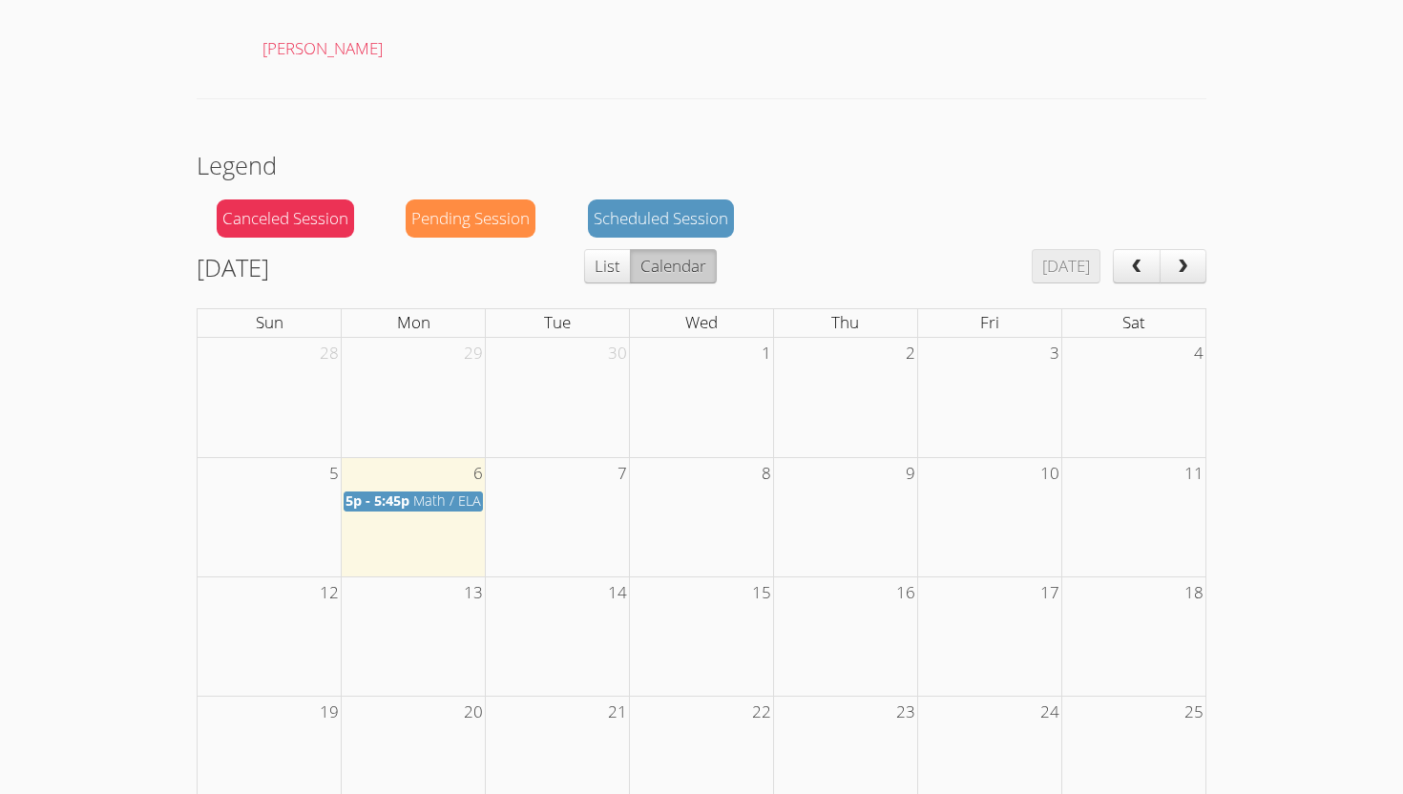
click at [495, 213] on div "Pending Session" at bounding box center [471, 218] width 130 height 39
click at [408, 500] on span "5p - 5:45p" at bounding box center [377, 500] width 64 height 18
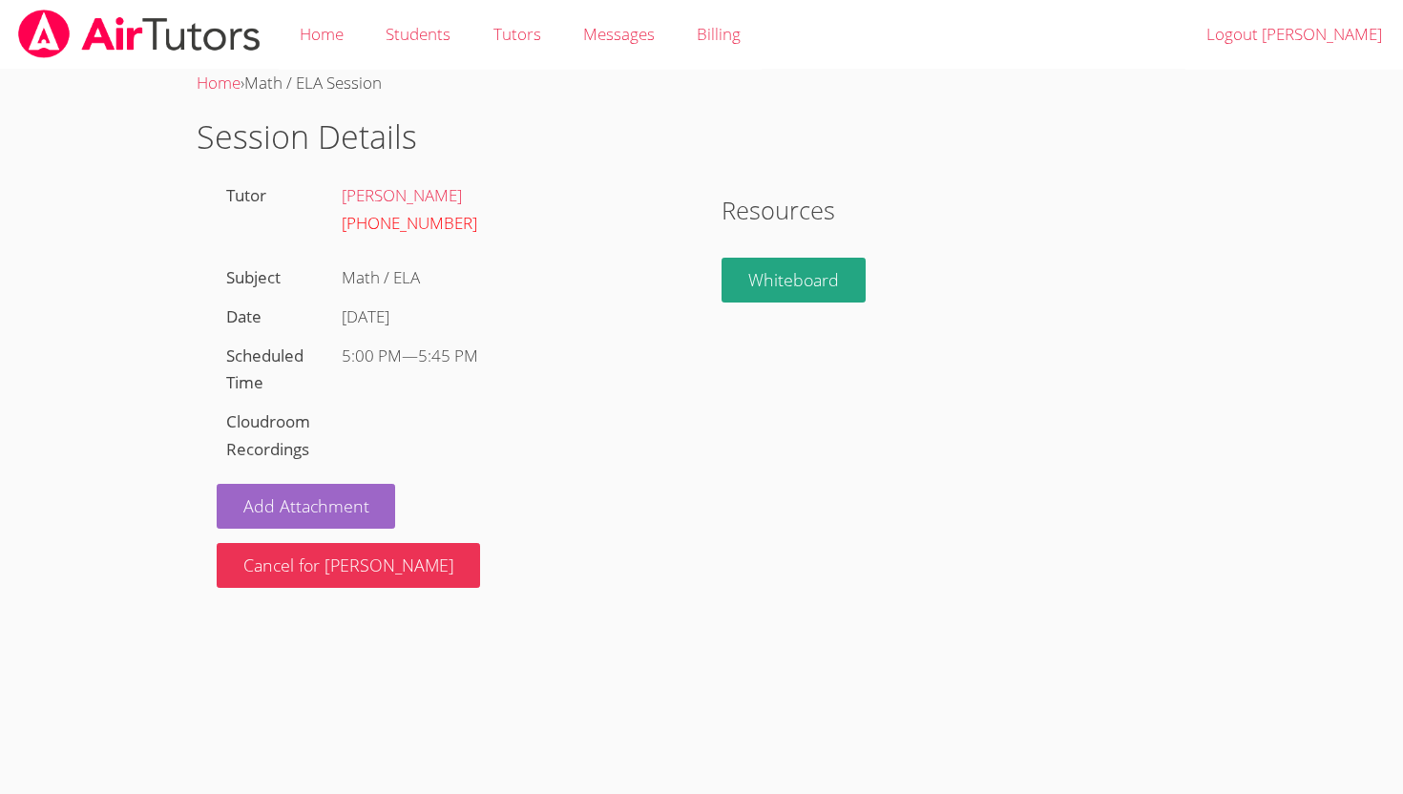
click at [397, 224] on link "[PHONE_NUMBER]" at bounding box center [410, 223] width 136 height 22
click at [419, 47] on link "Students" at bounding box center [418, 35] width 107 height 70
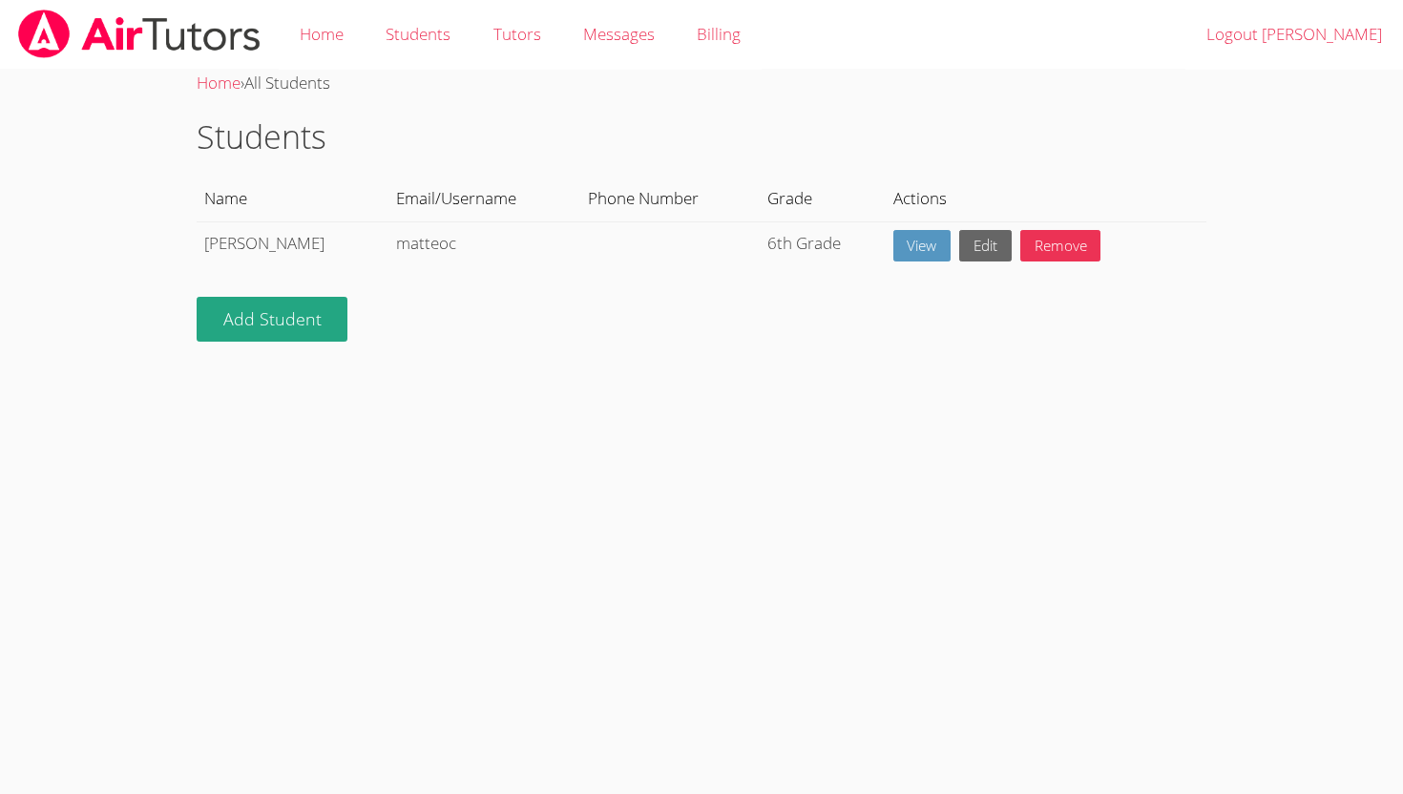
click at [423, 38] on link "Students" at bounding box center [418, 35] width 107 height 70
click at [893, 241] on link "View" at bounding box center [922, 245] width 58 height 31
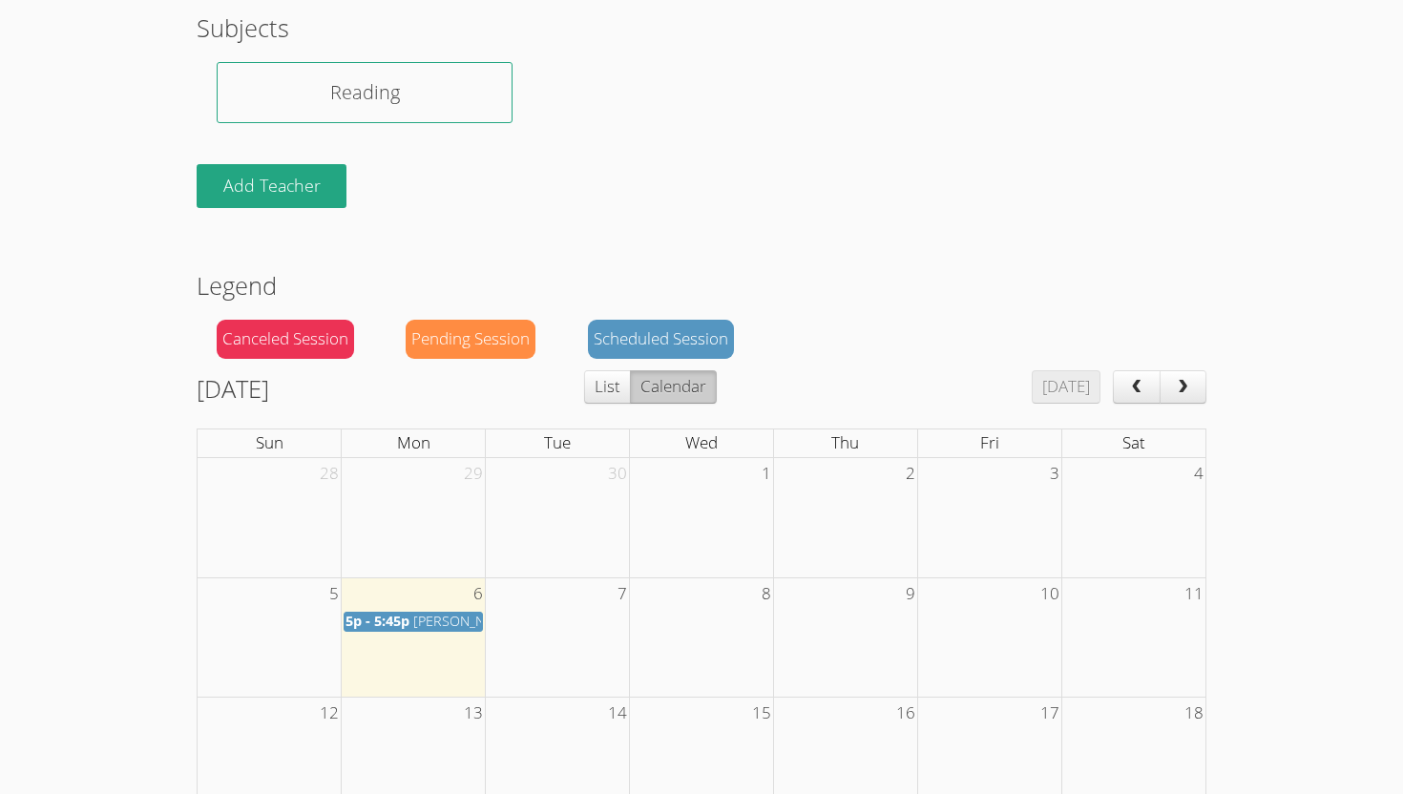
scroll to position [576, 0]
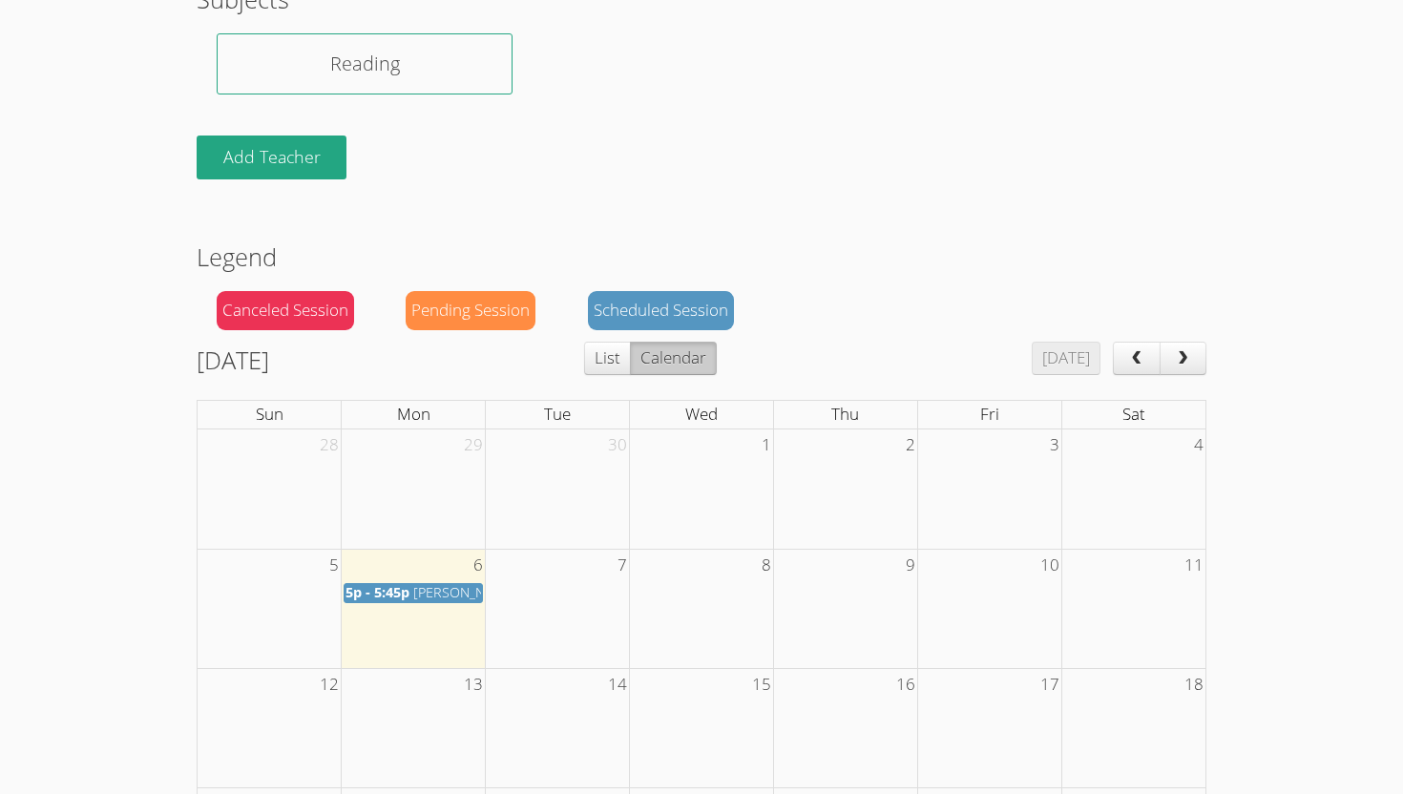
click at [434, 592] on span "[PERSON_NAME] (Math / ELA)" at bounding box center [504, 592] width 183 height 18
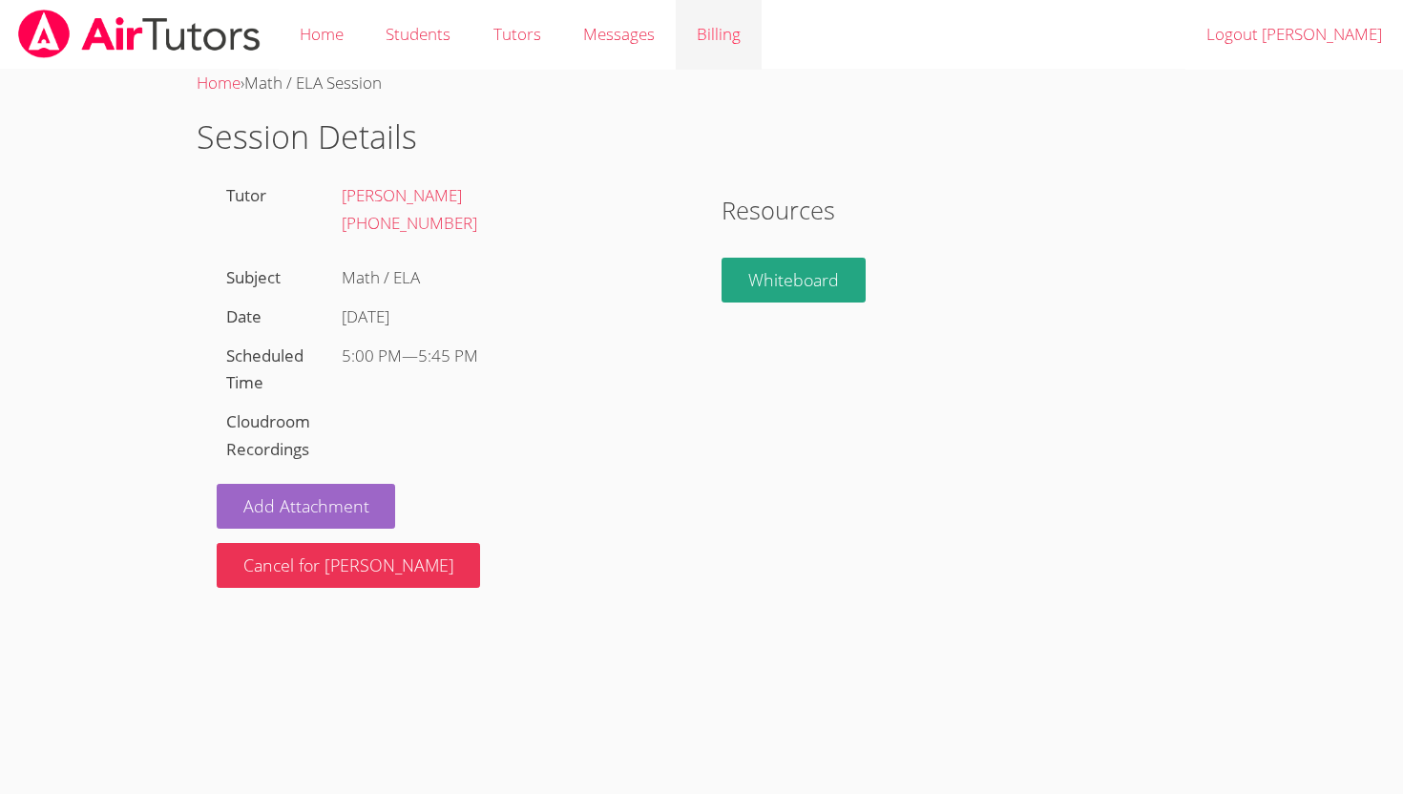
click at [701, 41] on link "Billing" at bounding box center [719, 35] width 86 height 70
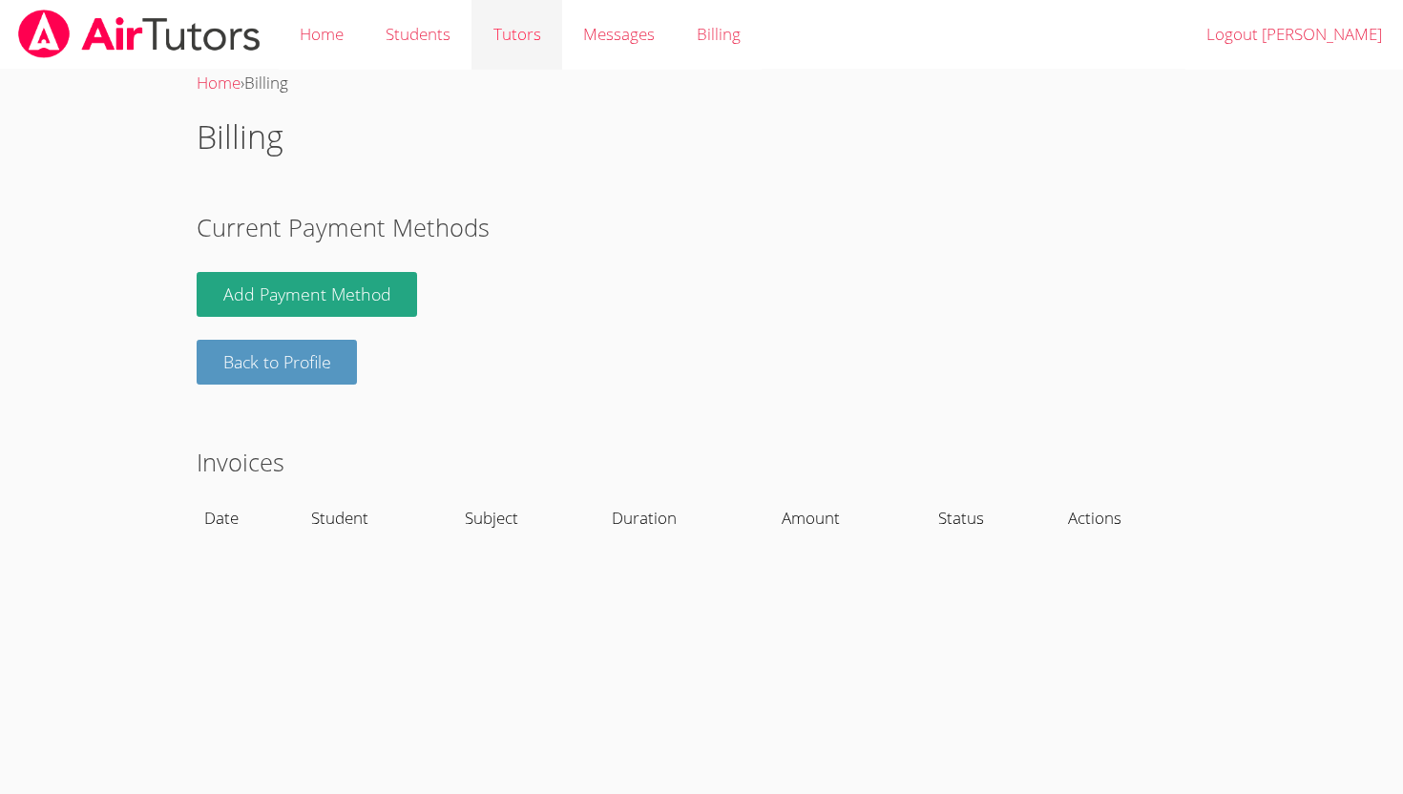
click at [519, 33] on link "Tutors" at bounding box center [516, 35] width 90 height 70
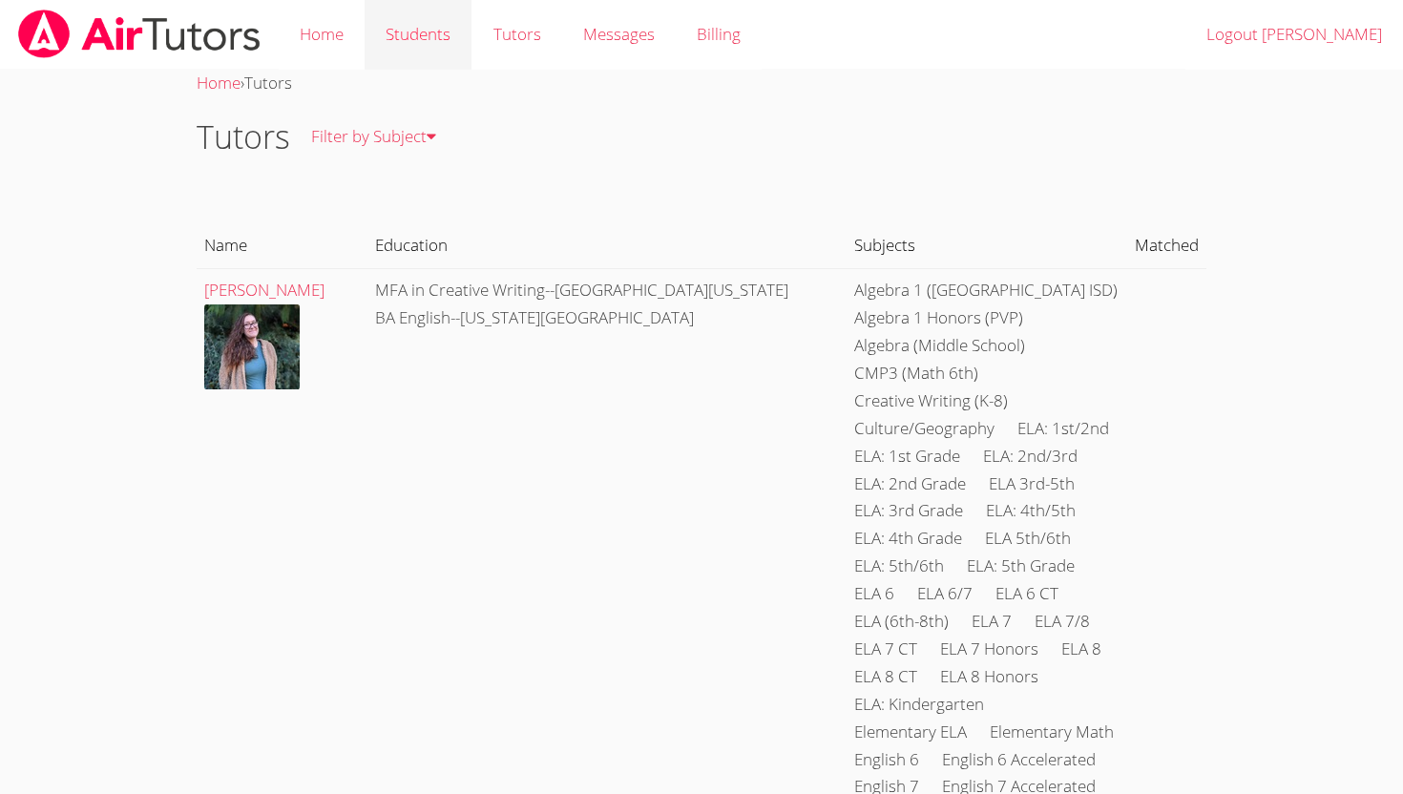
click at [438, 40] on link "Students" at bounding box center [418, 35] width 107 height 70
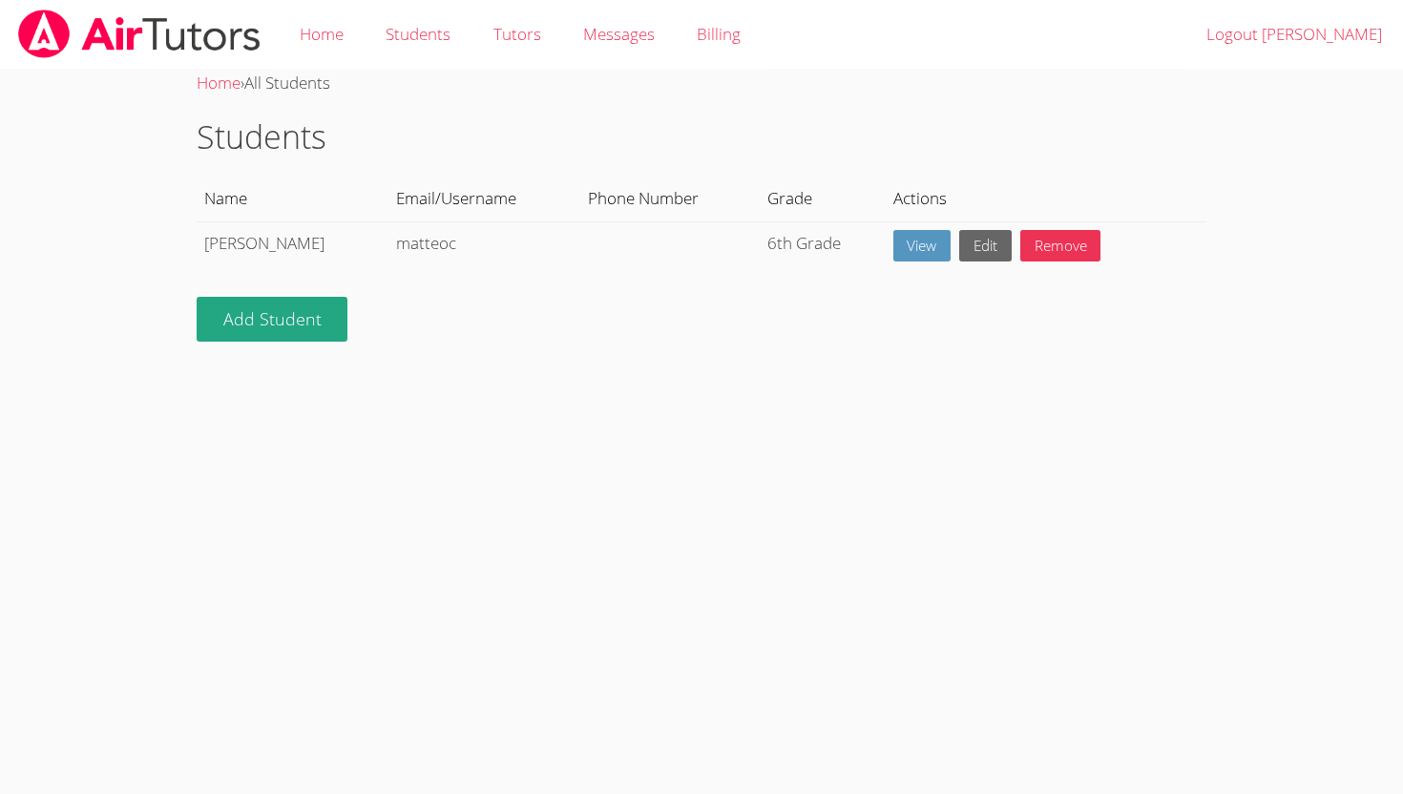
click at [888, 261] on td "View Edit Remove" at bounding box center [1046, 245] width 322 height 49
click at [962, 259] on link "Edit" at bounding box center [985, 245] width 52 height 31
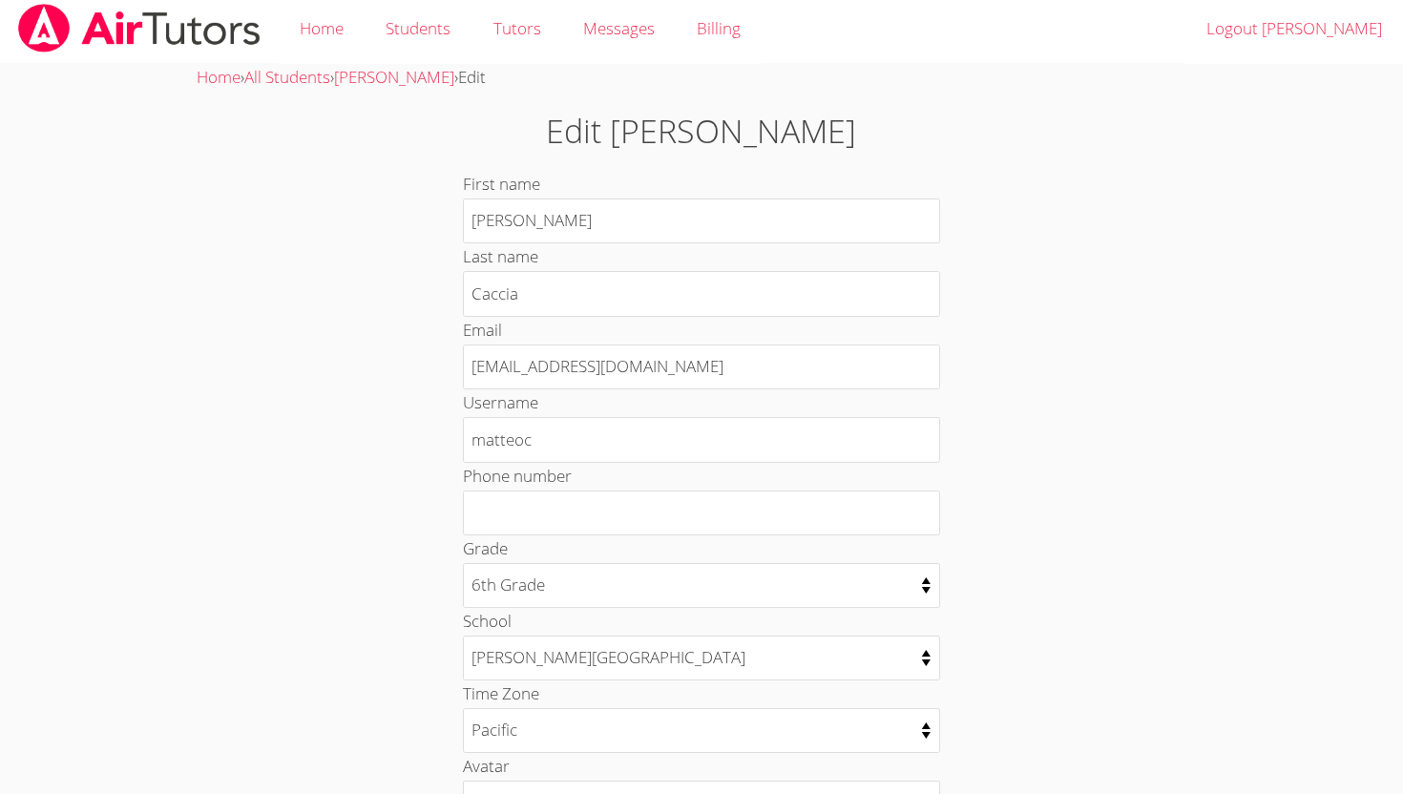
scroll to position [9, 0]
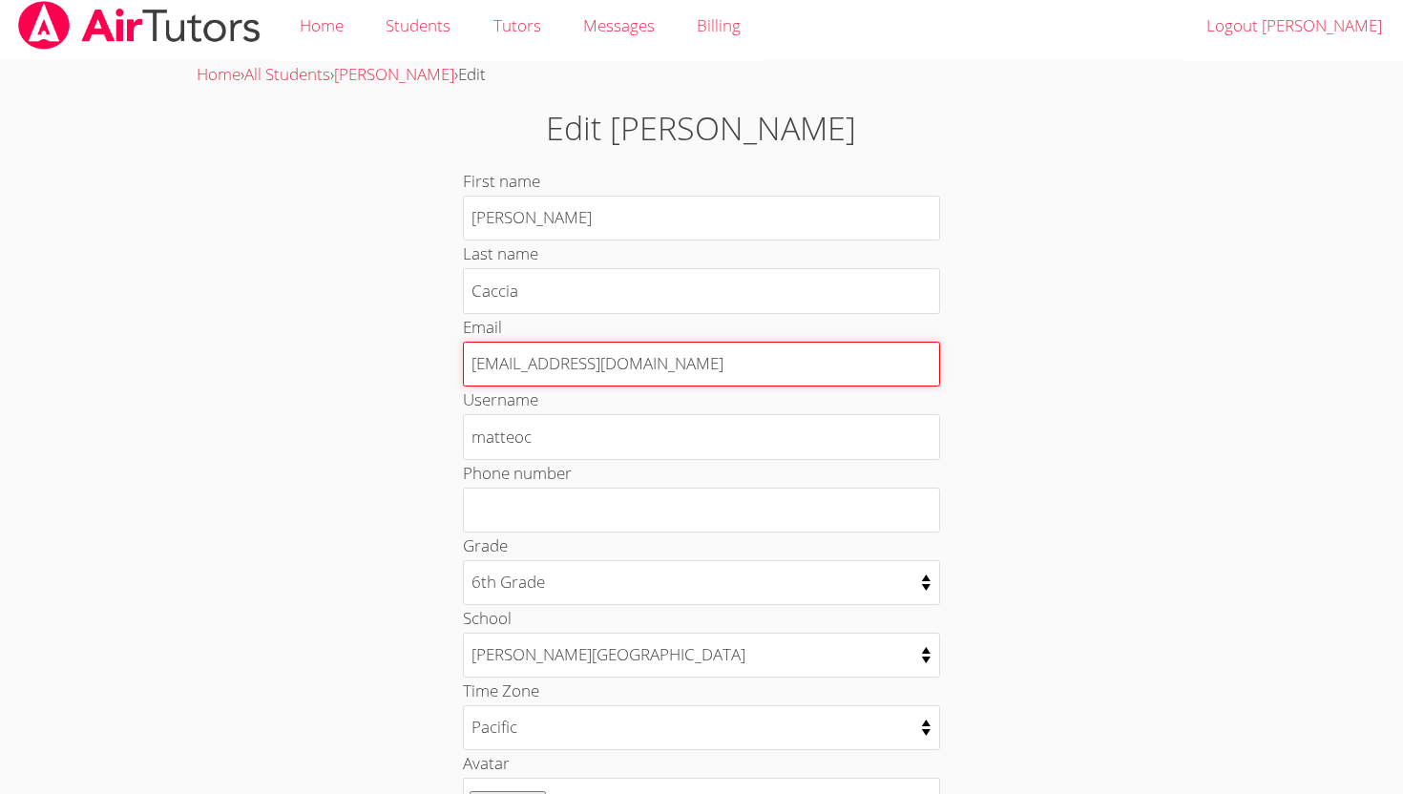
drag, startPoint x: 658, startPoint y: 365, endPoint x: 409, endPoint y: 358, distance: 249.2
click at [409, 358] on div "Edit Matteo First name Matteo Last name Caccia Email mcaccia@bhusd.com Username…" at bounding box center [702, 571] width 758 height 934
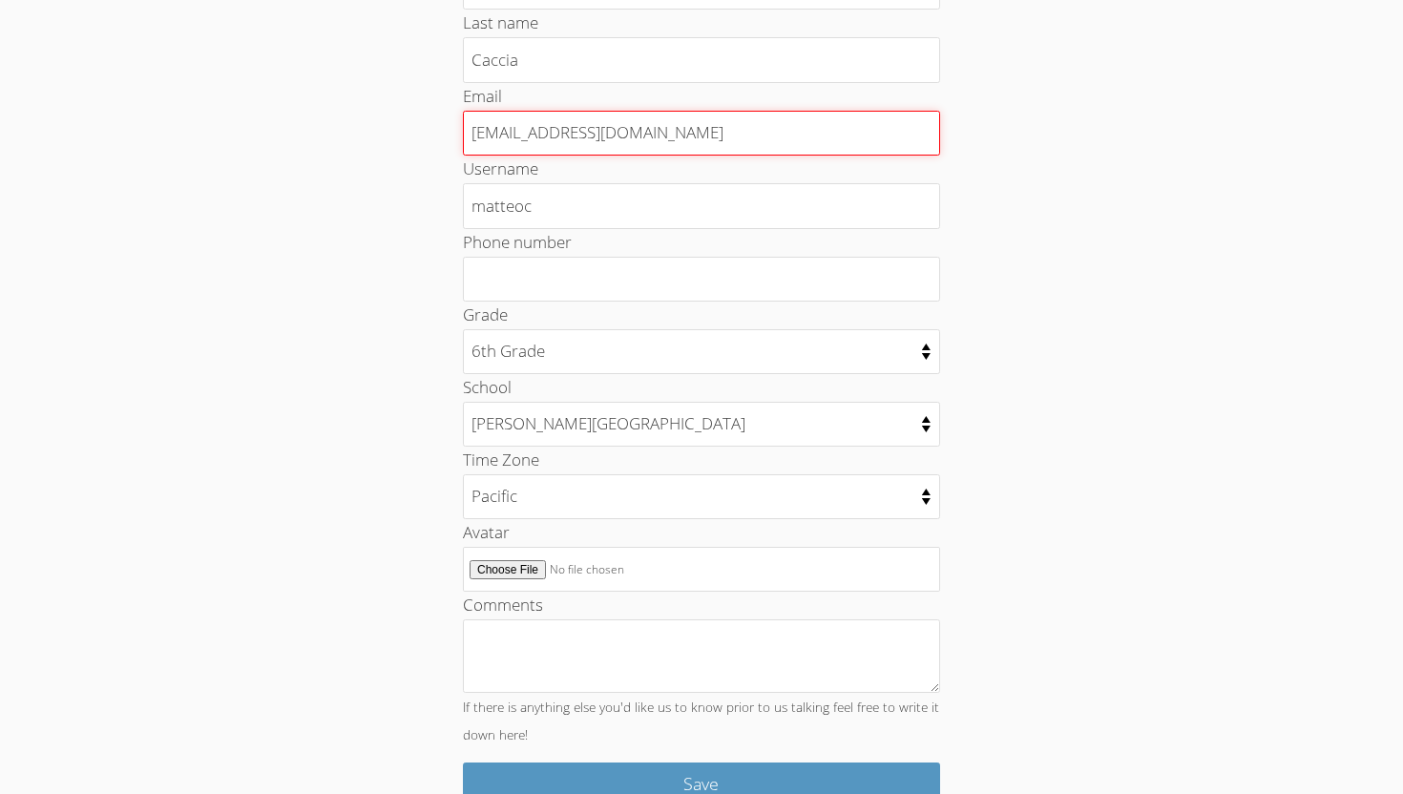
scroll to position [282, 0]
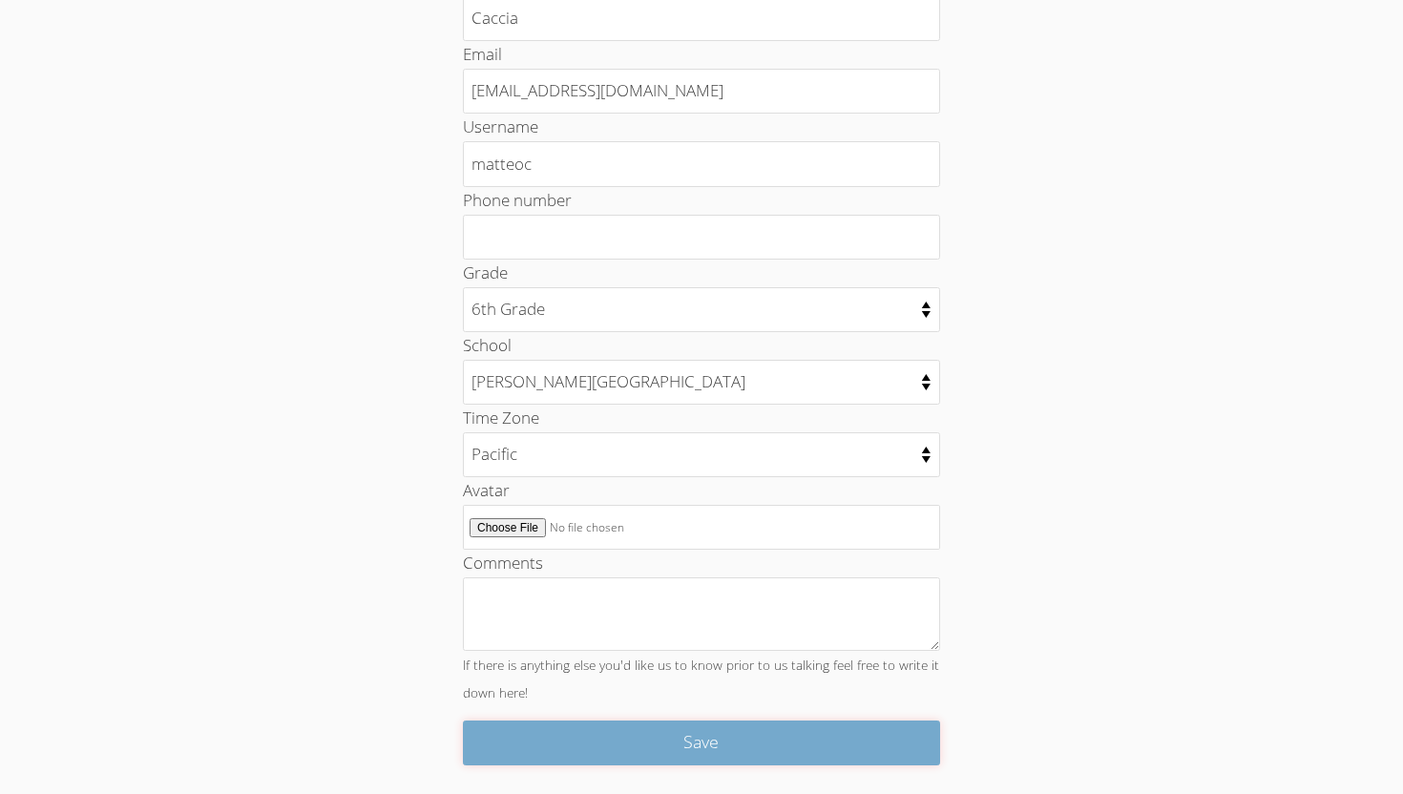
click at [654, 742] on input "Save" at bounding box center [701, 742] width 477 height 45
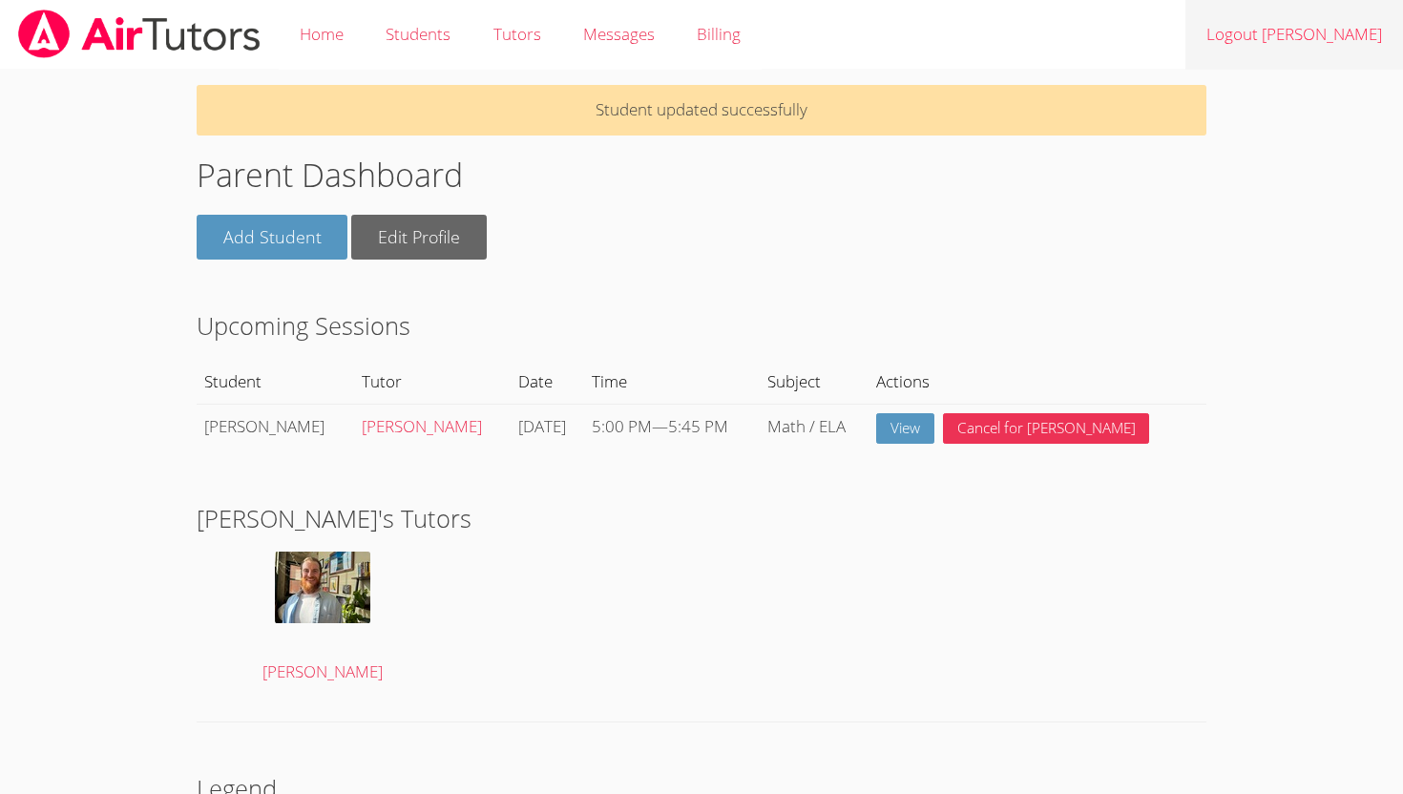
click at [1336, 29] on link "Logout [PERSON_NAME]" at bounding box center [1294, 35] width 218 height 70
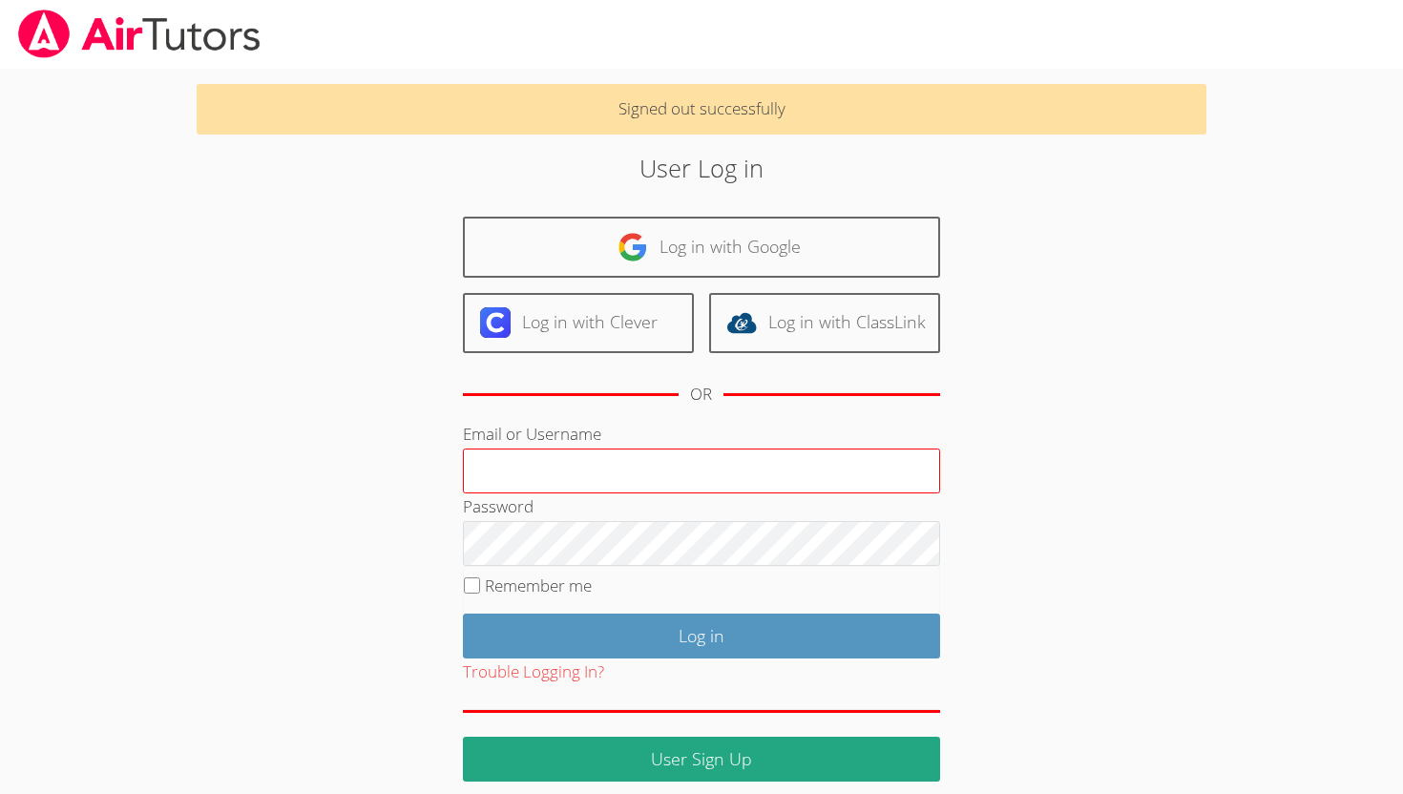
click at [513, 485] on input "Email or Username" at bounding box center [701, 472] width 477 height 46
click at [513, 465] on input "Email or Username" at bounding box center [701, 472] width 477 height 46
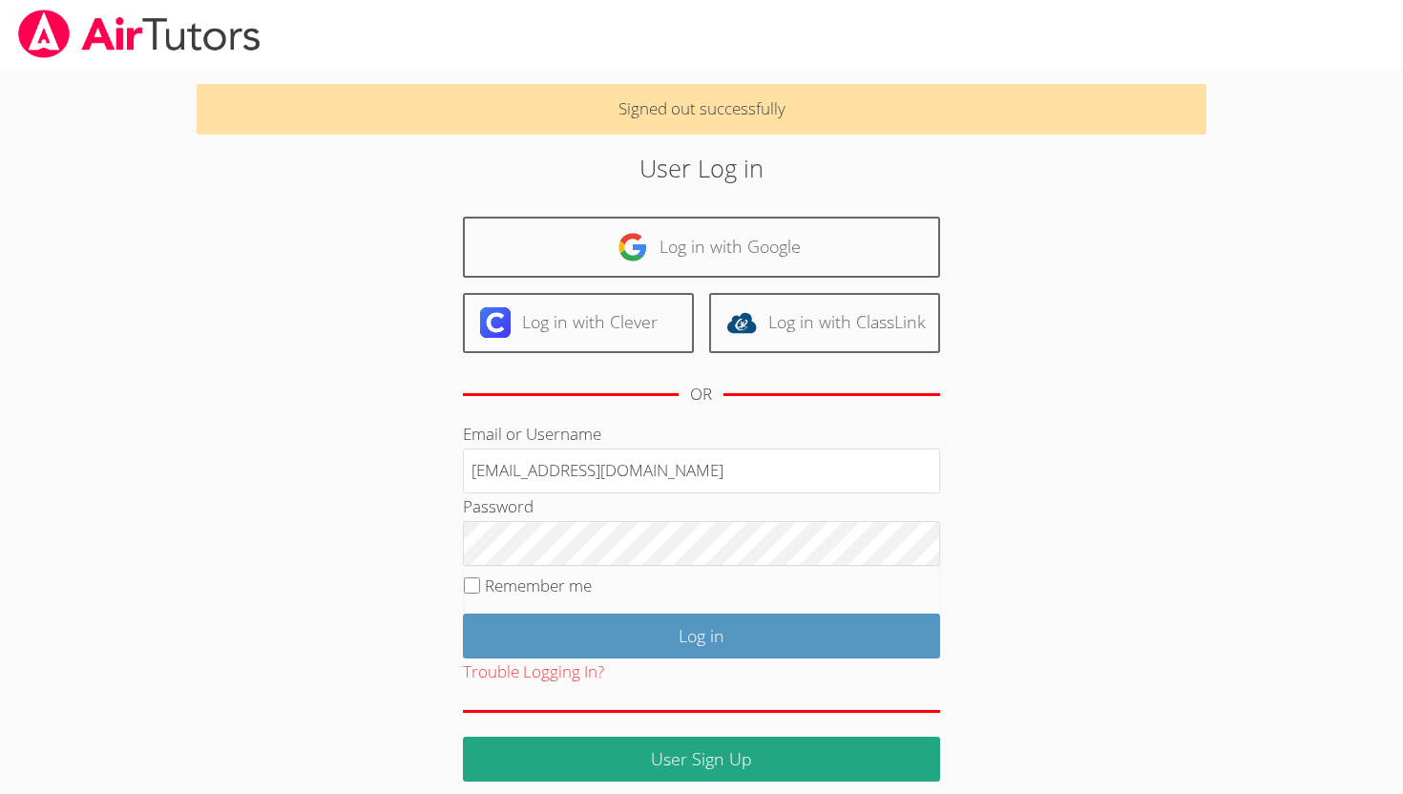
type input "[EMAIL_ADDRESS][DOMAIN_NAME]"
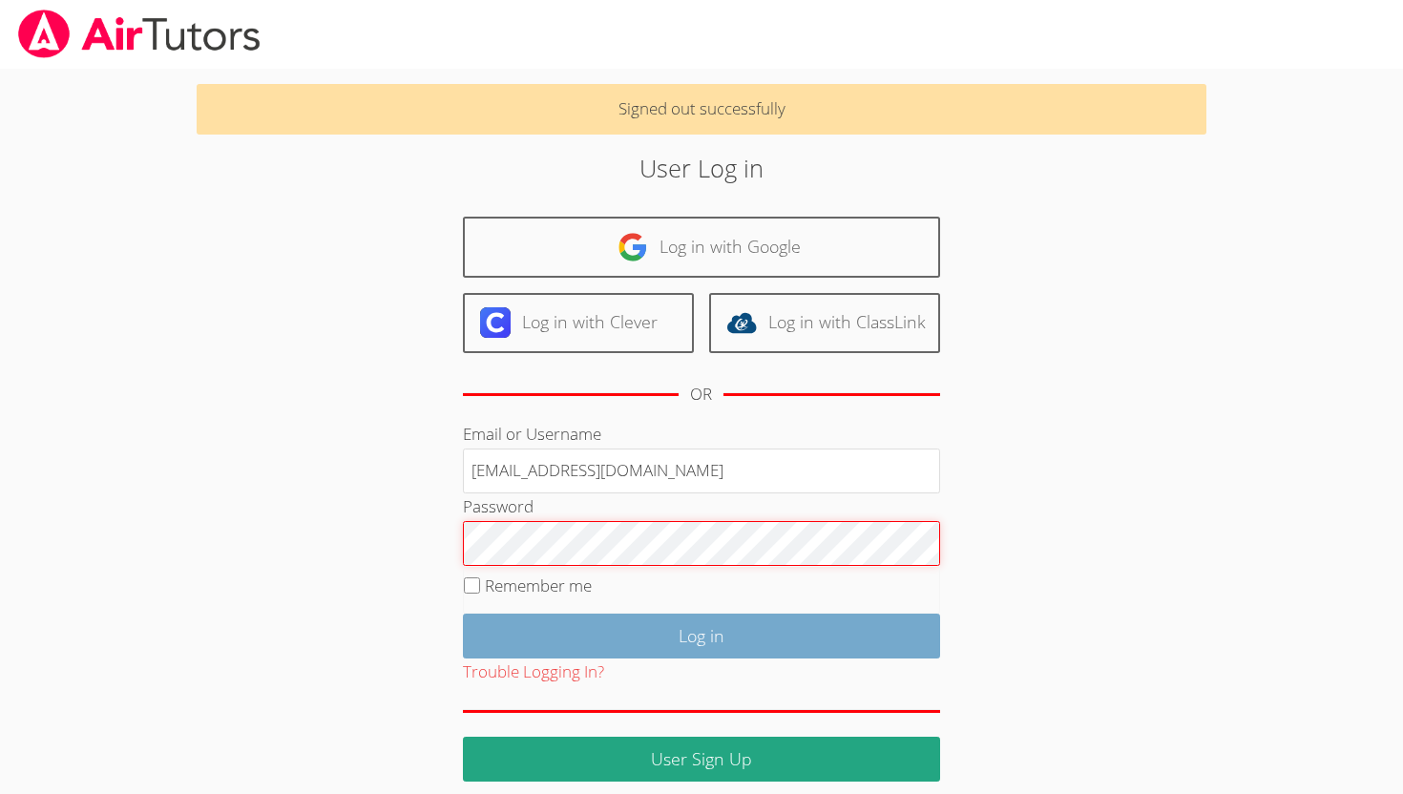
scroll to position [13, 0]
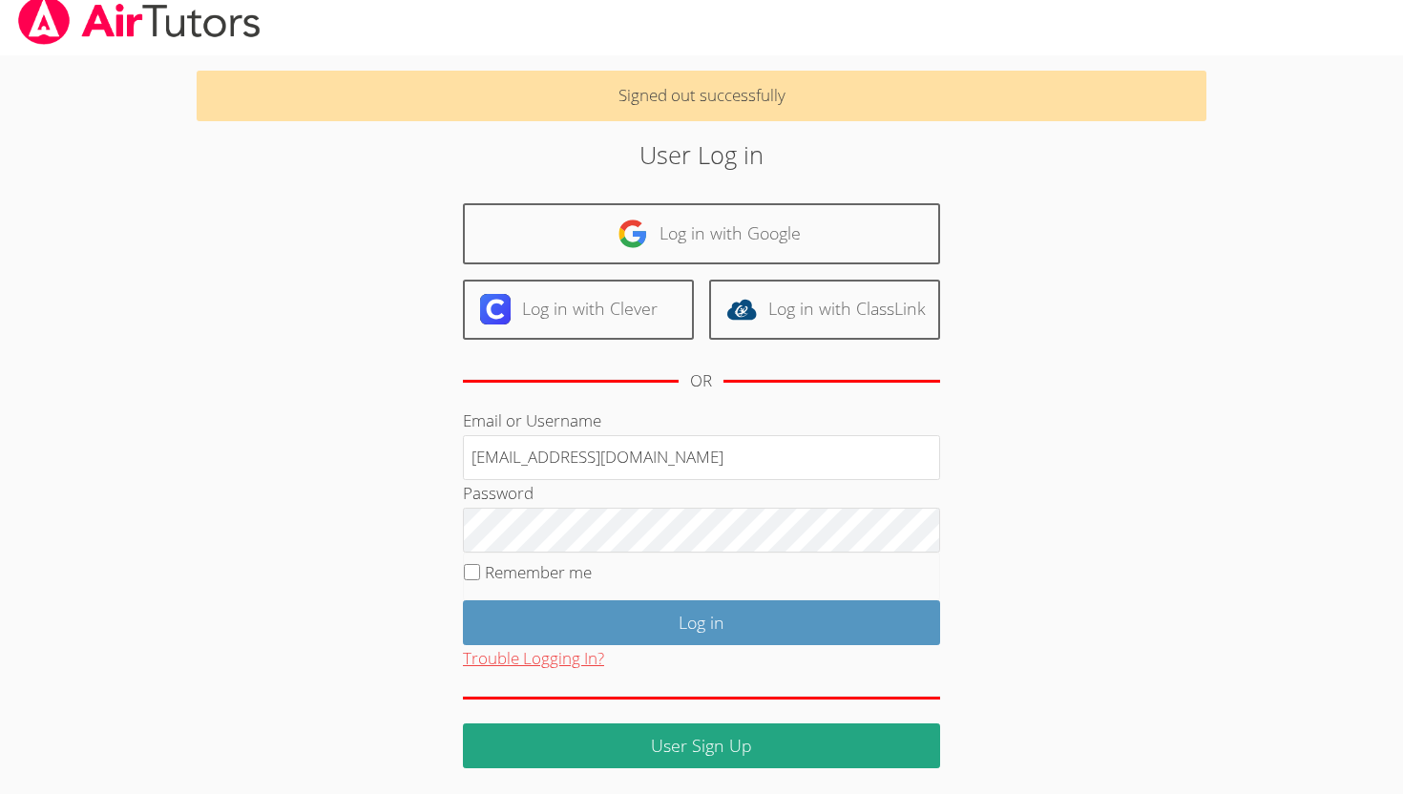
click at [548, 659] on button "Trouble Logging In?" at bounding box center [533, 659] width 141 height 28
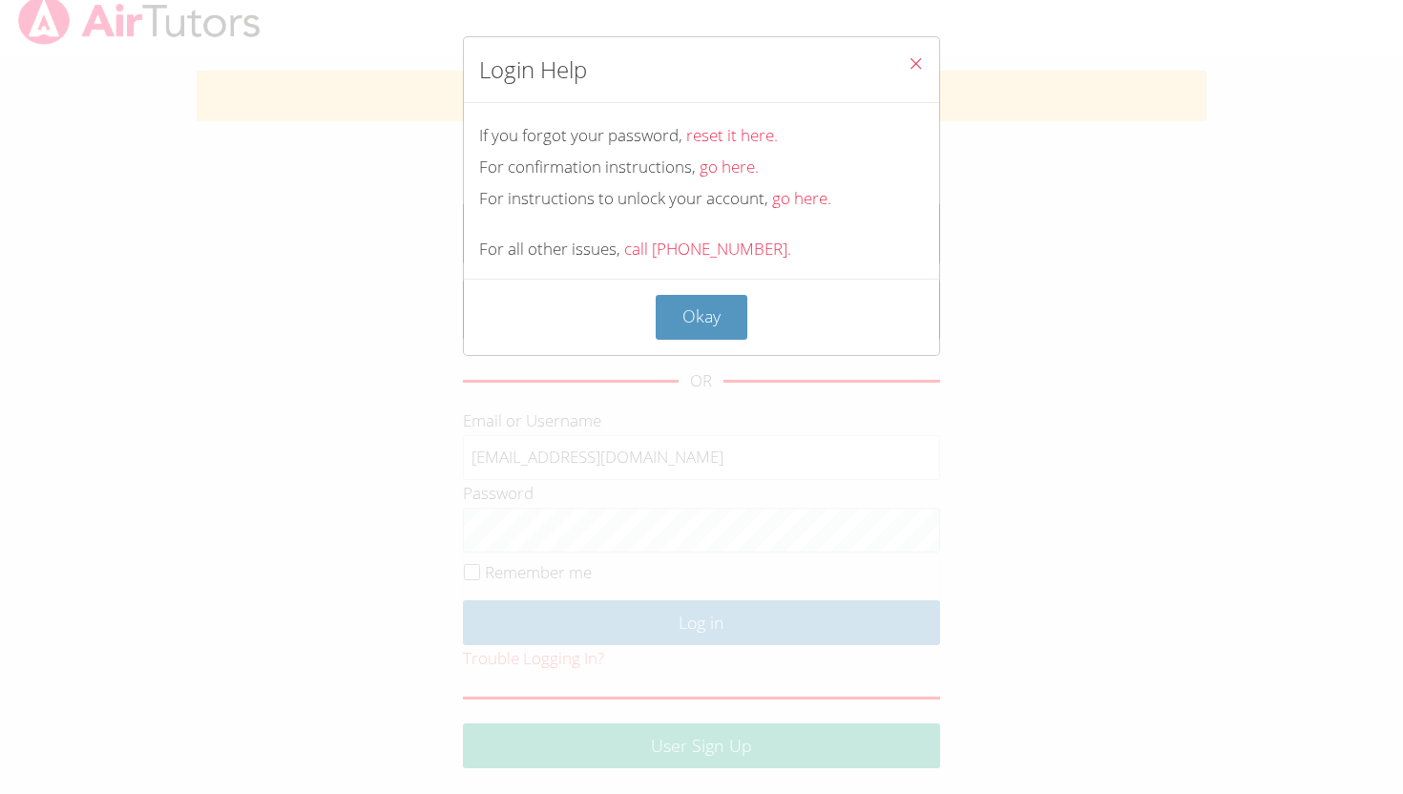
click at [275, 448] on div "Login Help If you forgot your password, reset it here. For confirmation instruc…" at bounding box center [701, 397] width 1403 height 794
click at [921, 60] on icon "Close" at bounding box center [916, 63] width 16 height 16
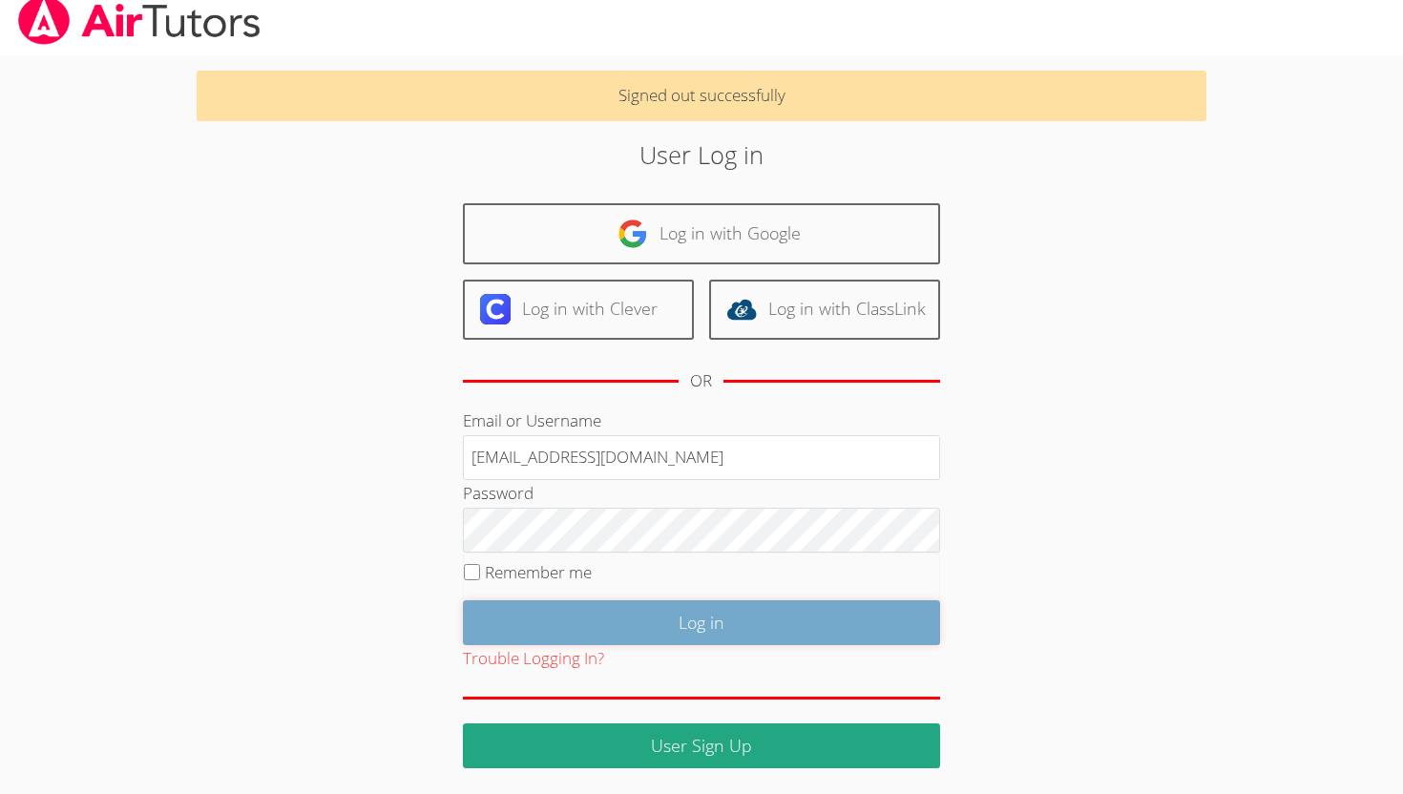
click at [530, 604] on input "Log in" at bounding box center [701, 622] width 477 height 45
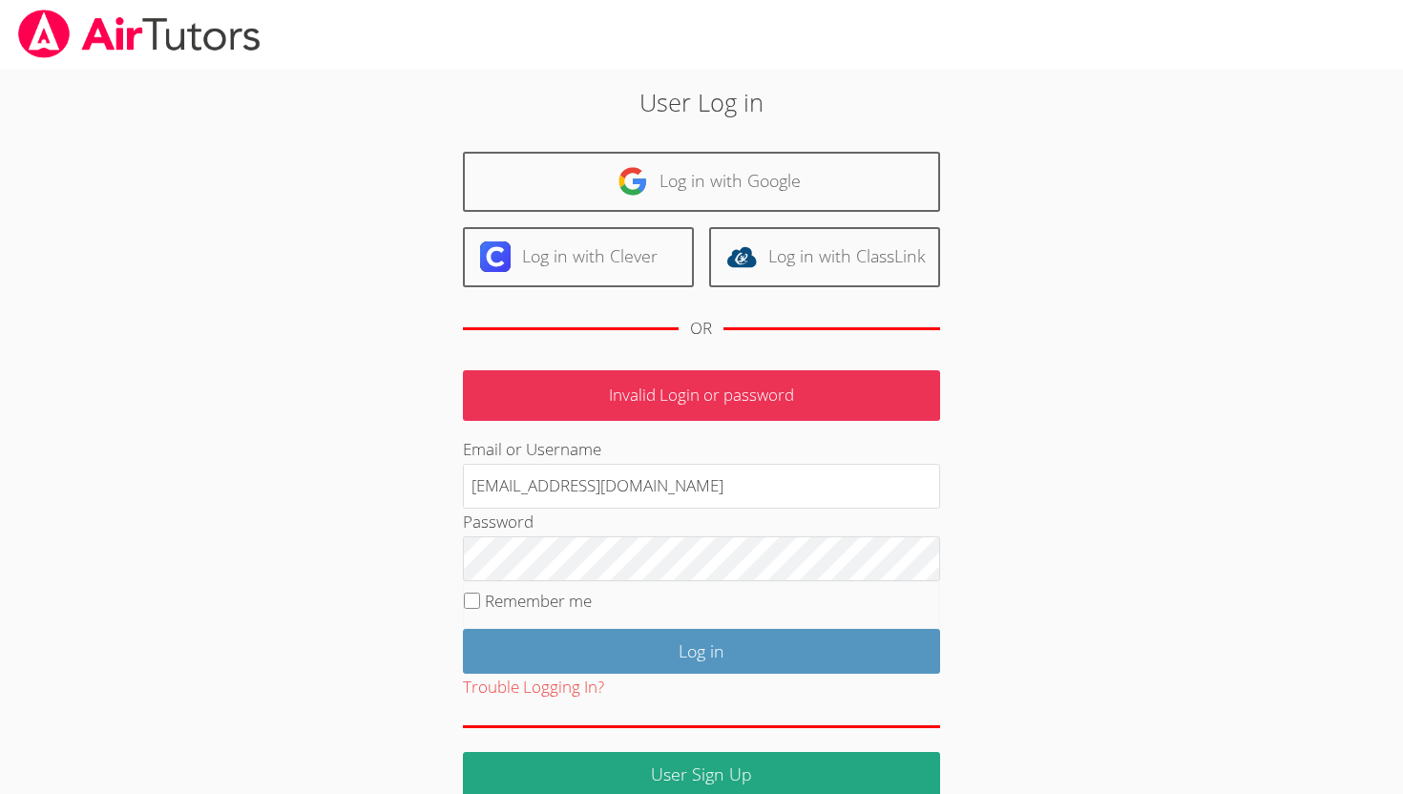
scroll to position [29, 0]
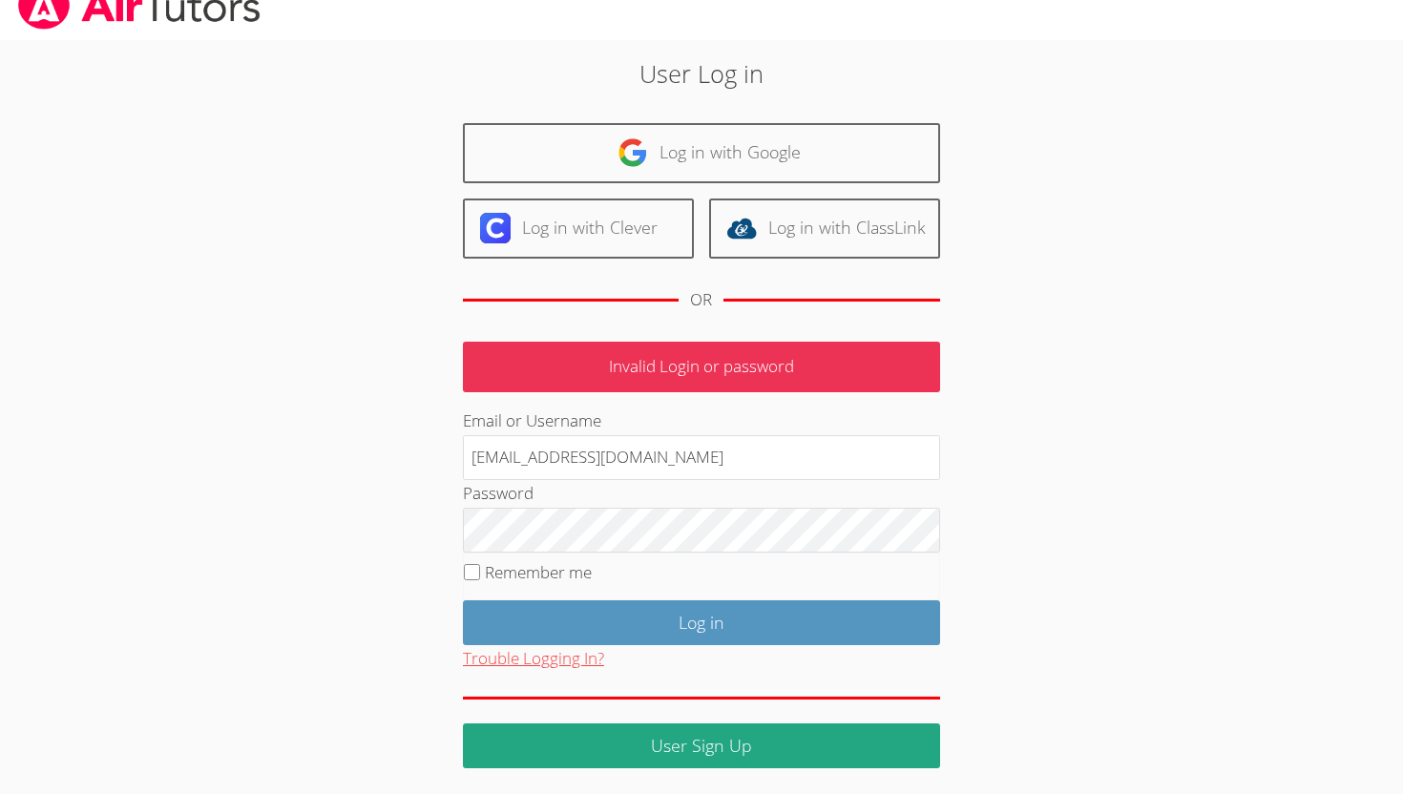
click at [541, 656] on button "Trouble Logging In?" at bounding box center [533, 659] width 141 height 28
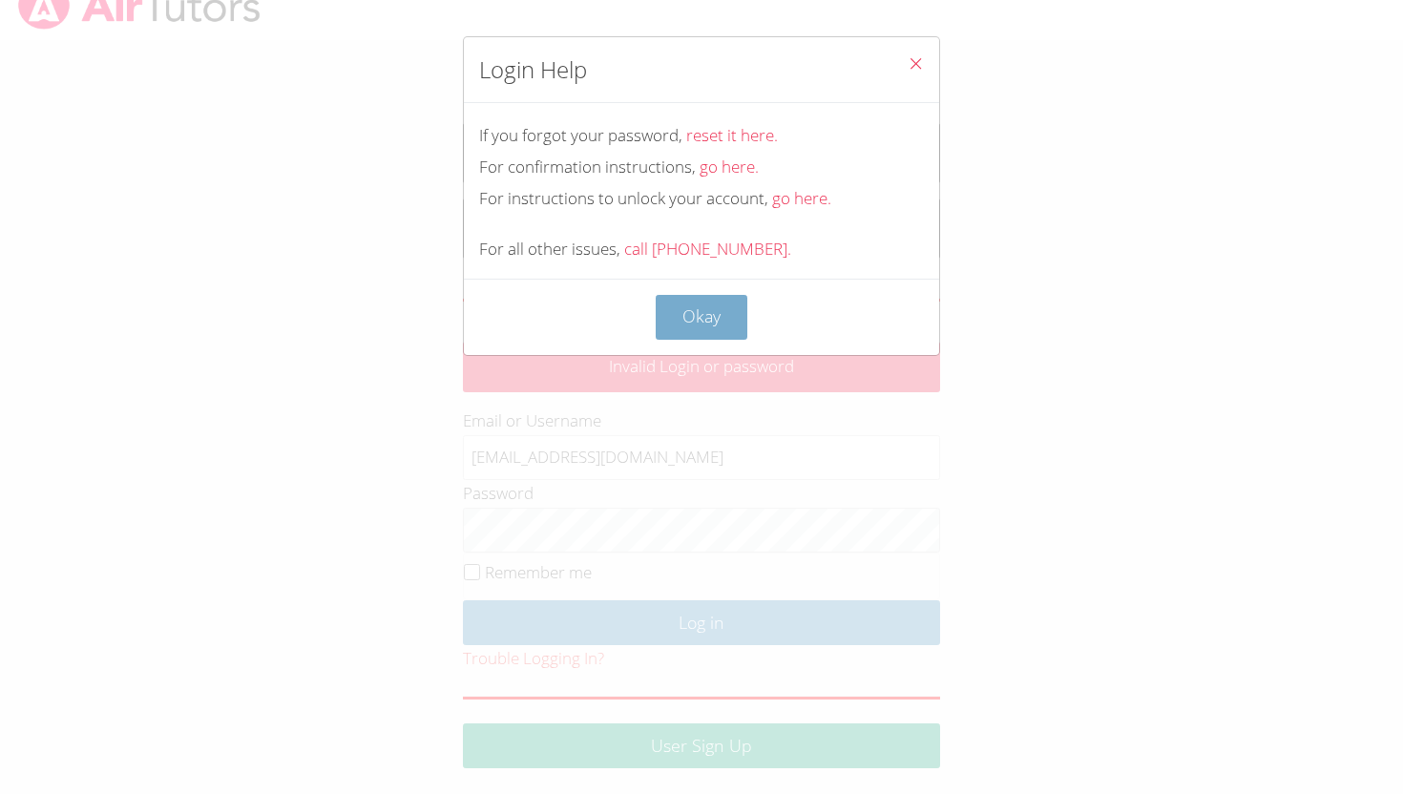
click at [699, 320] on button "Okay" at bounding box center [702, 317] width 92 height 45
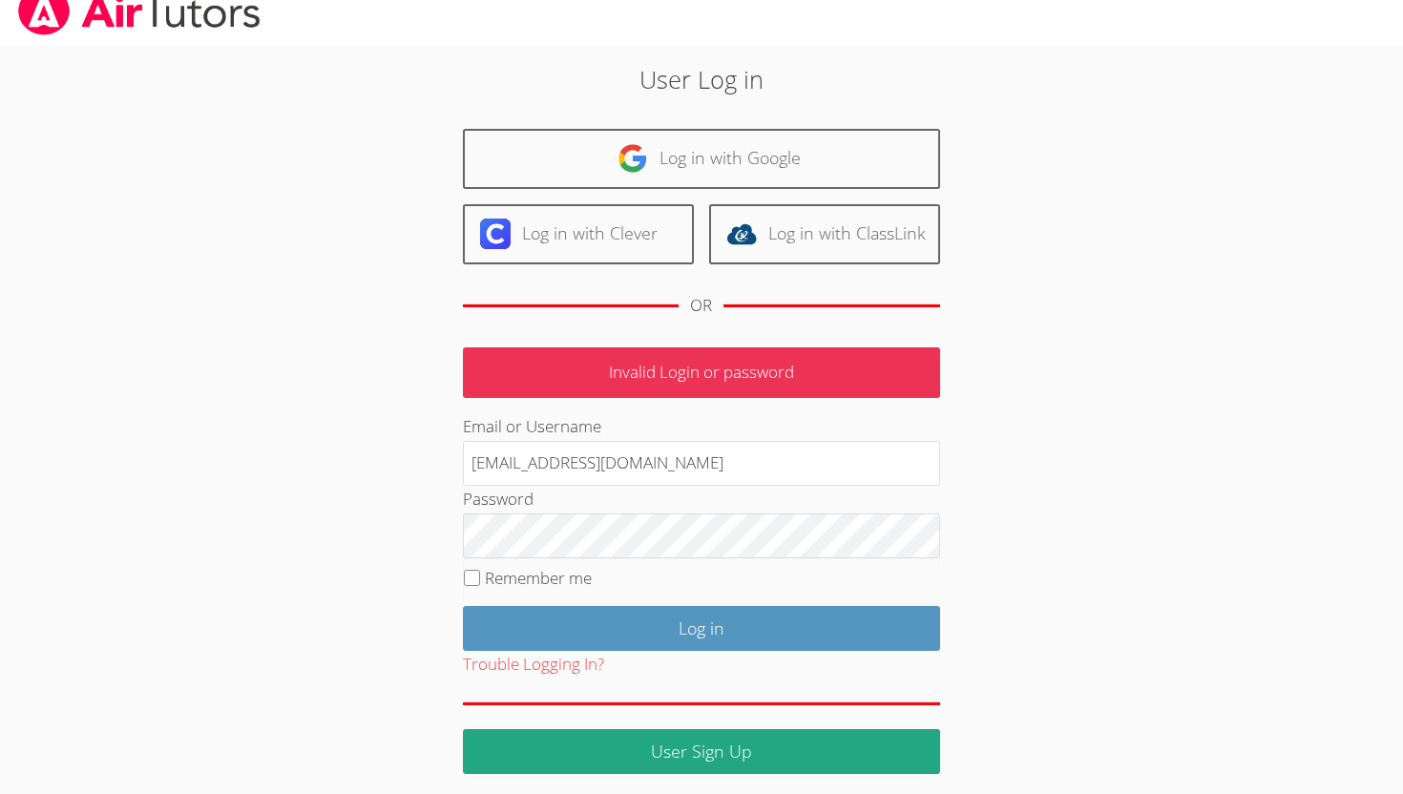
scroll to position [0, 0]
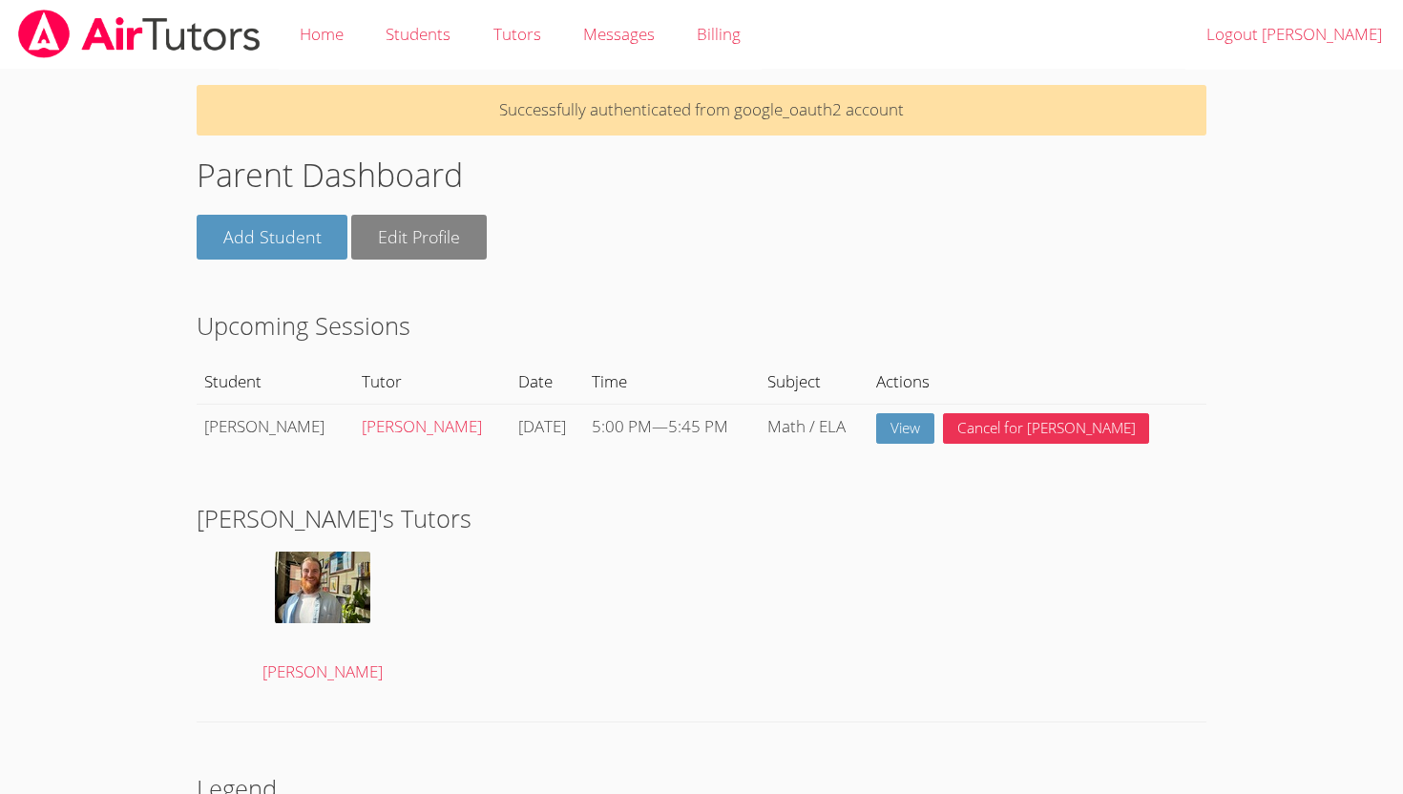
click at [400, 237] on link "Edit Profile" at bounding box center [419, 237] width 136 height 45
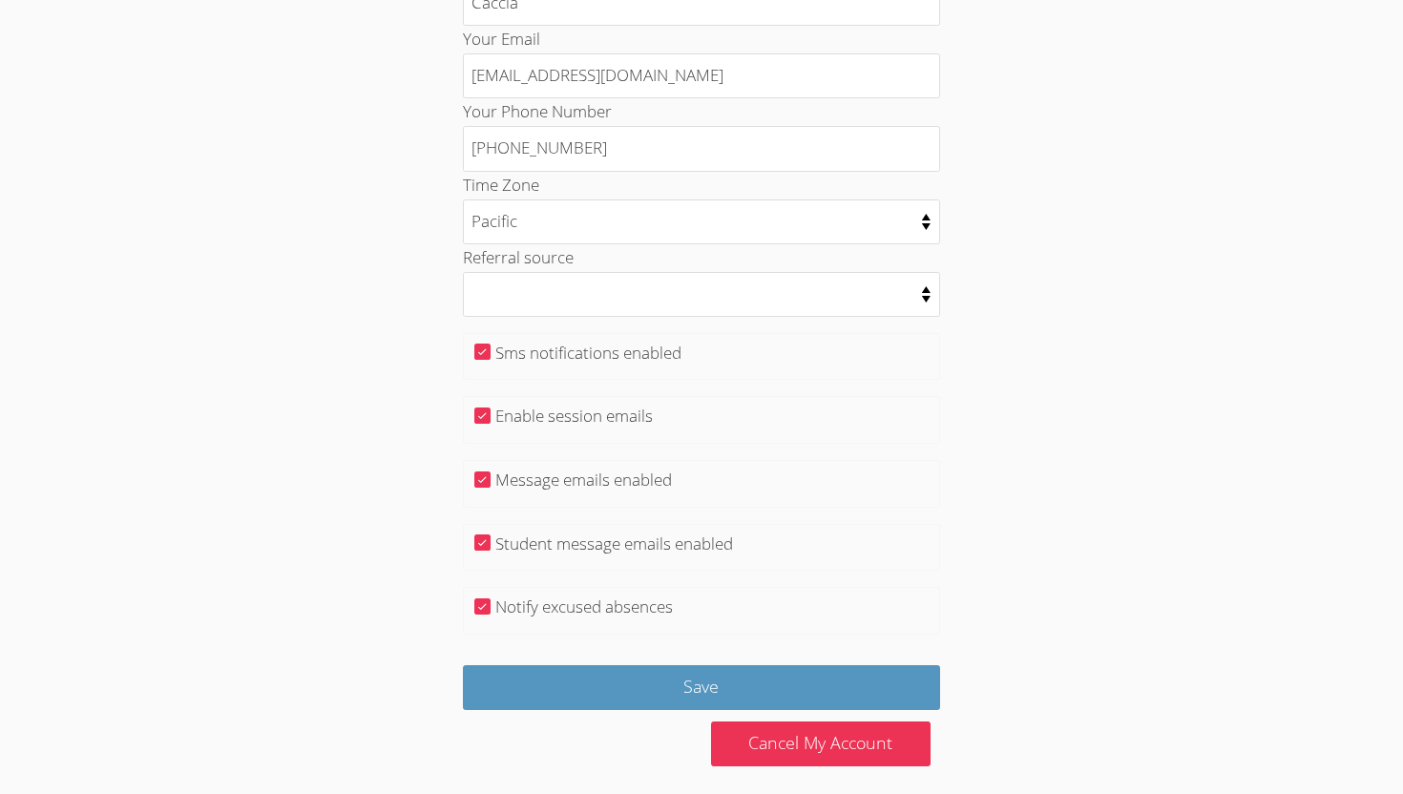
scroll to position [369, 0]
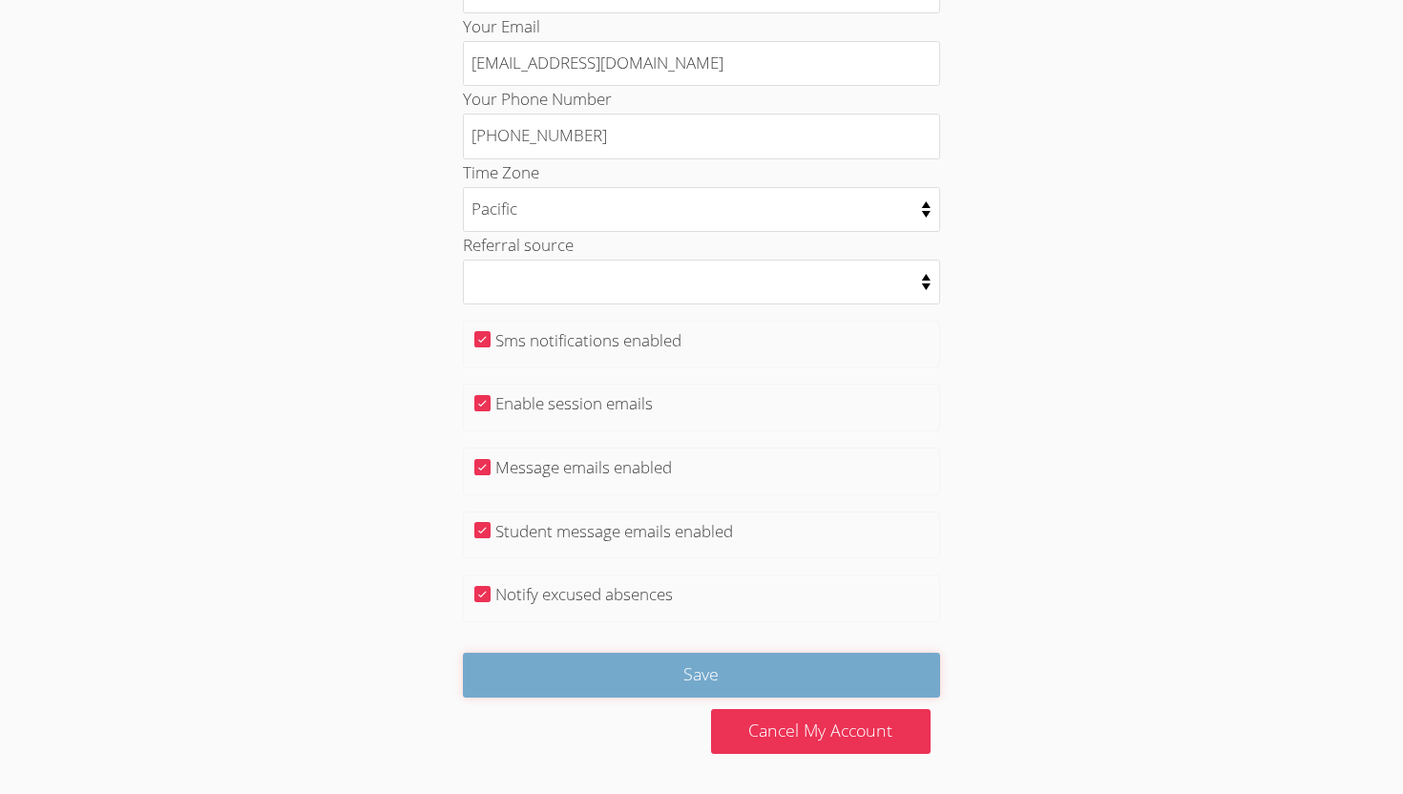
click at [553, 664] on input "Save" at bounding box center [701, 675] width 477 height 45
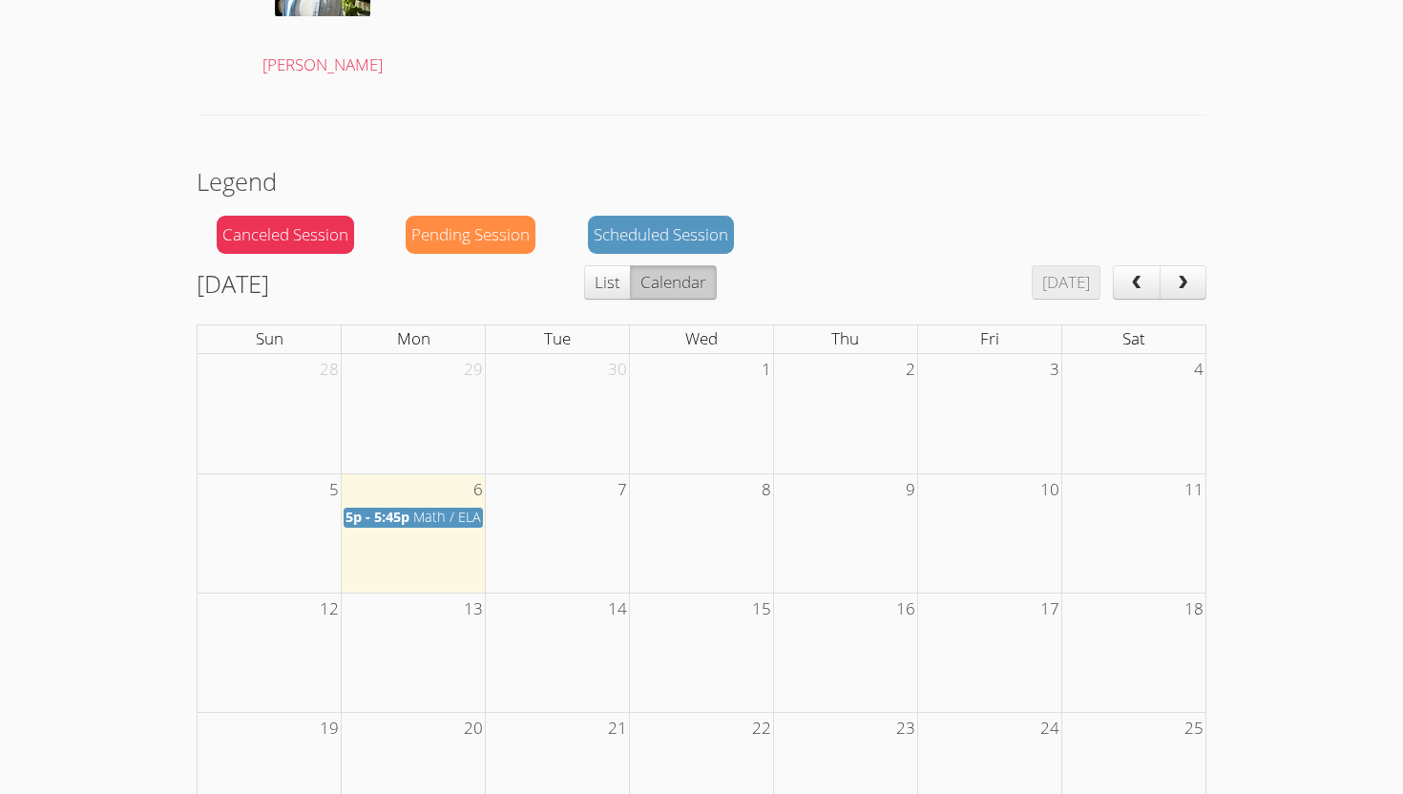
scroll to position [634, 0]
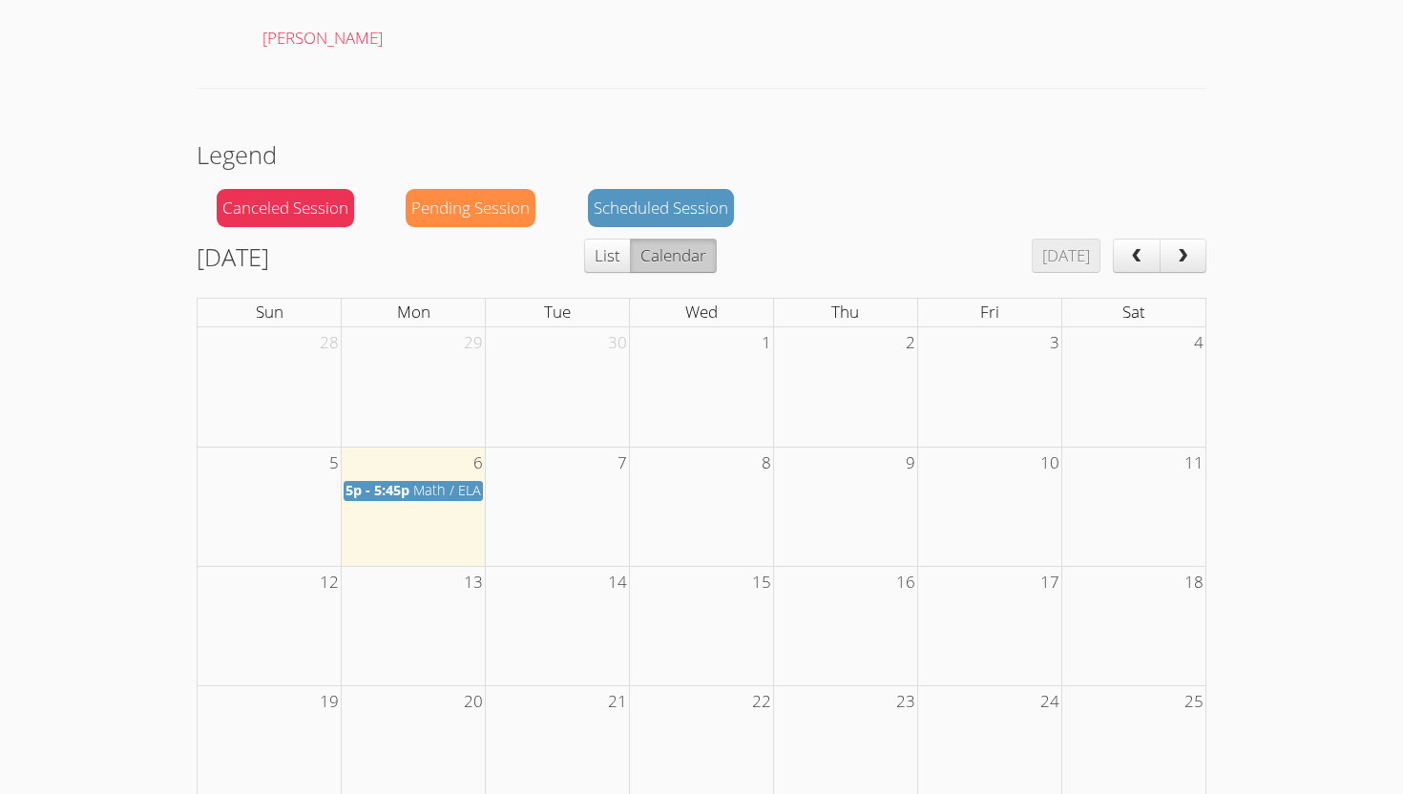
click at [439, 488] on span "Math / ELA" at bounding box center [447, 490] width 68 height 18
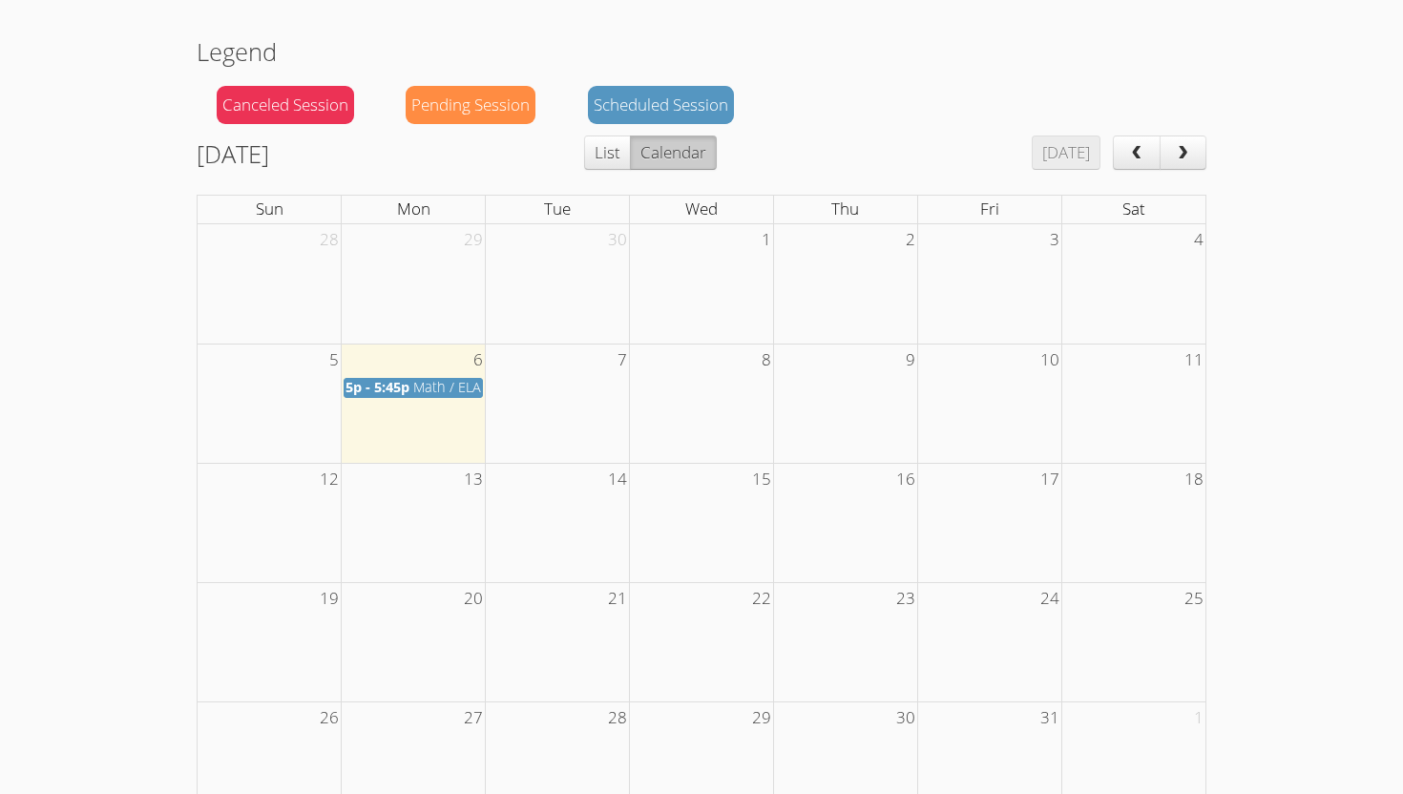
scroll to position [733, 0]
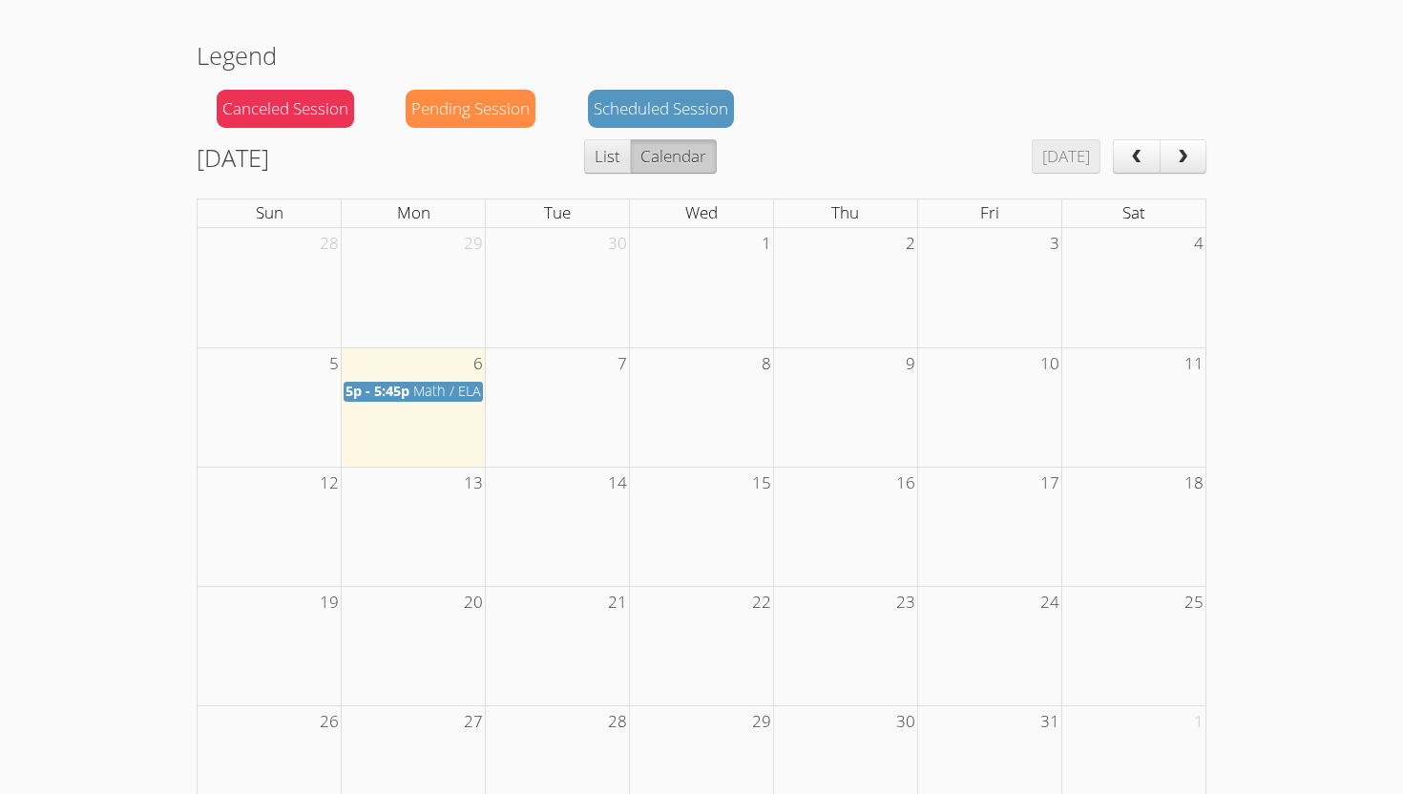
click at [631, 155] on button "List" at bounding box center [607, 156] width 47 height 34
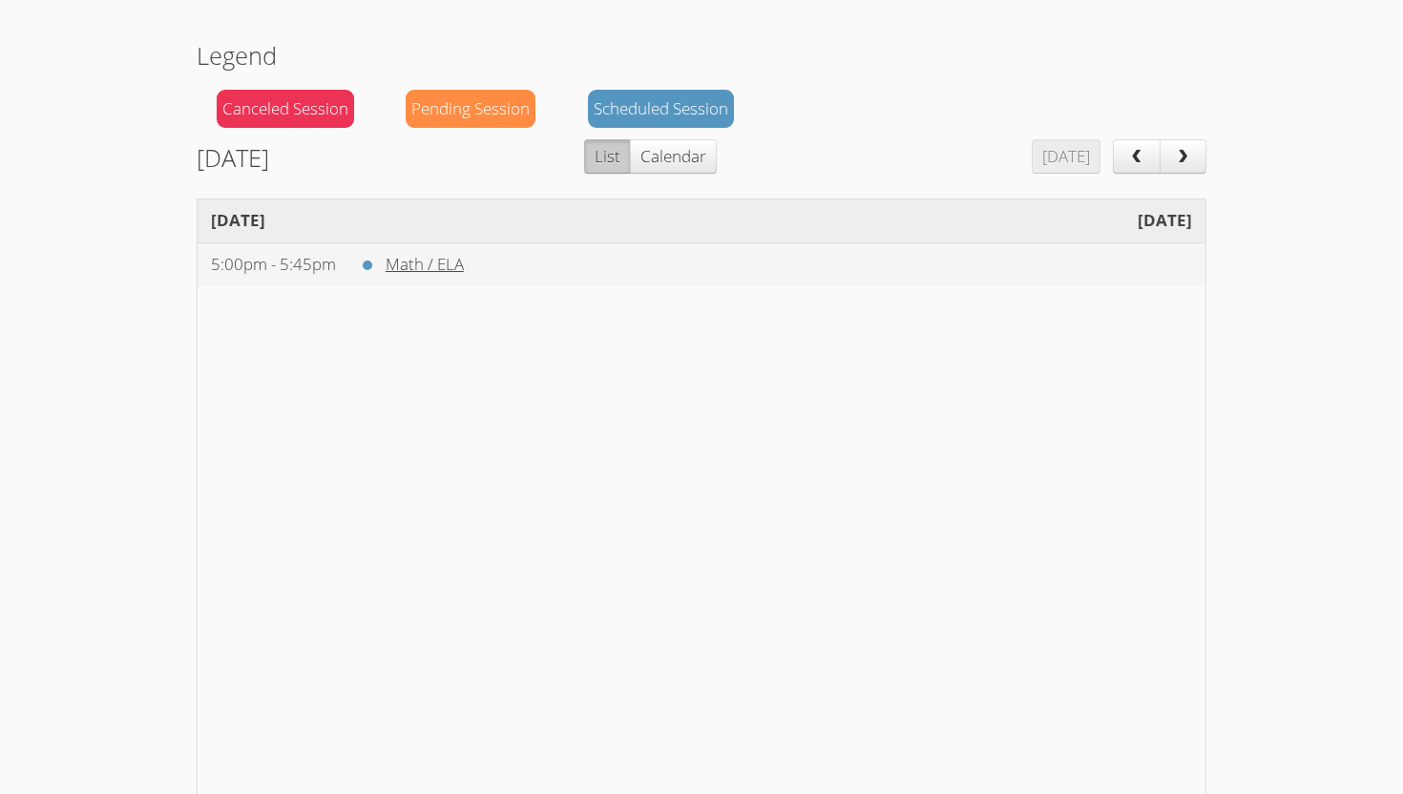
click at [430, 270] on link "Math / ELA" at bounding box center [425, 264] width 78 height 22
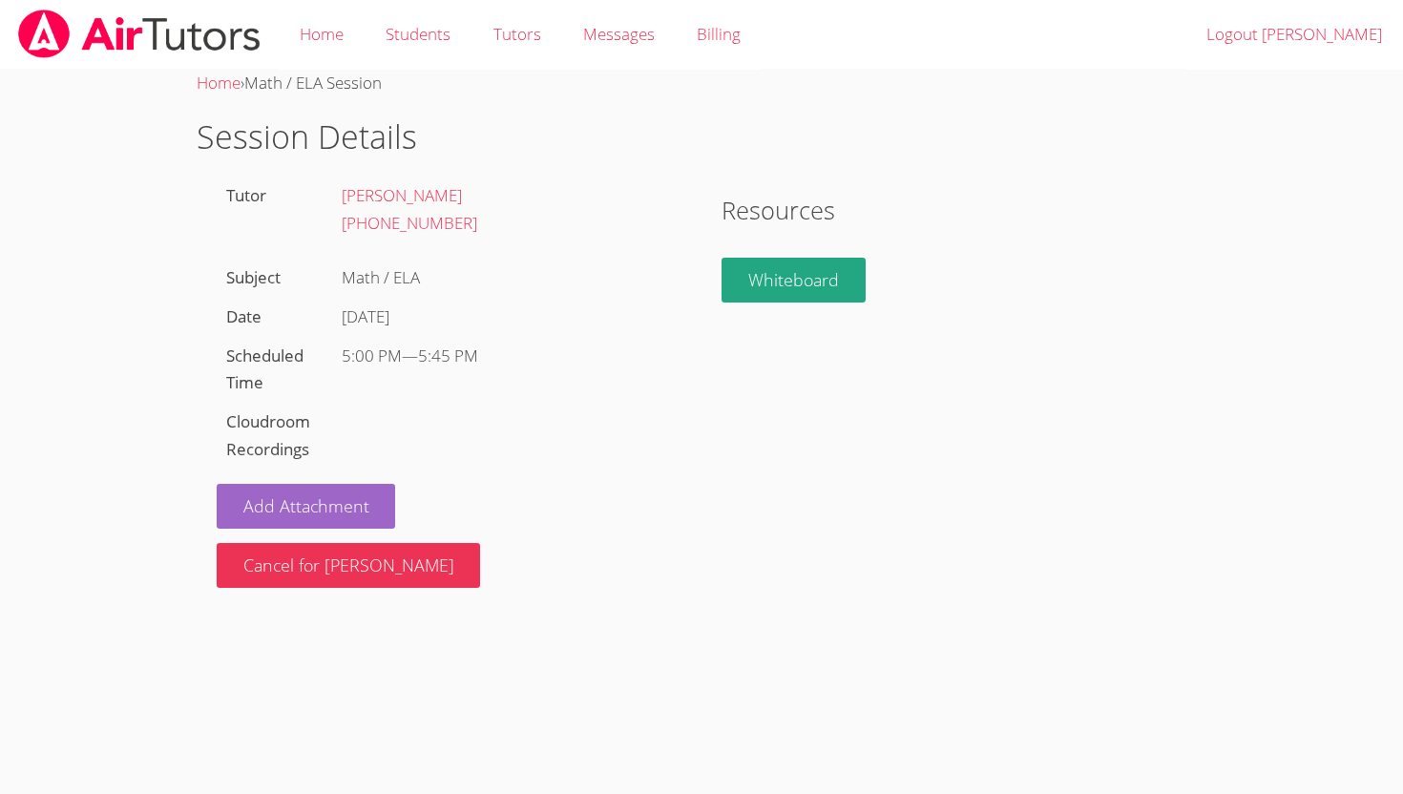
click at [378, 448] on div "Tutor Tyler Baker (909) 323-0247 Subject Math / ELA Date Mon Oct 6 Scheduled Ti…" at bounding box center [449, 382] width 505 height 411
click at [384, 448] on div "Tutor Tyler Baker (909) 323-0247 Subject Math / ELA Date Mon Oct 6 Scheduled Ti…" at bounding box center [449, 382] width 505 height 411
click at [319, 53] on link "Home" at bounding box center [322, 35] width 86 height 70
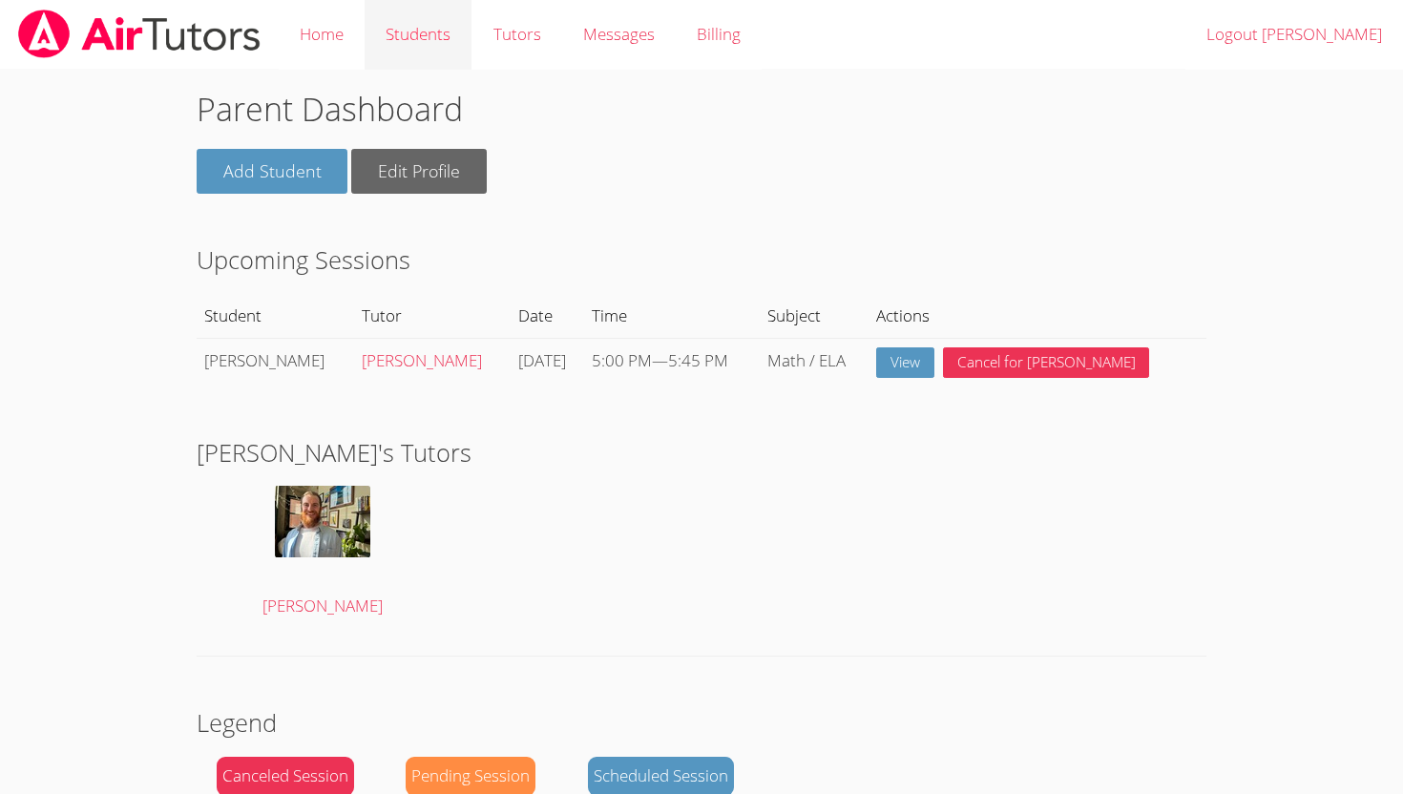
click at [435, 39] on link "Students" at bounding box center [418, 35] width 107 height 70
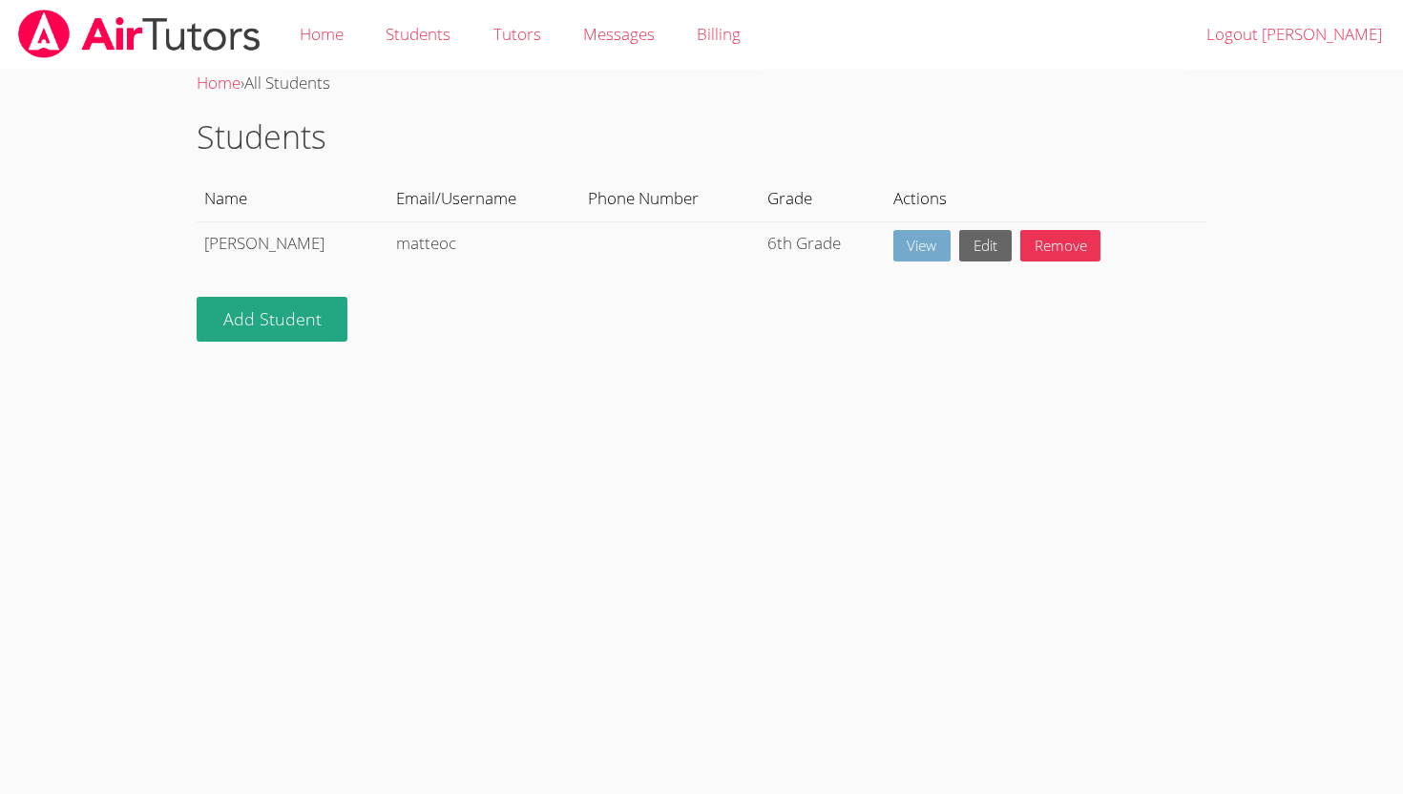
click at [903, 237] on link "View" at bounding box center [922, 245] width 58 height 31
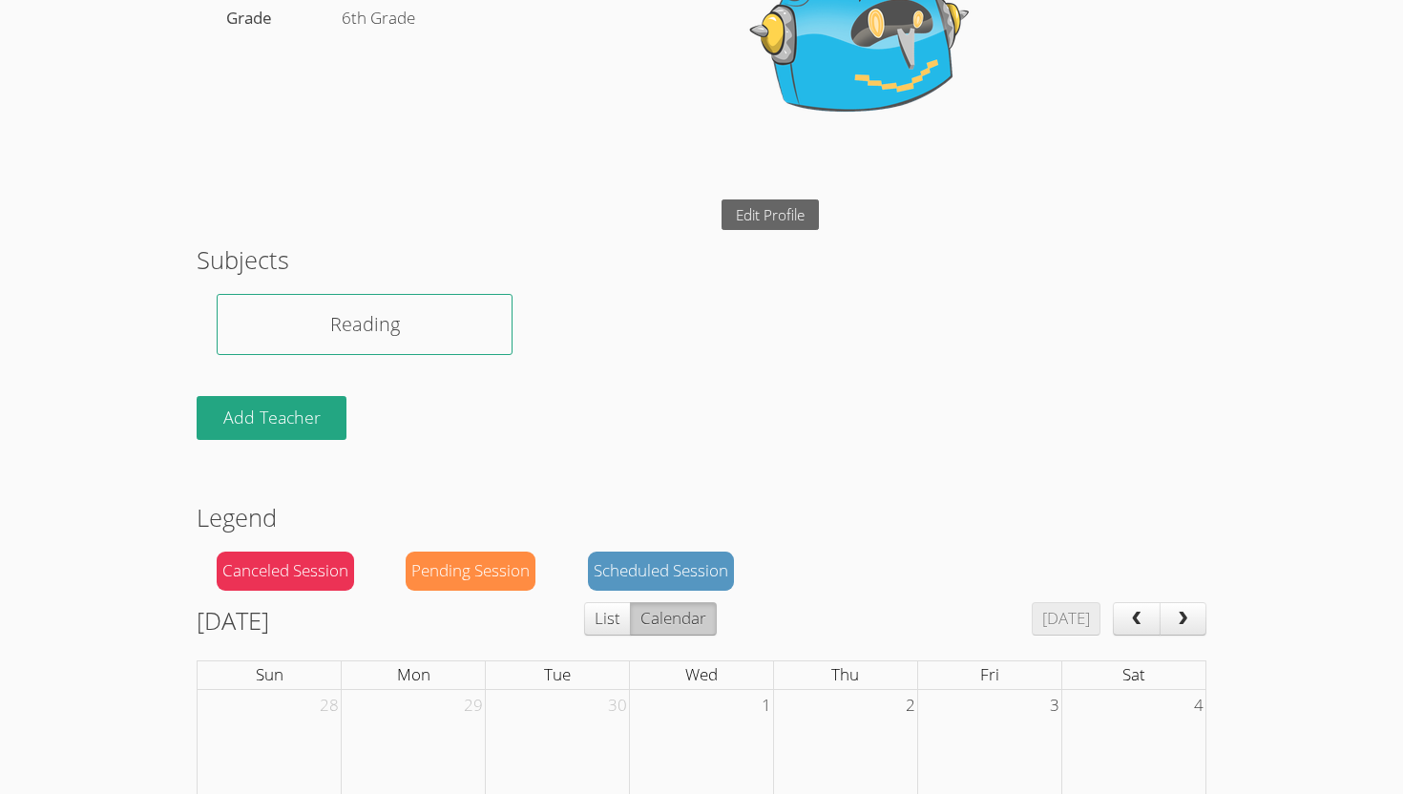
scroll to position [317, 0]
click at [662, 554] on div "Scheduled Session" at bounding box center [661, 570] width 146 height 39
click at [661, 571] on div "Scheduled Session" at bounding box center [661, 570] width 146 height 39
click at [614, 565] on div "Scheduled Session" at bounding box center [661, 570] width 146 height 39
click at [467, 564] on div "Pending Session" at bounding box center [471, 570] width 130 height 39
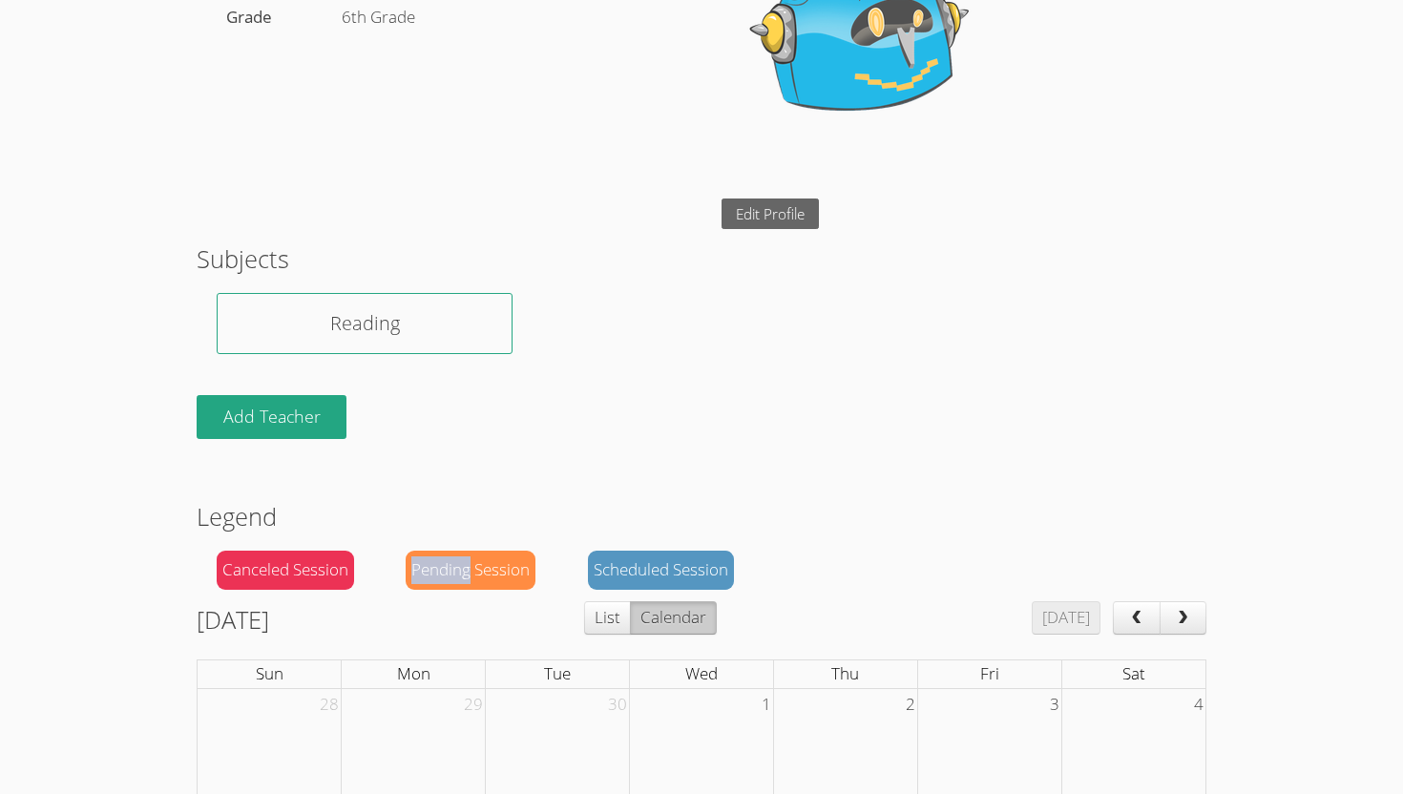
click at [467, 564] on div "Pending Session" at bounding box center [471, 570] width 130 height 39
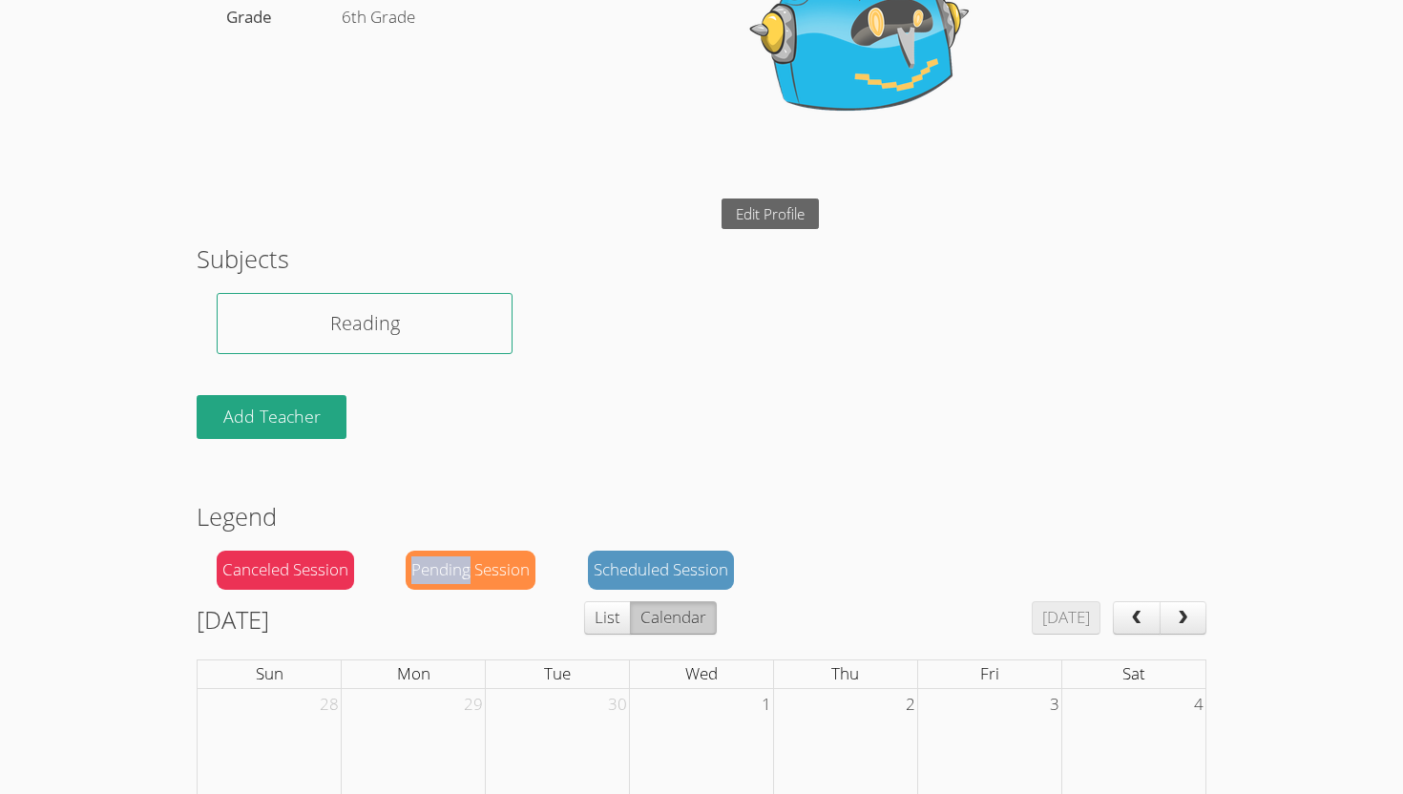
click at [467, 564] on div "Pending Session" at bounding box center [471, 570] width 130 height 39
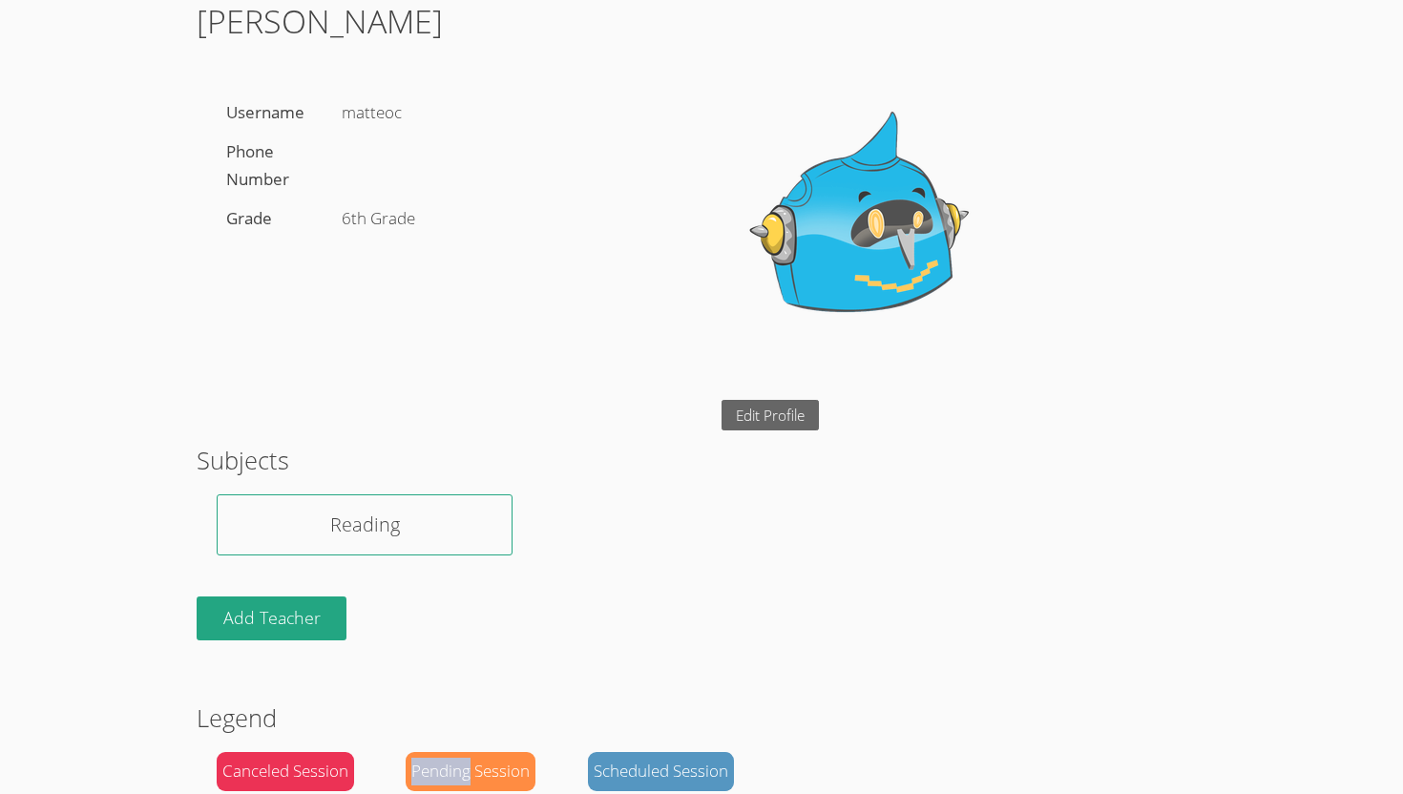
scroll to position [0, 0]
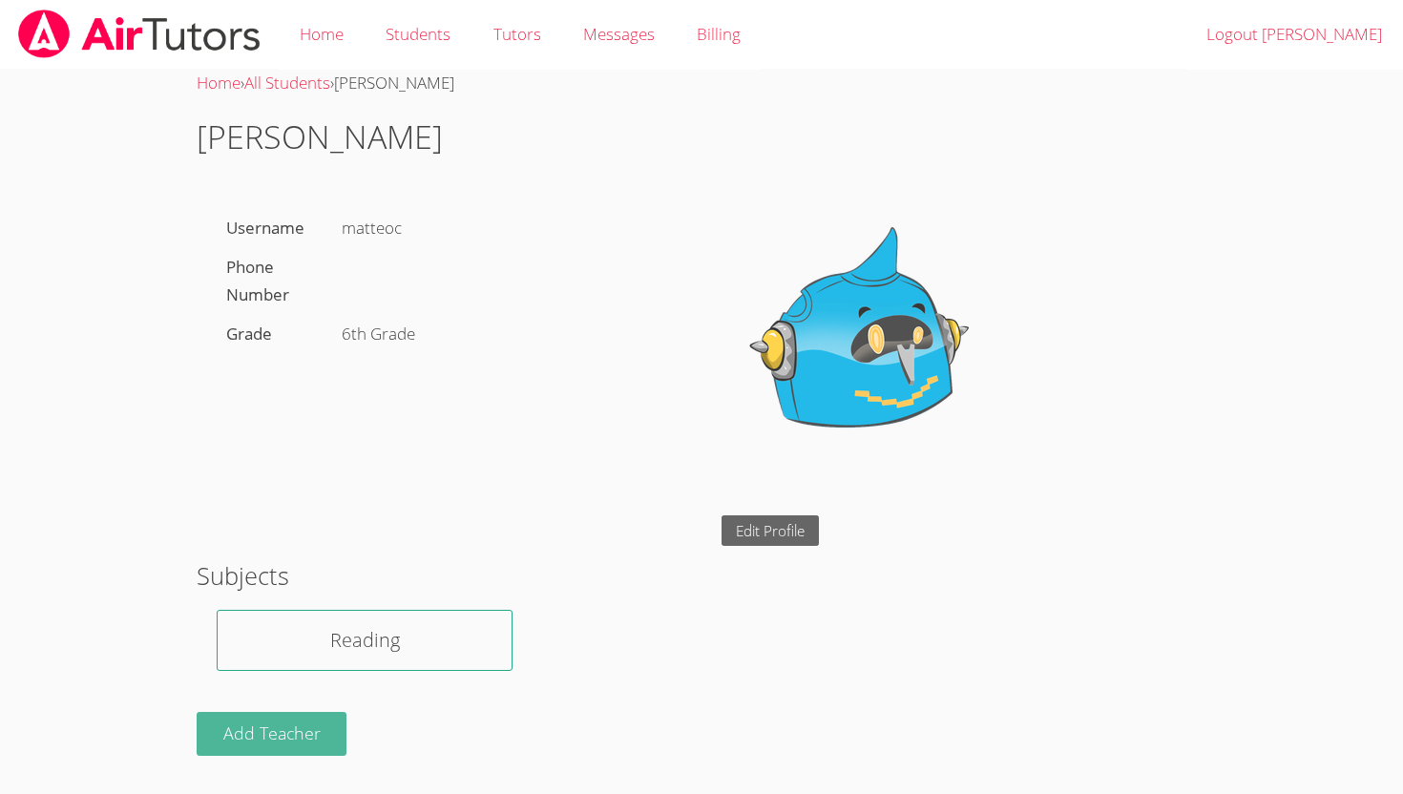
click at [261, 732] on button "Add Teacher" at bounding box center [272, 734] width 151 height 45
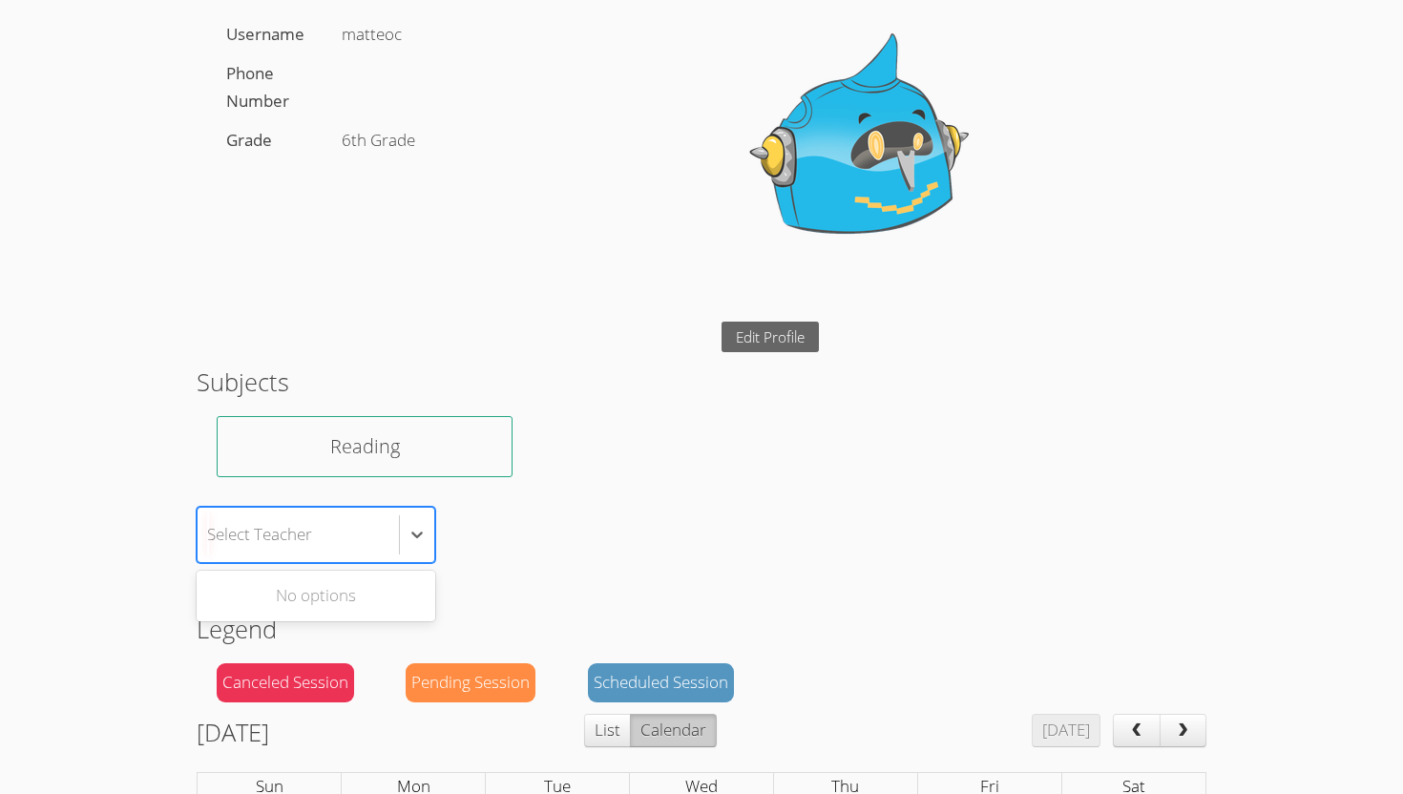
scroll to position [198, 0]
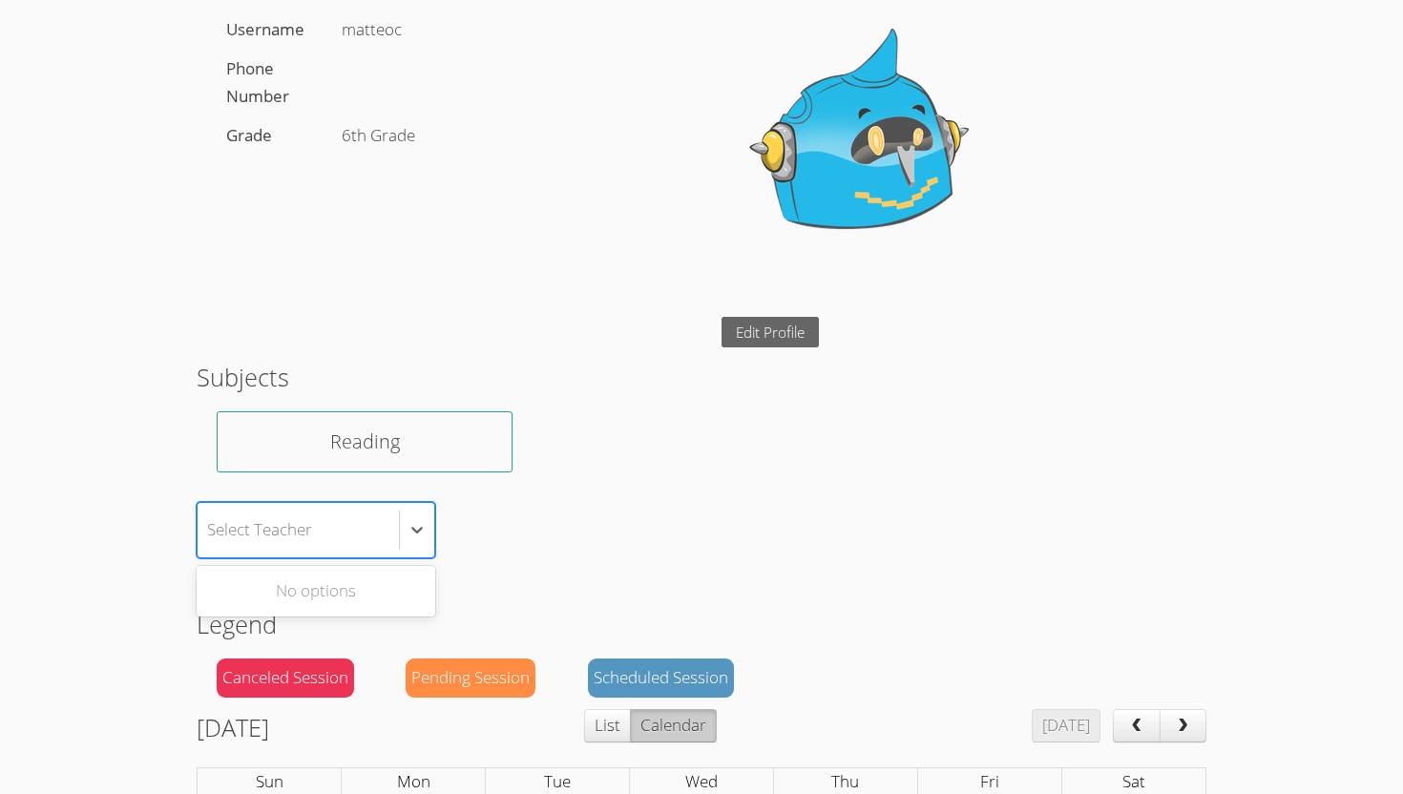
click at [574, 454] on section "Subjects Reading Use Up and Down to choose options, press Enter to select the c…" at bounding box center [702, 458] width 1010 height 199
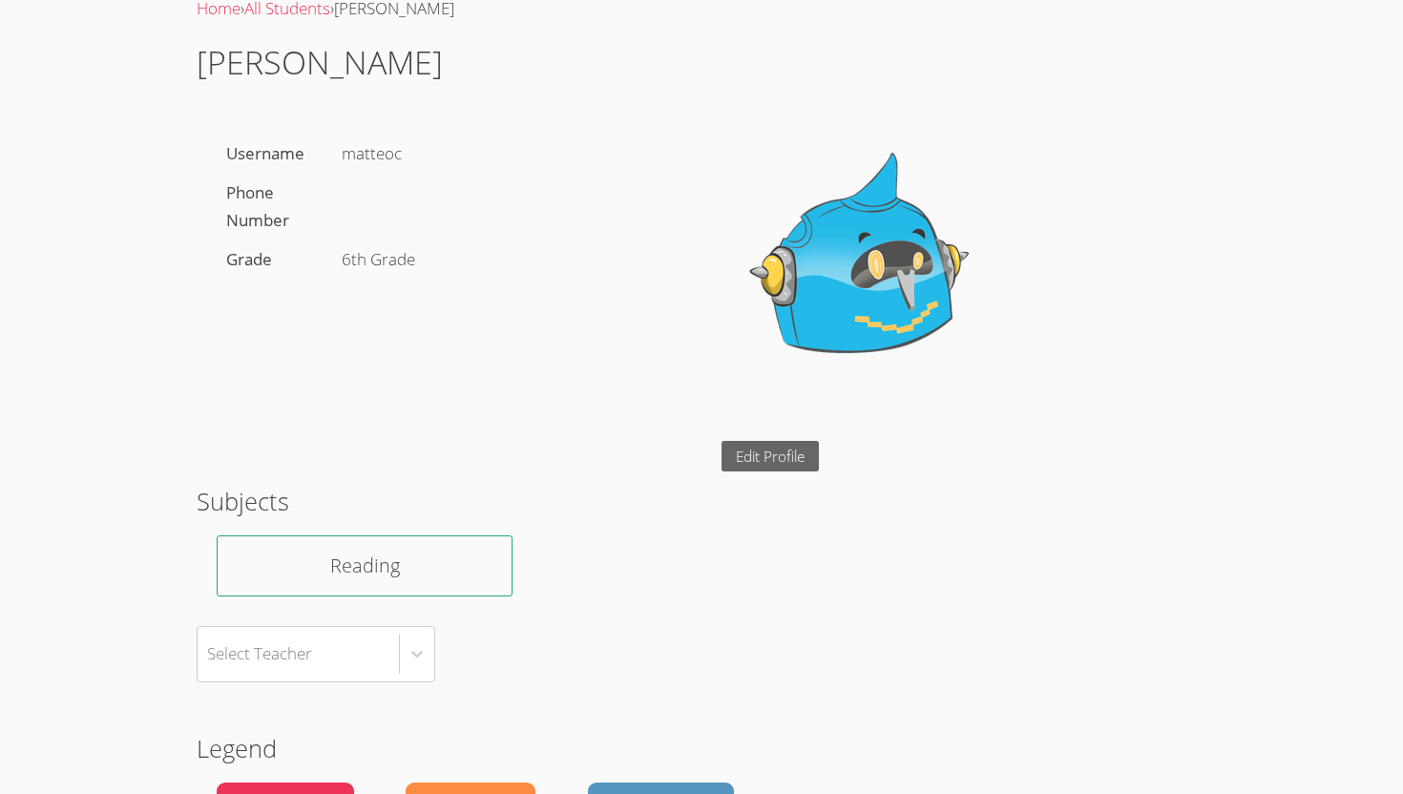
scroll to position [0, 0]
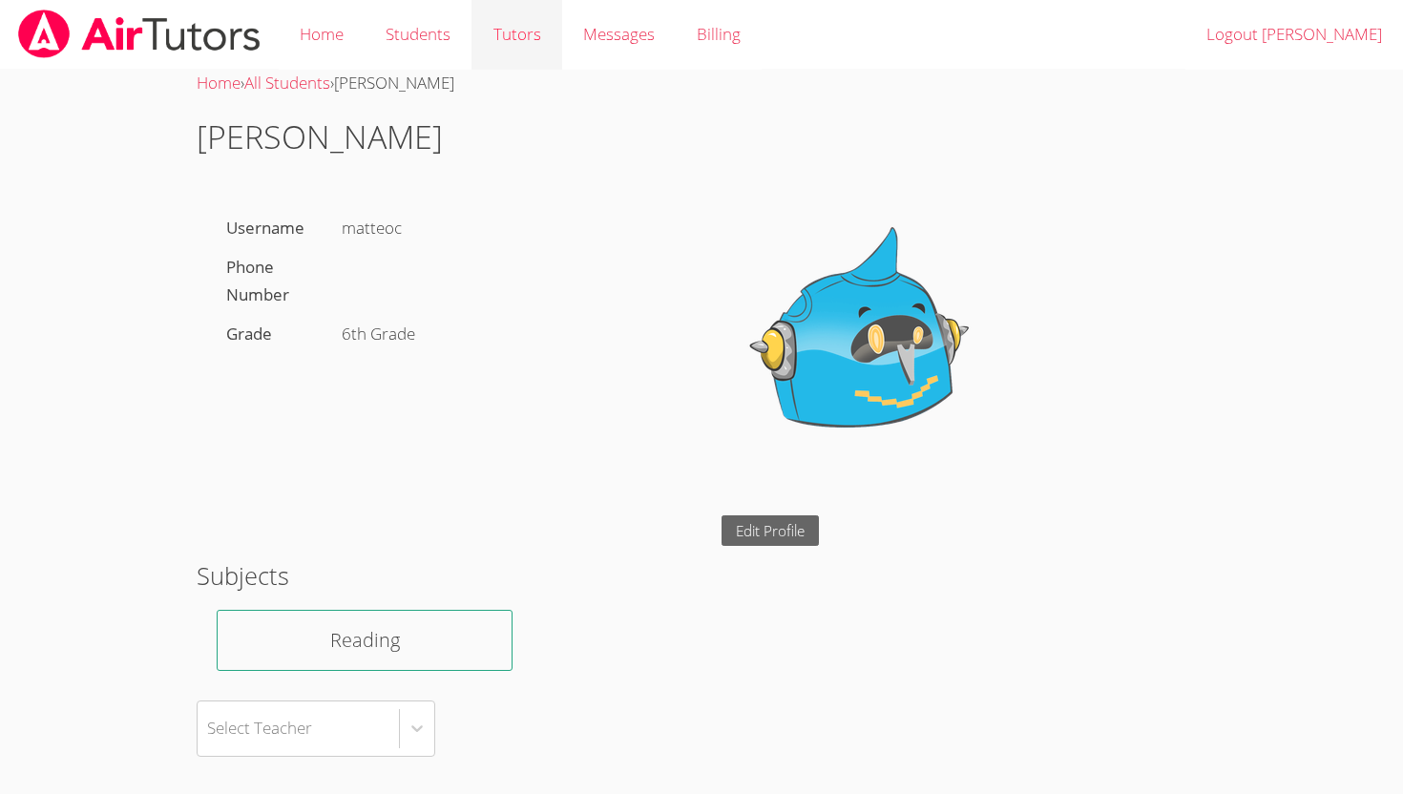
click at [503, 39] on link "Tutors" at bounding box center [516, 35] width 90 height 70
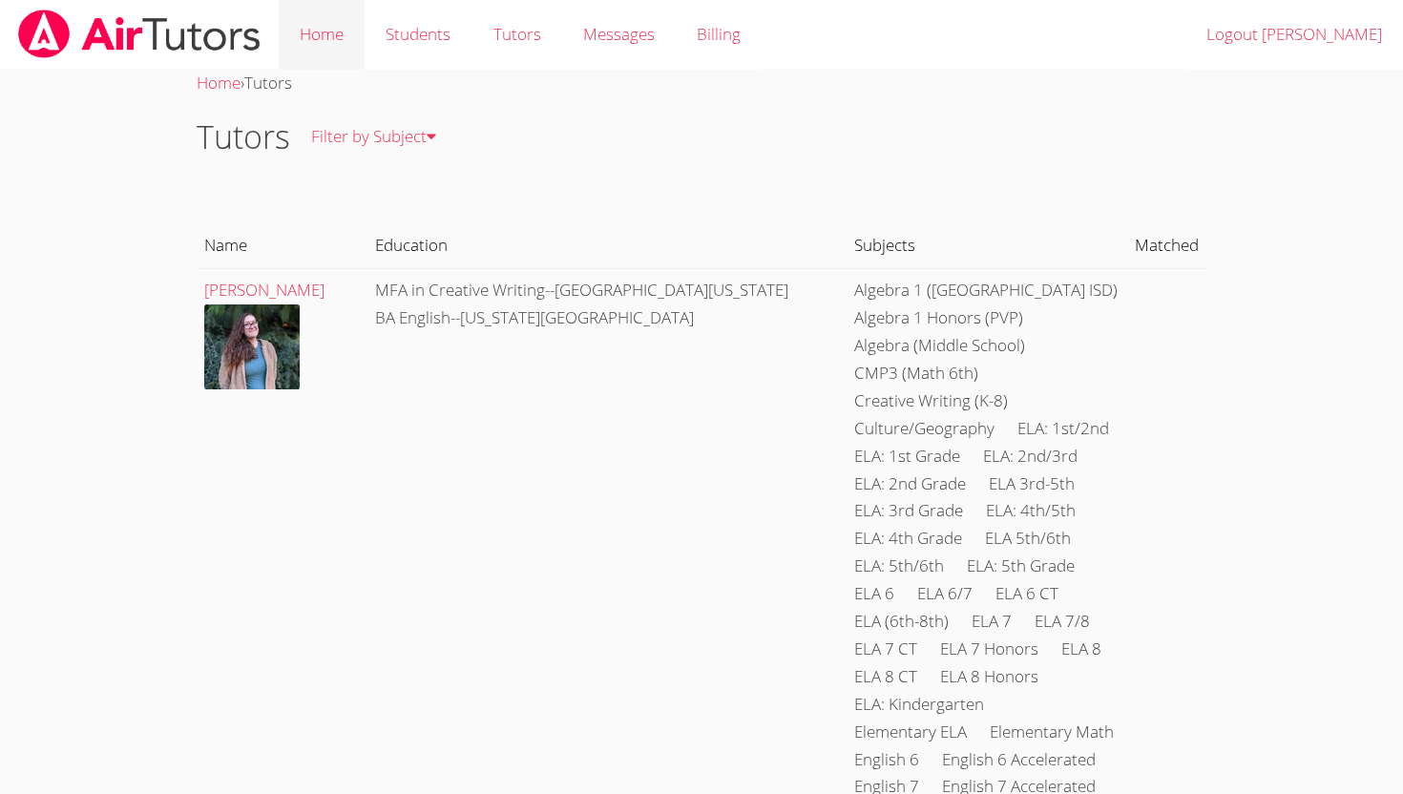
click at [316, 33] on link "Home" at bounding box center [322, 35] width 86 height 70
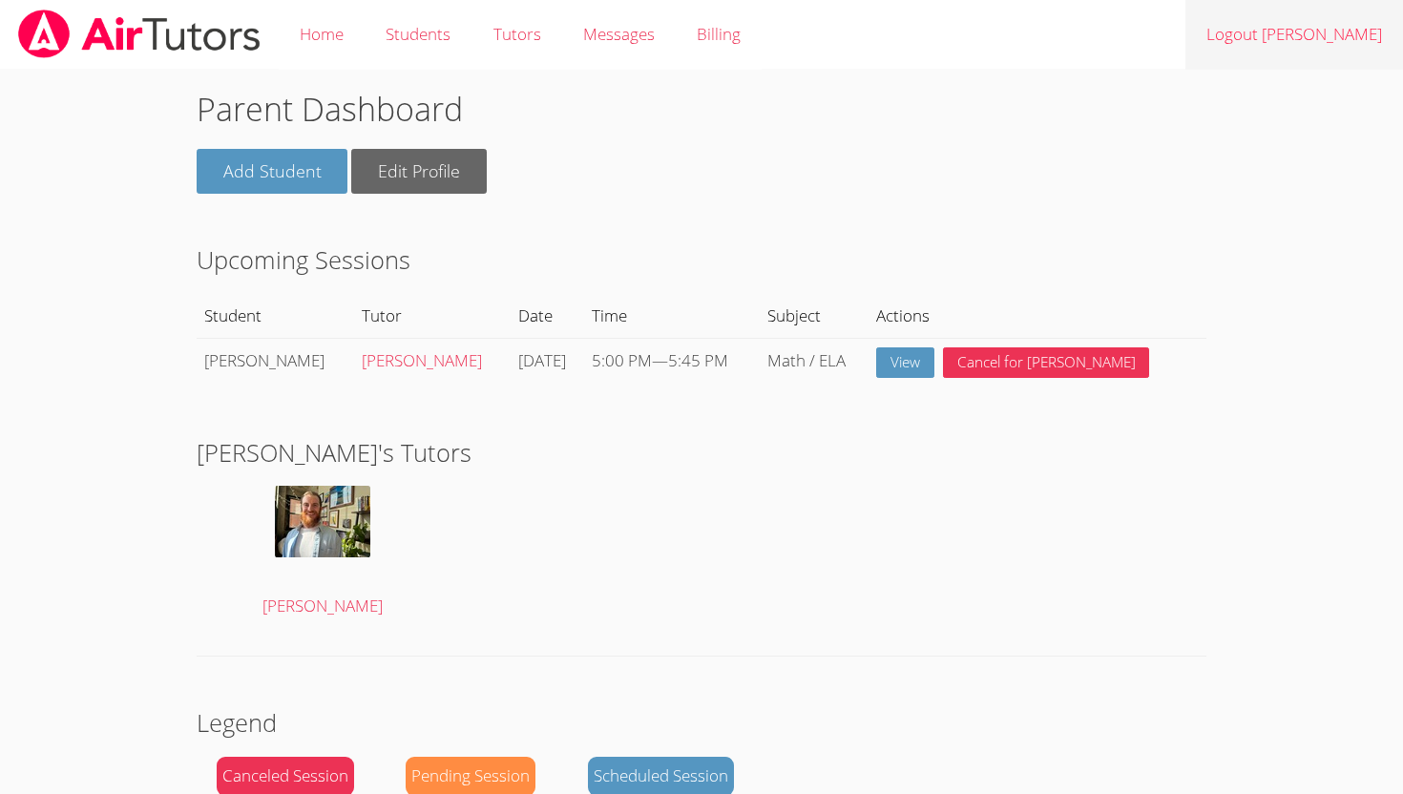
click at [1332, 35] on link "Logout Irene" at bounding box center [1294, 35] width 218 height 70
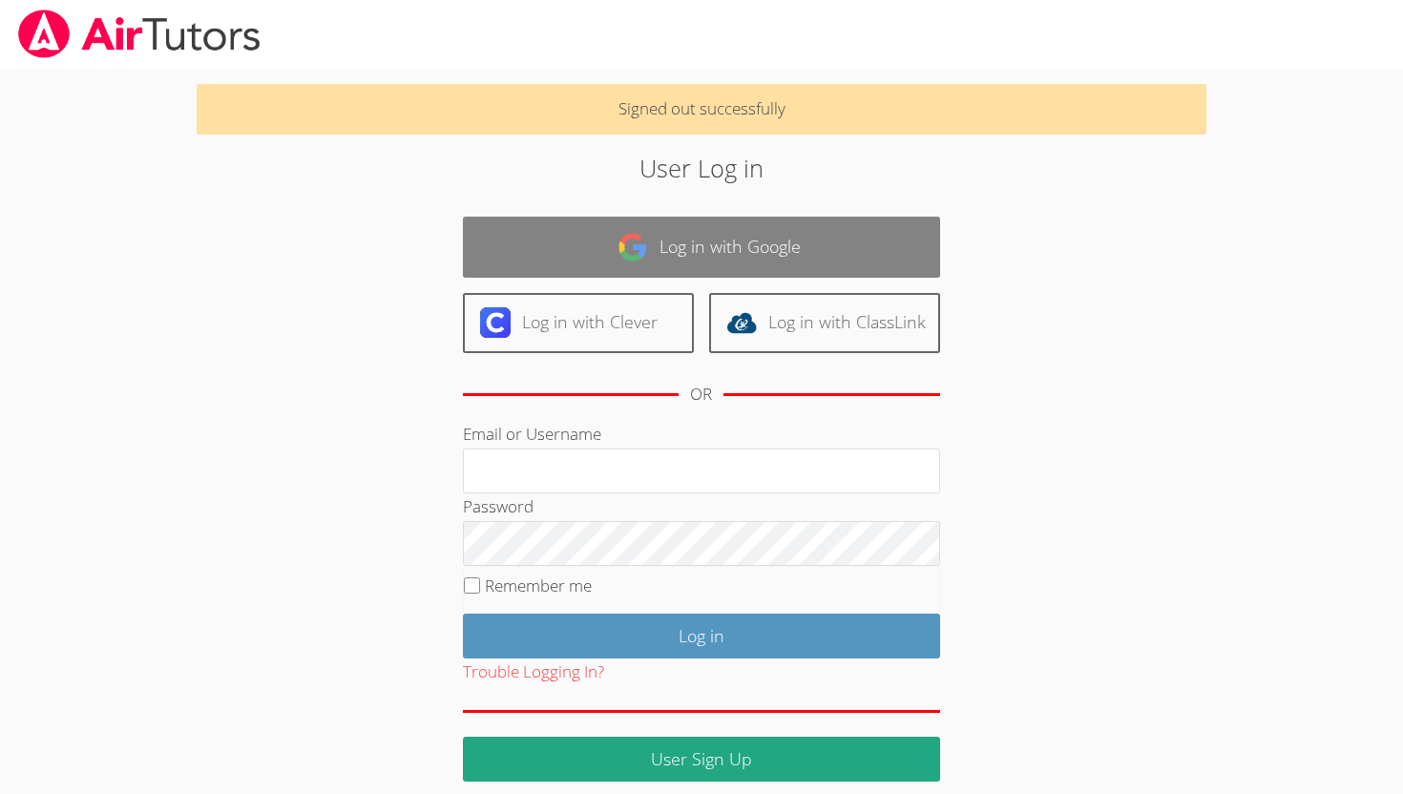
click at [632, 253] on img at bounding box center [632, 247] width 31 height 31
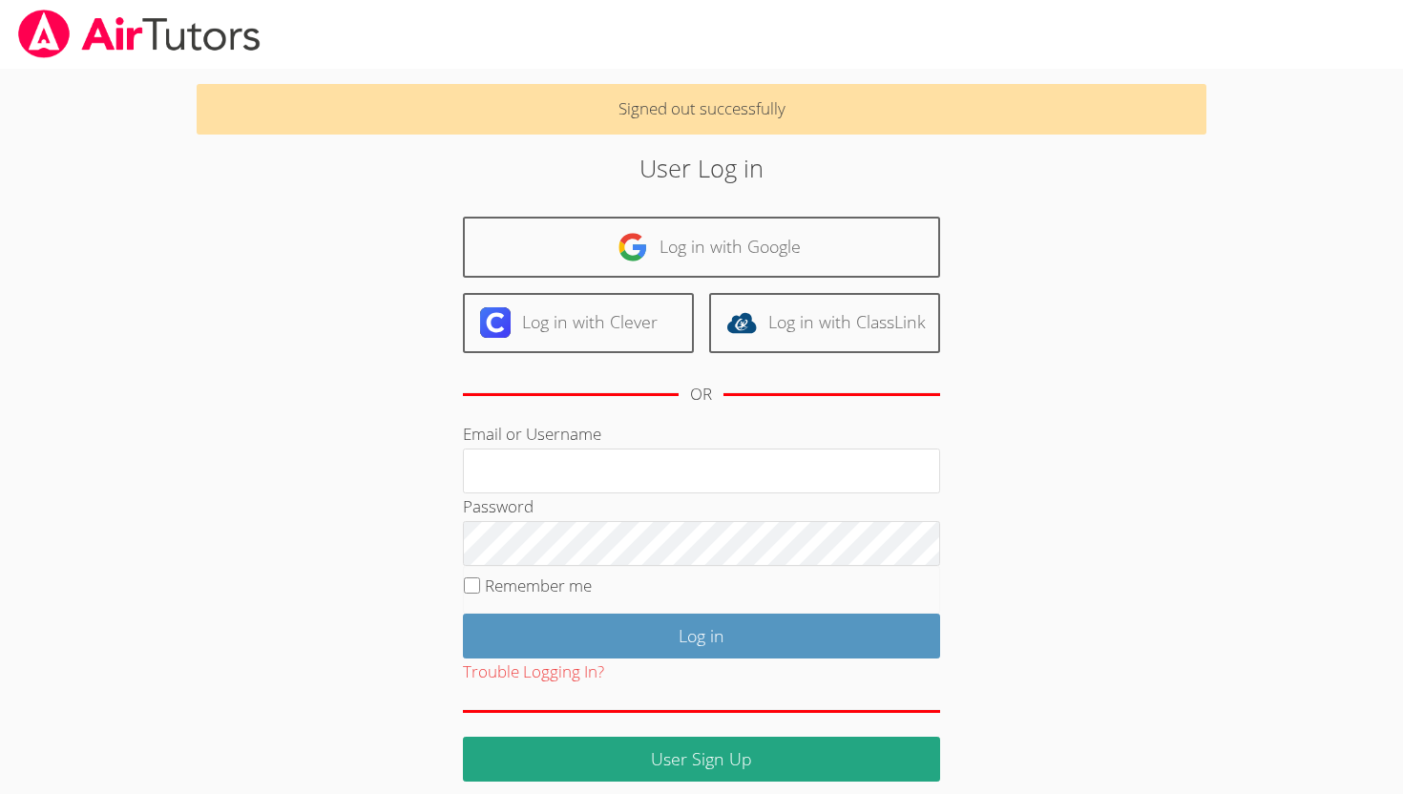
scroll to position [13, 0]
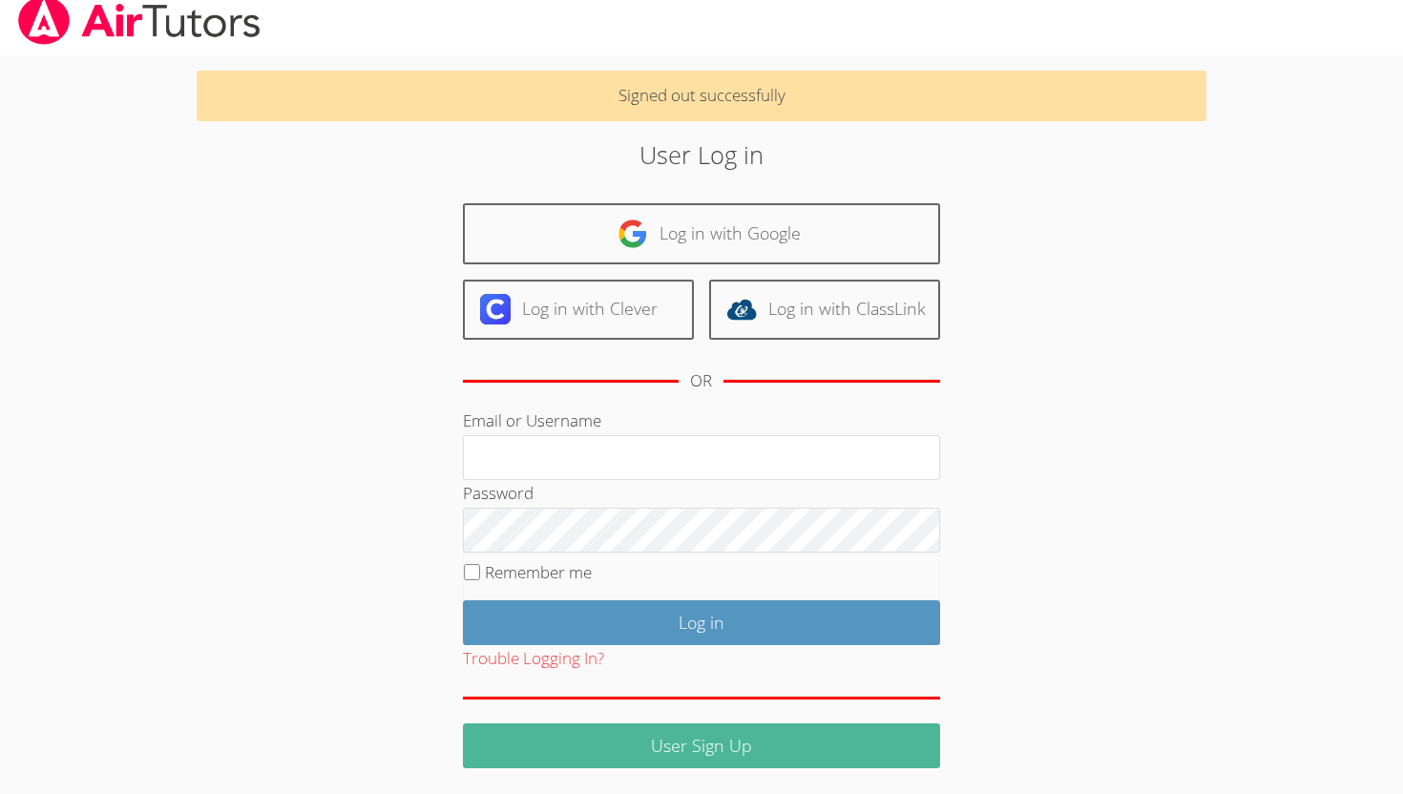
click at [616, 746] on link "User Sign Up" at bounding box center [701, 745] width 477 height 45
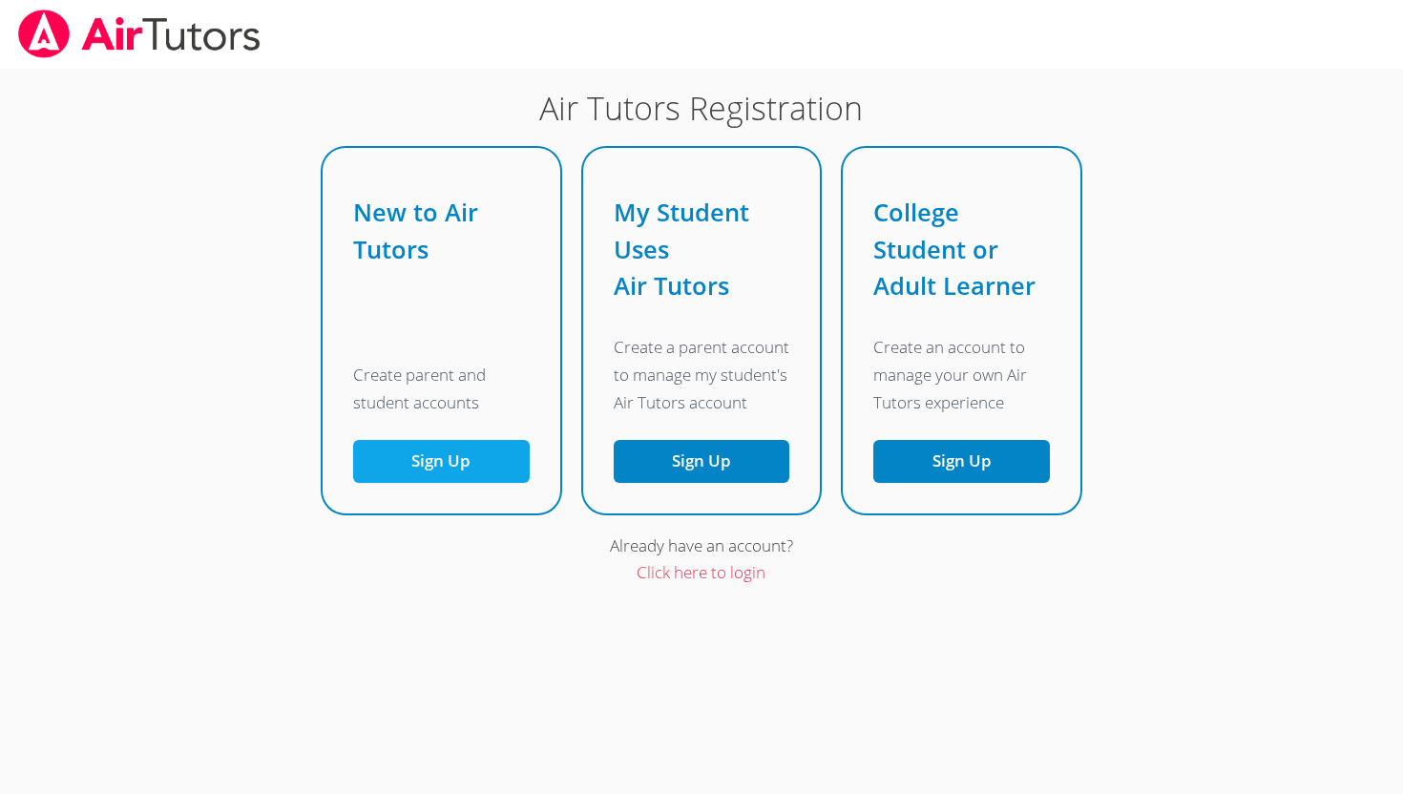
click at [453, 463] on button "Sign Up" at bounding box center [441, 461] width 177 height 43
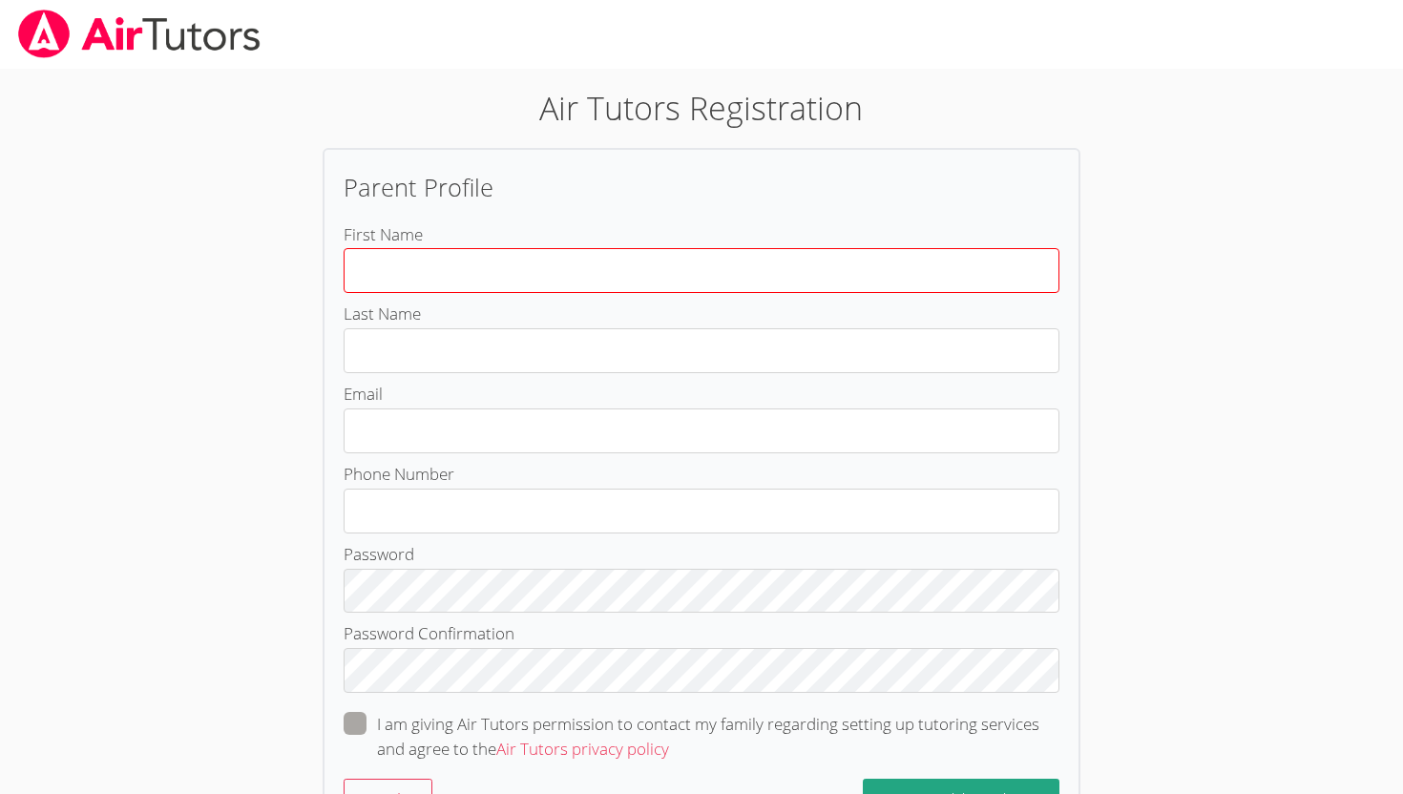
click at [459, 272] on input "First Name" at bounding box center [702, 270] width 716 height 45
click at [1174, 387] on div "Air Tutors Registration Parent Profile First Name Last Name Email Phone Number …" at bounding box center [702, 501] width 1010 height 834
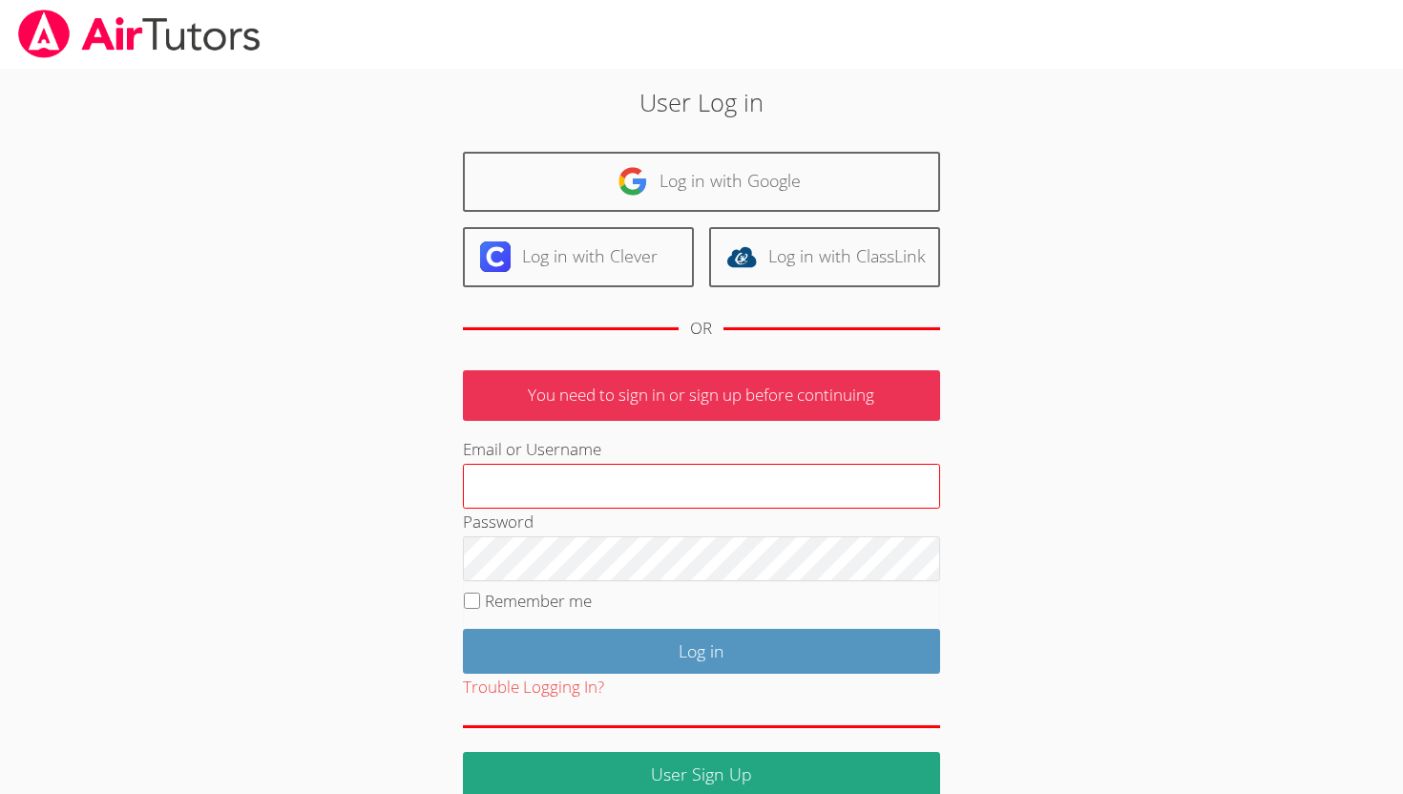
click at [514, 485] on input "Email or Username" at bounding box center [701, 487] width 477 height 46
click at [638, 488] on input "Email or Username" at bounding box center [701, 487] width 477 height 46
click at [493, 478] on input "Email or Username" at bounding box center [701, 487] width 477 height 46
click at [485, 480] on input "Email or Username" at bounding box center [701, 487] width 477 height 46
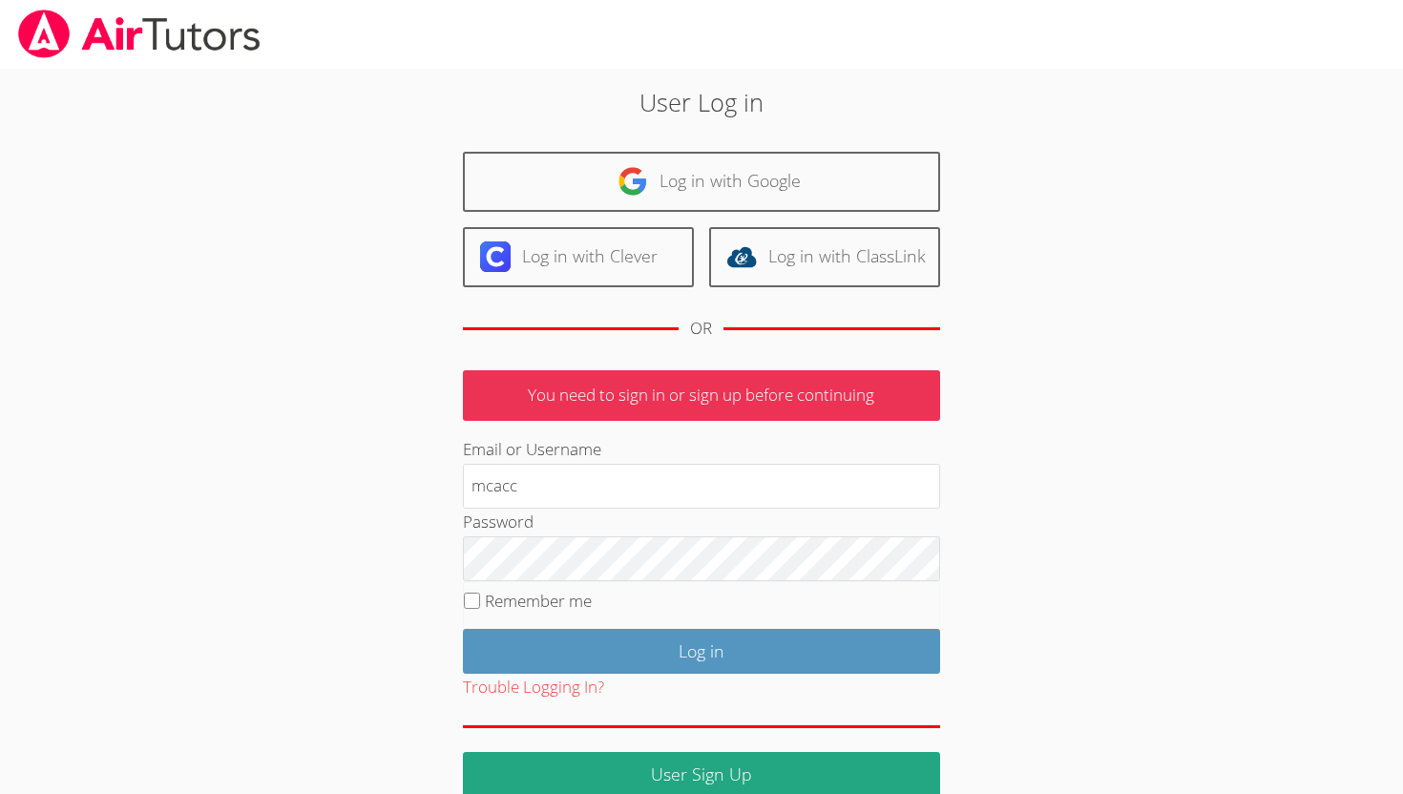
type input "[EMAIL_ADDRESS][DOMAIN_NAME]"
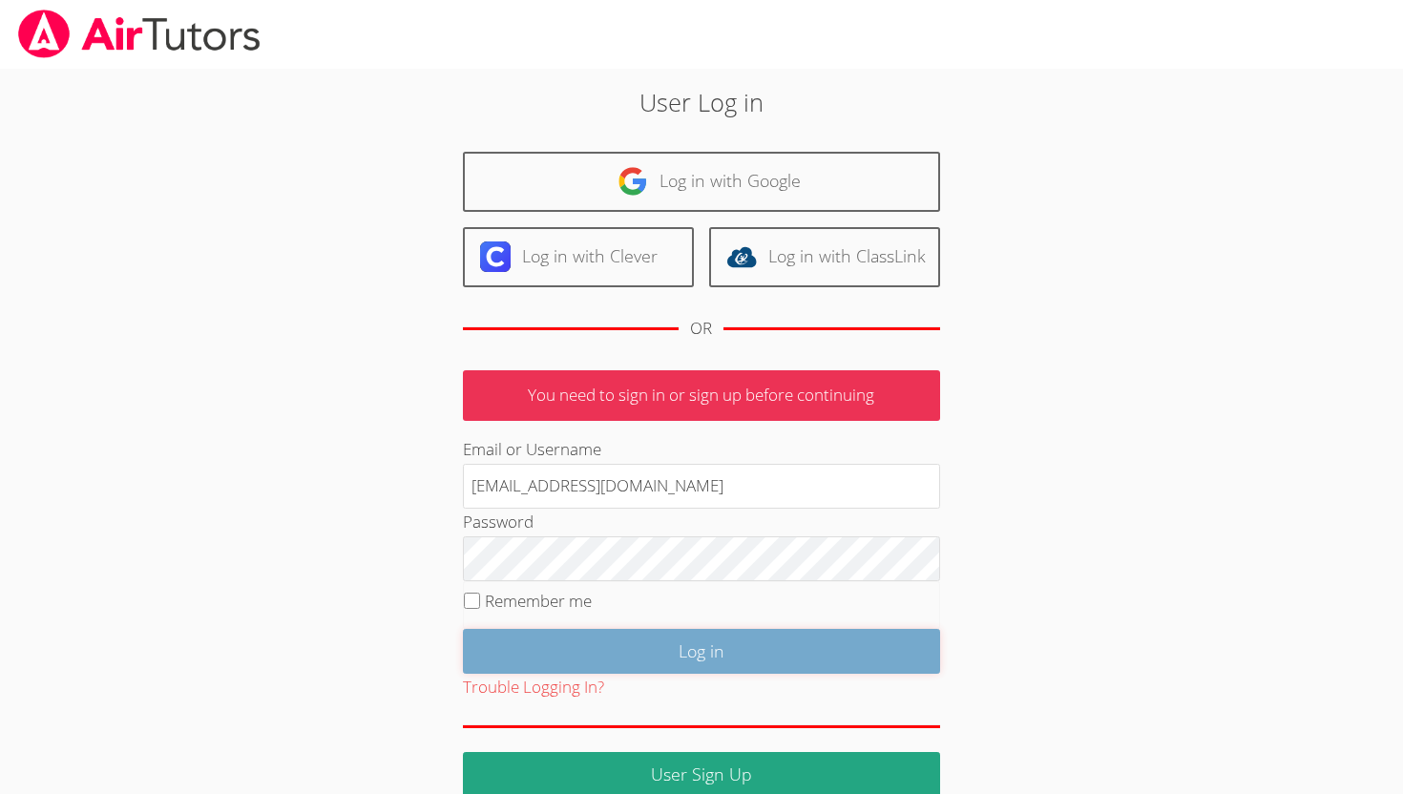
click at [574, 632] on input "Log in" at bounding box center [701, 651] width 477 height 45
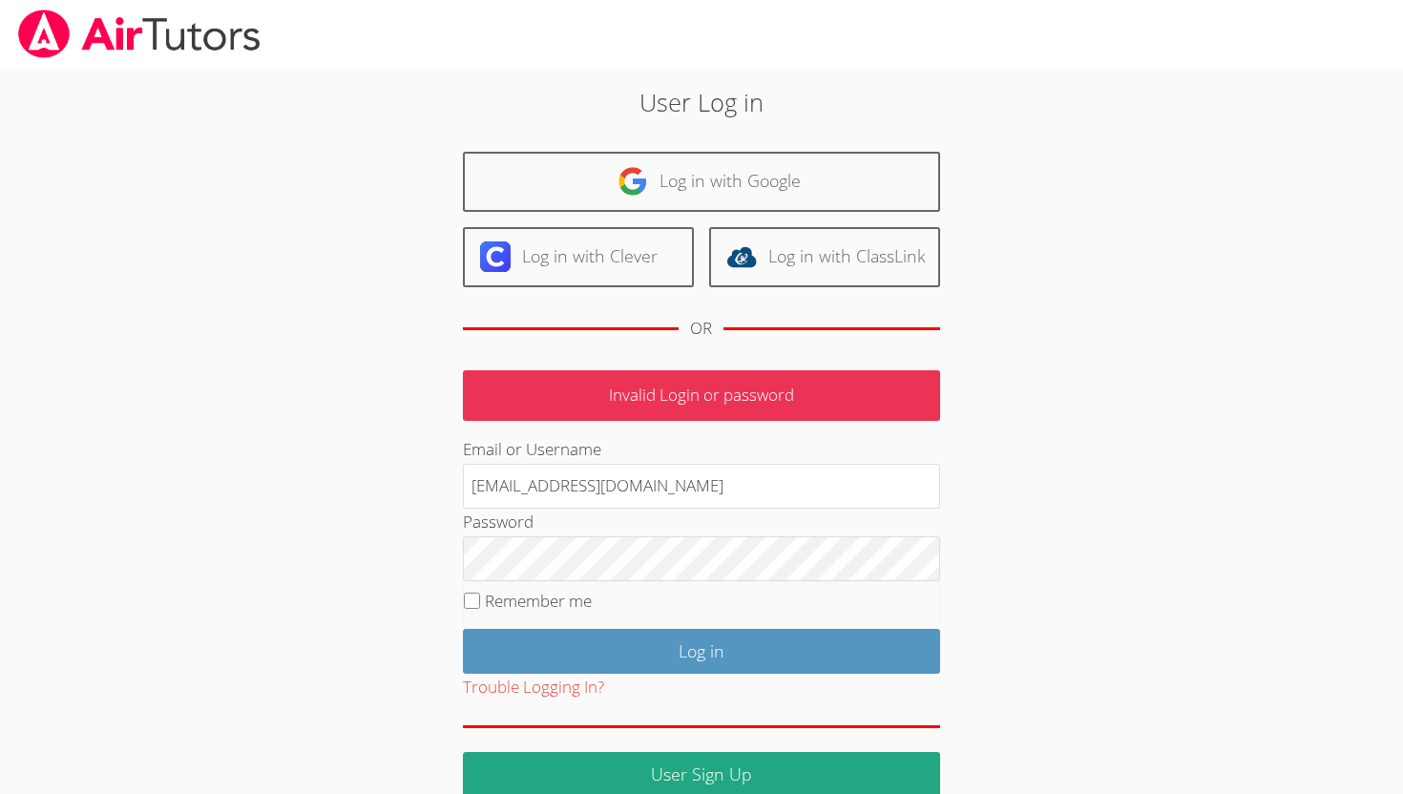
scroll to position [29, 0]
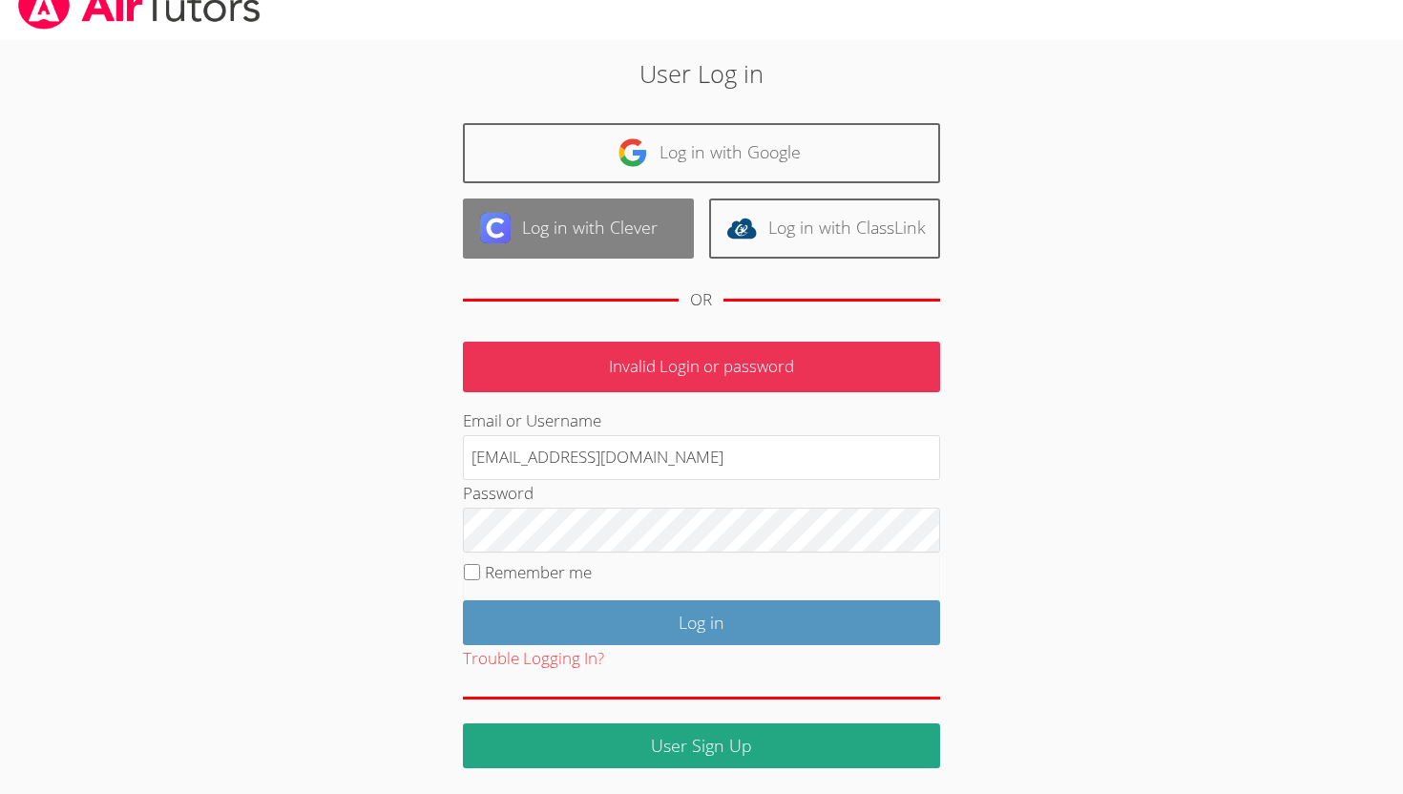
click at [650, 226] on link "Log in with Clever" at bounding box center [578, 228] width 231 height 60
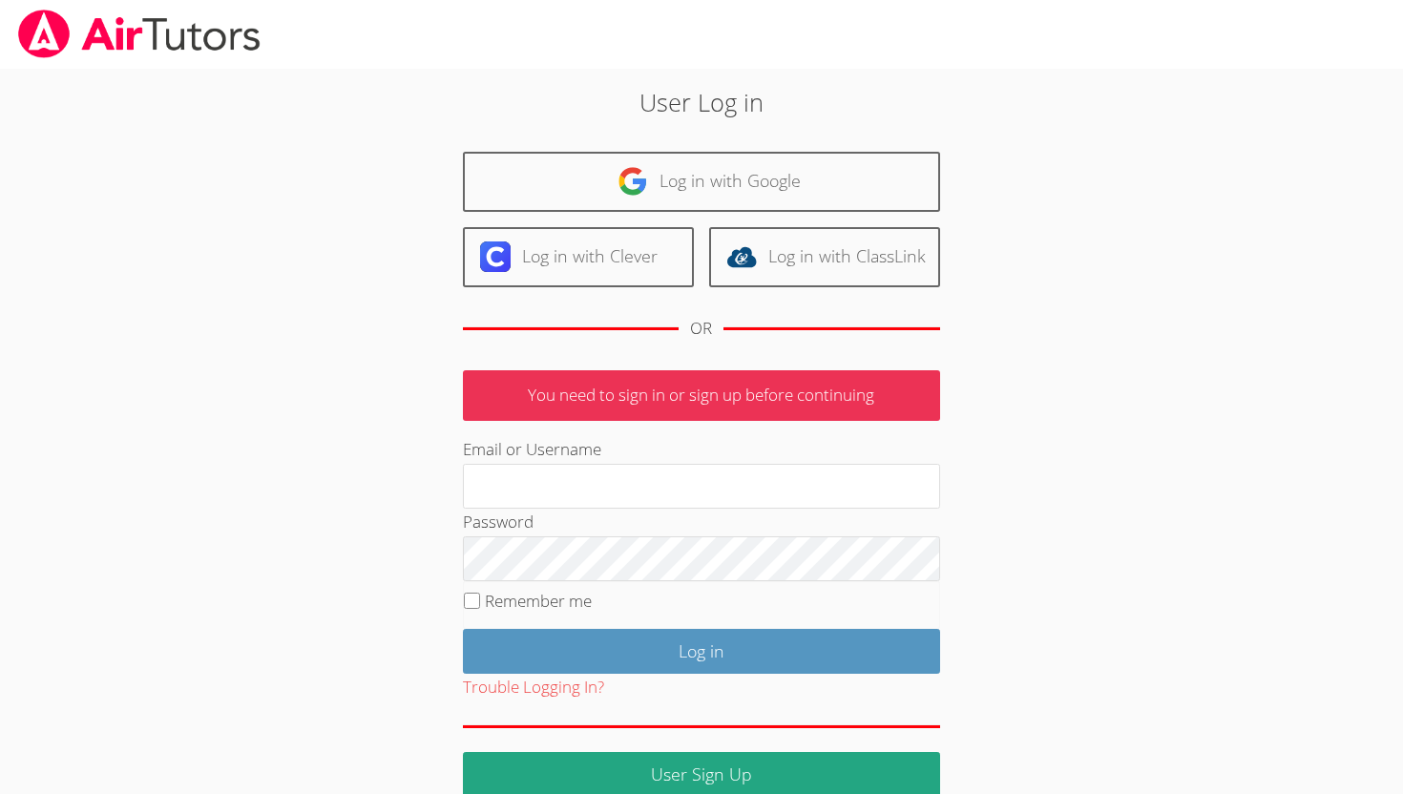
scroll to position [29, 0]
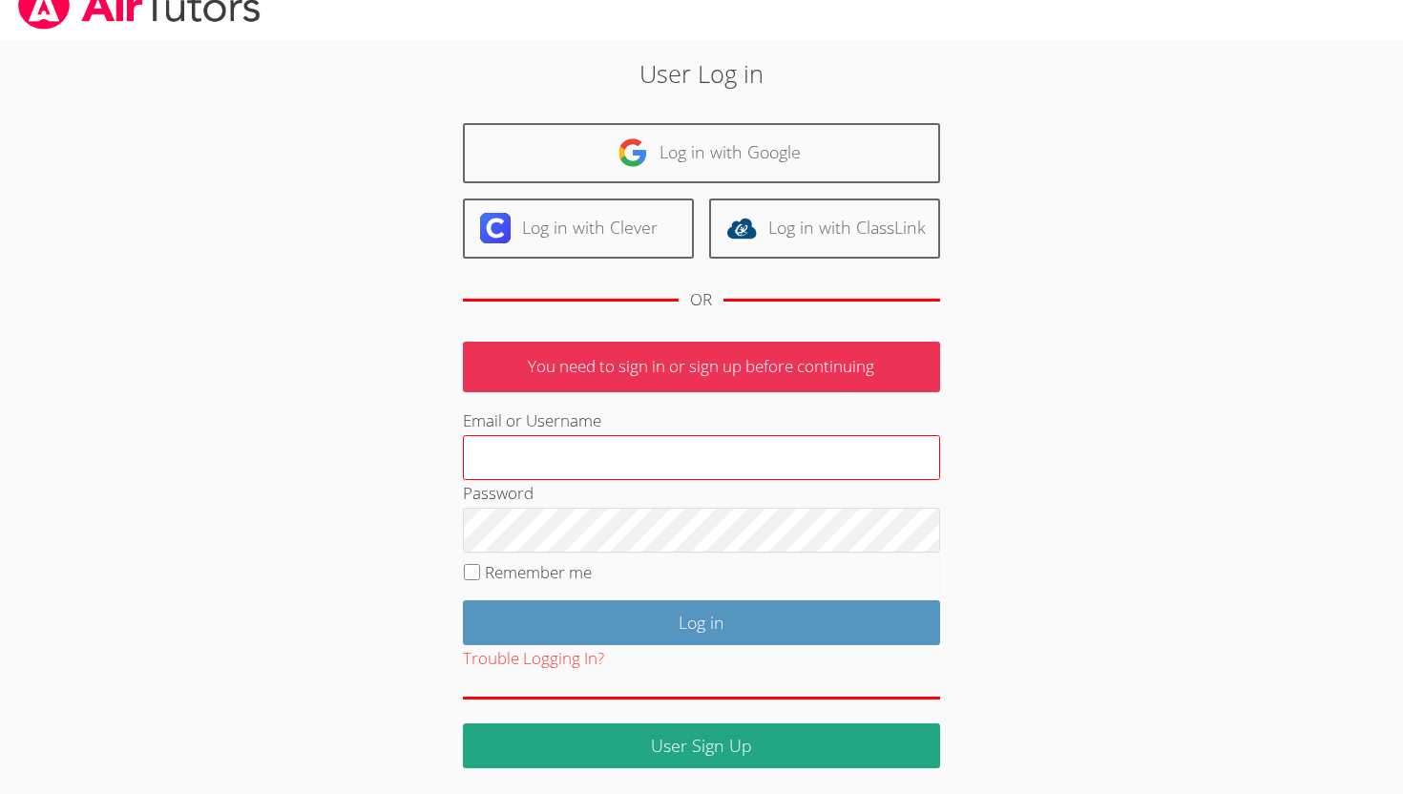
click at [531, 459] on input "Email or Username" at bounding box center [701, 458] width 477 height 46
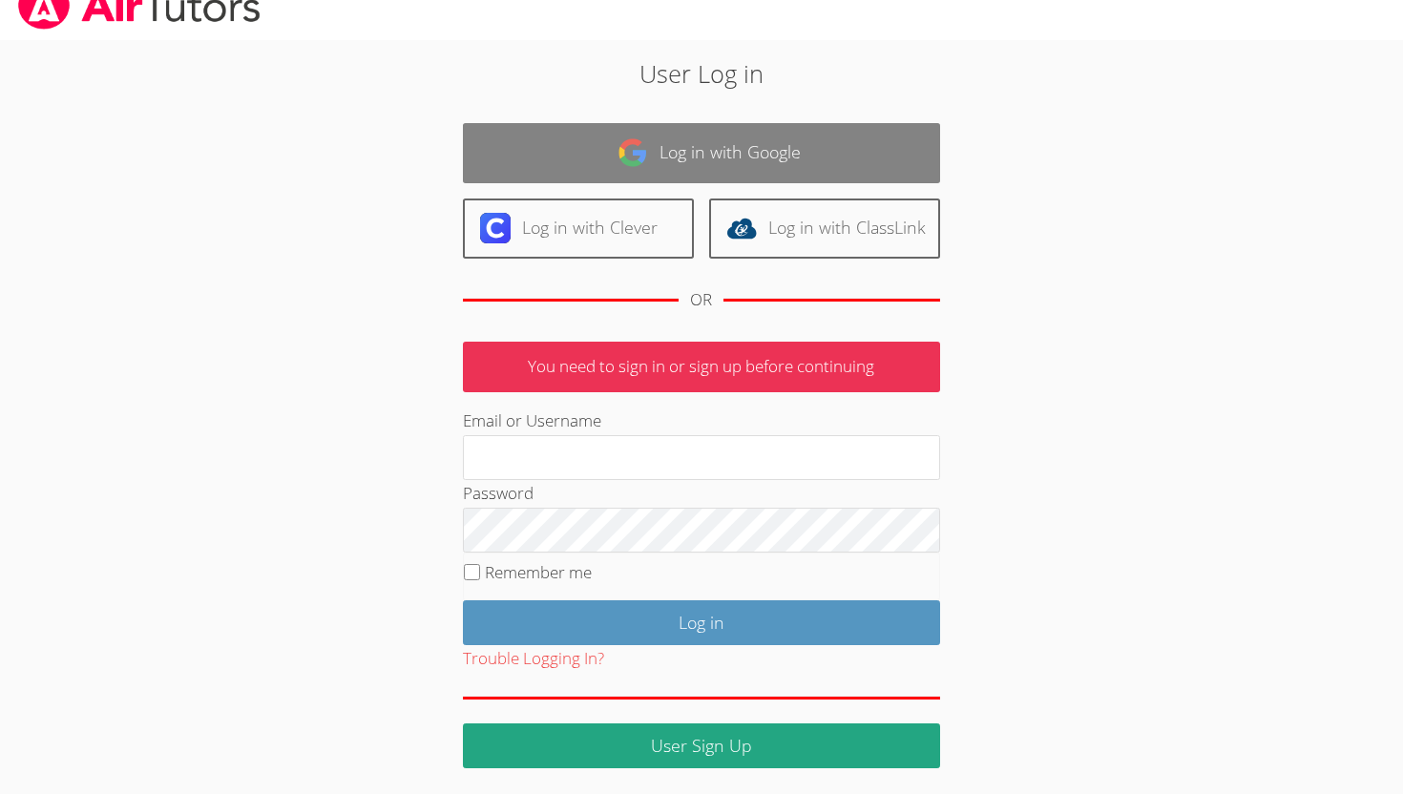
click at [828, 151] on link "Log in with Google" at bounding box center [701, 153] width 477 height 60
